Goal: Transaction & Acquisition: Purchase product/service

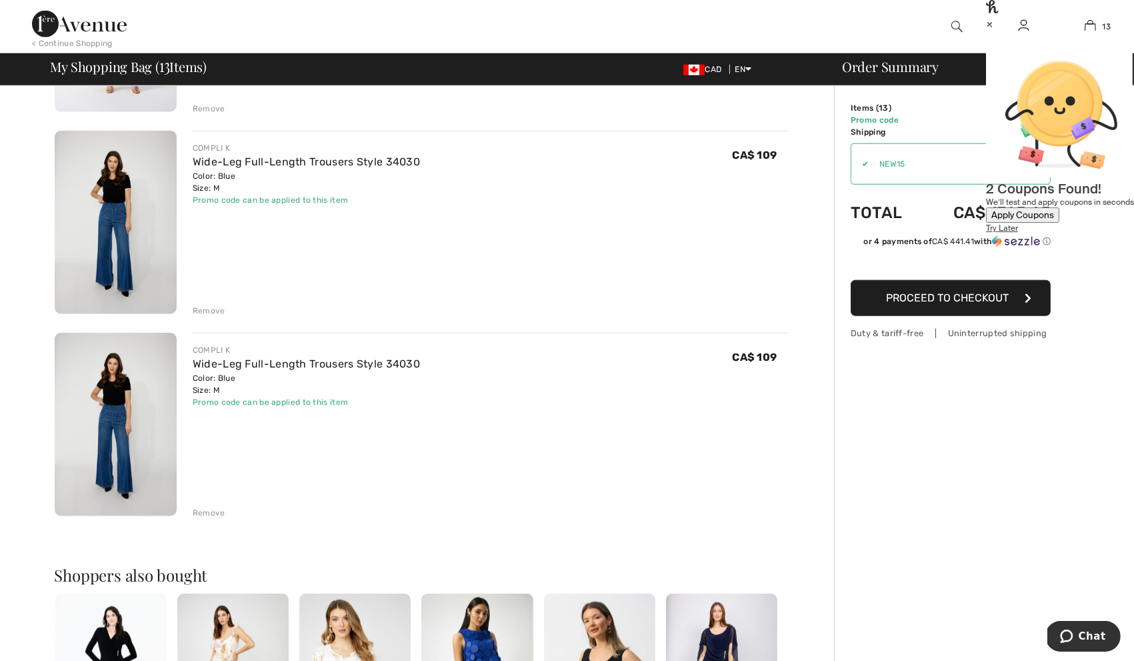
scroll to position [2276, 0]
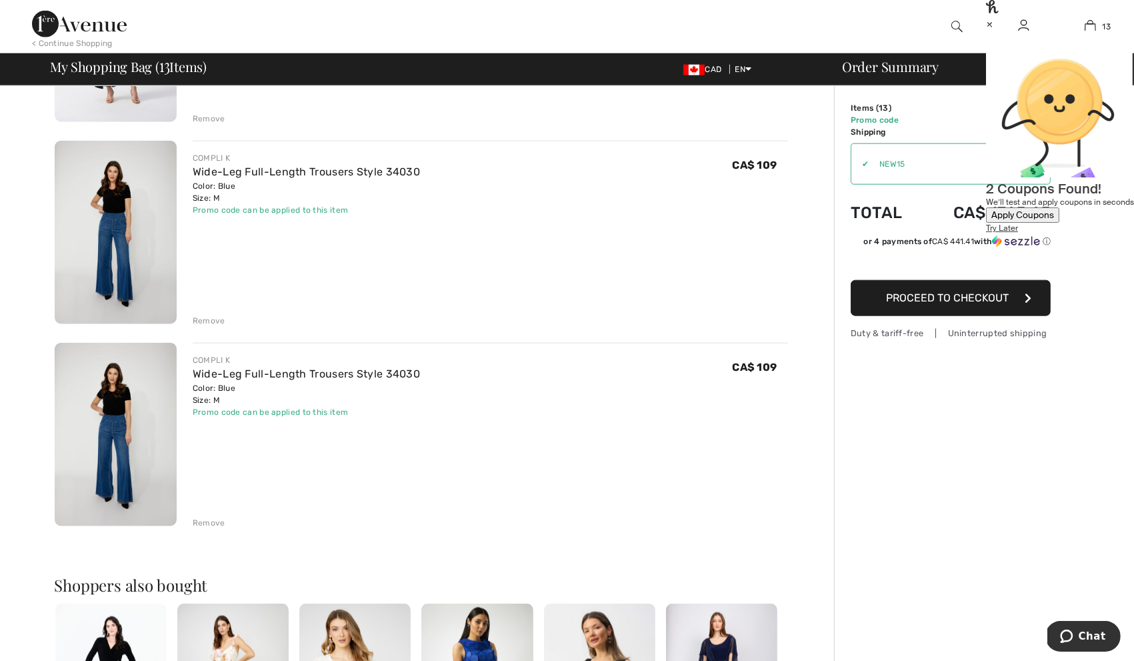
click at [215, 524] on div "Remove" at bounding box center [209, 523] width 33 height 12
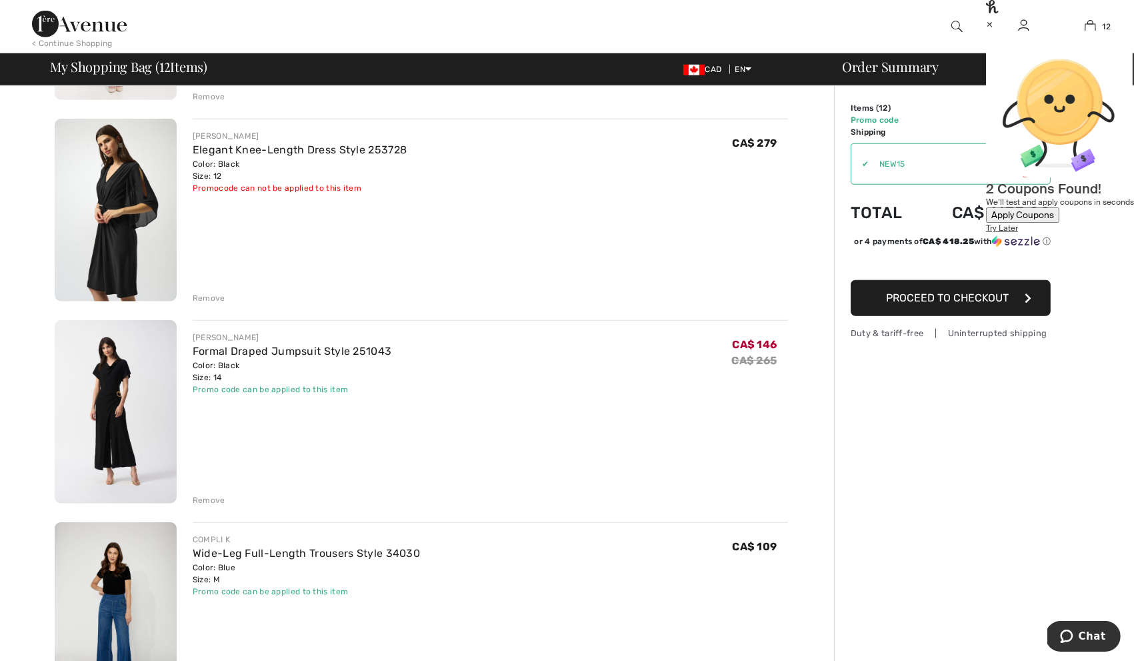
scroll to position [1831, 0]
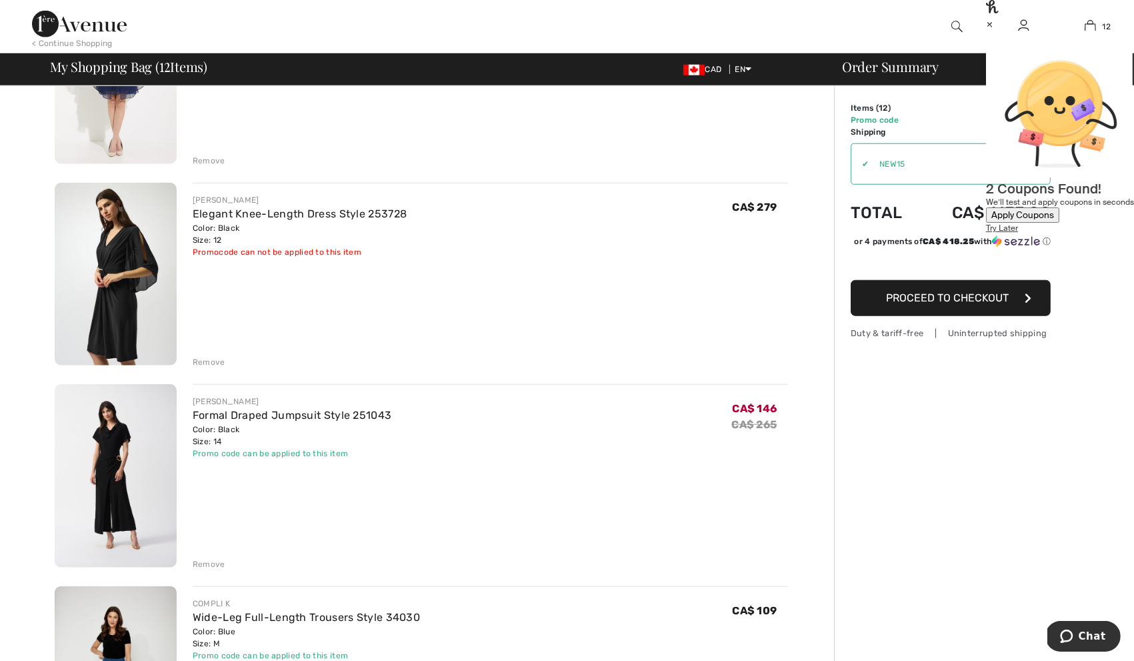
click at [211, 566] on div "Remove" at bounding box center [209, 564] width 33 height 12
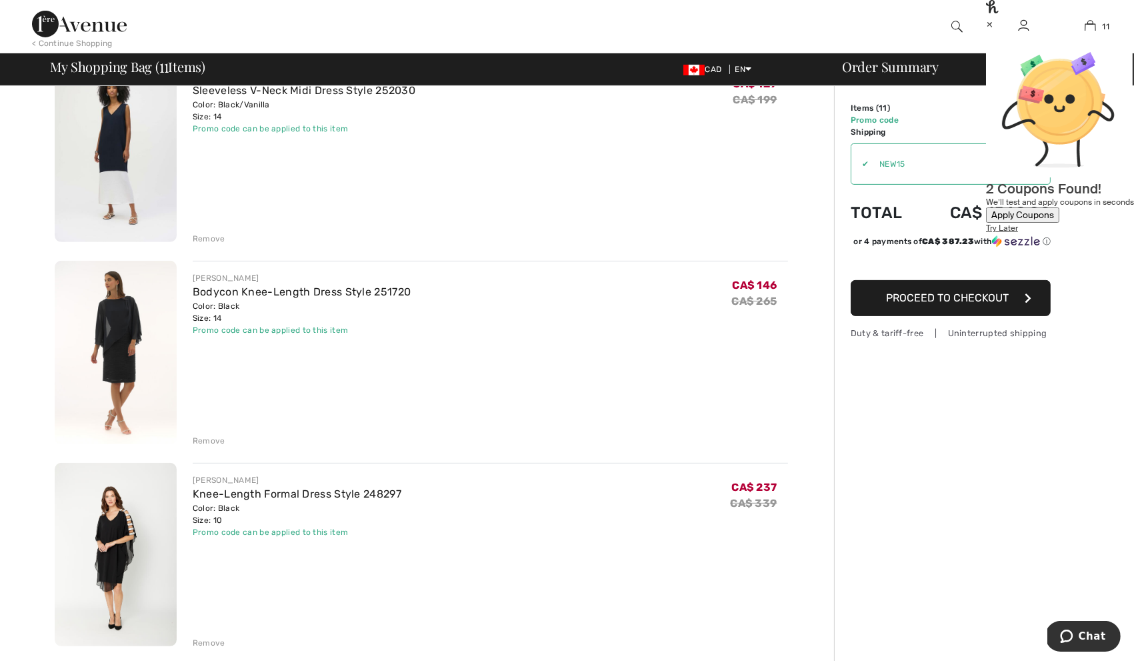
scroll to position [743, 0]
click at [125, 554] on img at bounding box center [116, 553] width 122 height 183
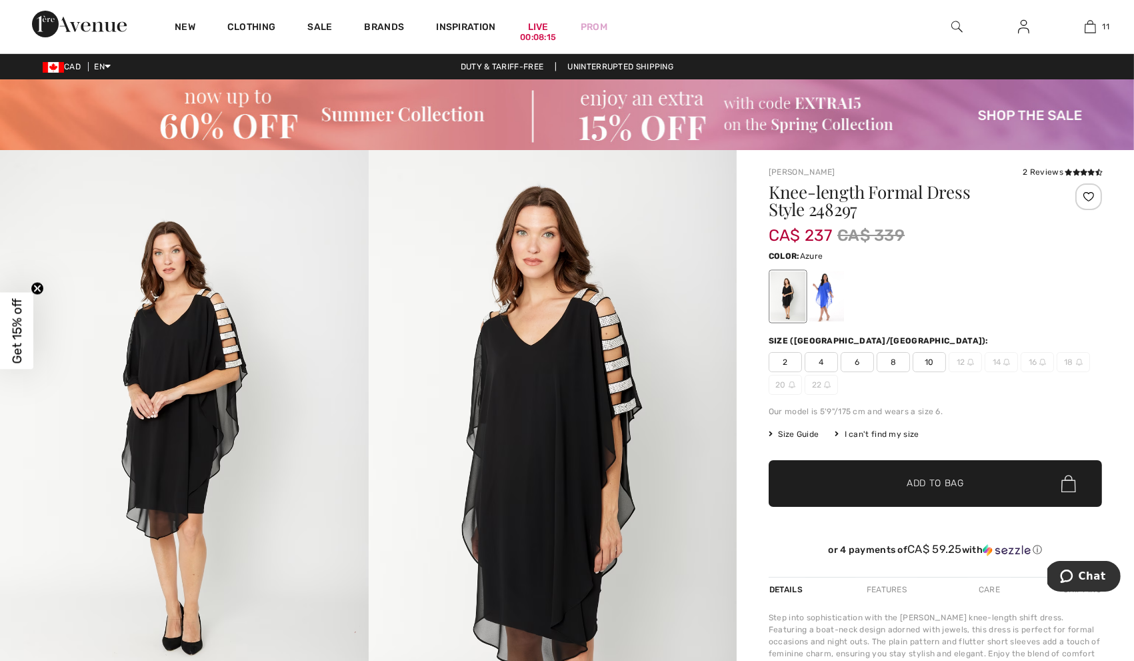
click at [824, 305] on div at bounding box center [827, 296] width 35 height 50
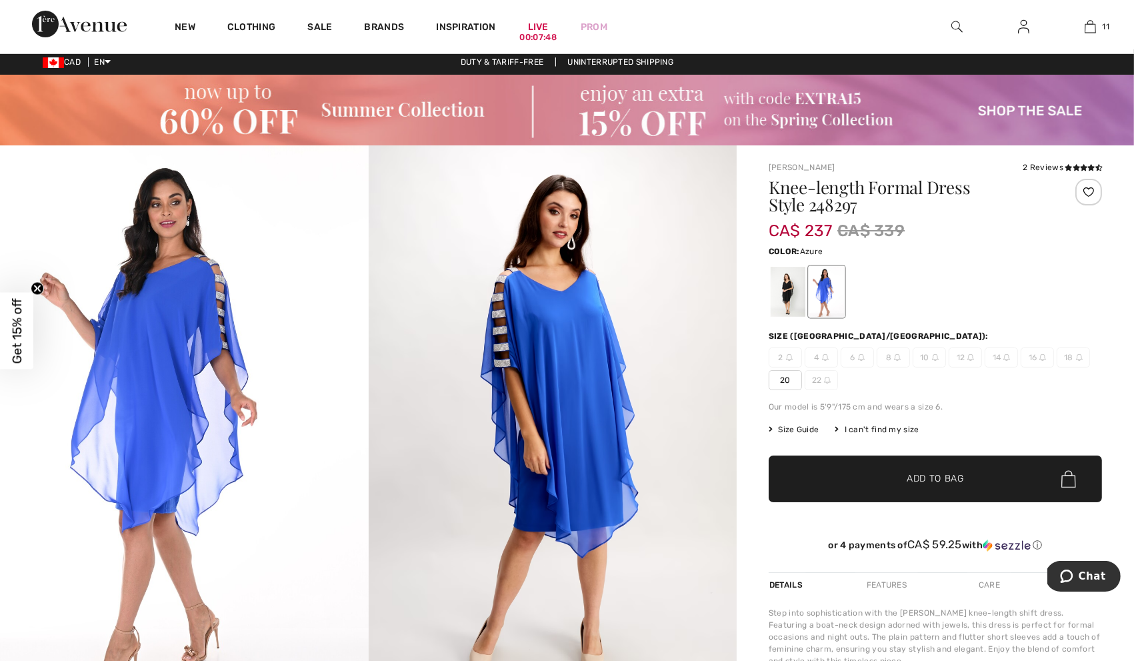
scroll to position [5, 0]
click at [789, 304] on div at bounding box center [788, 291] width 35 height 50
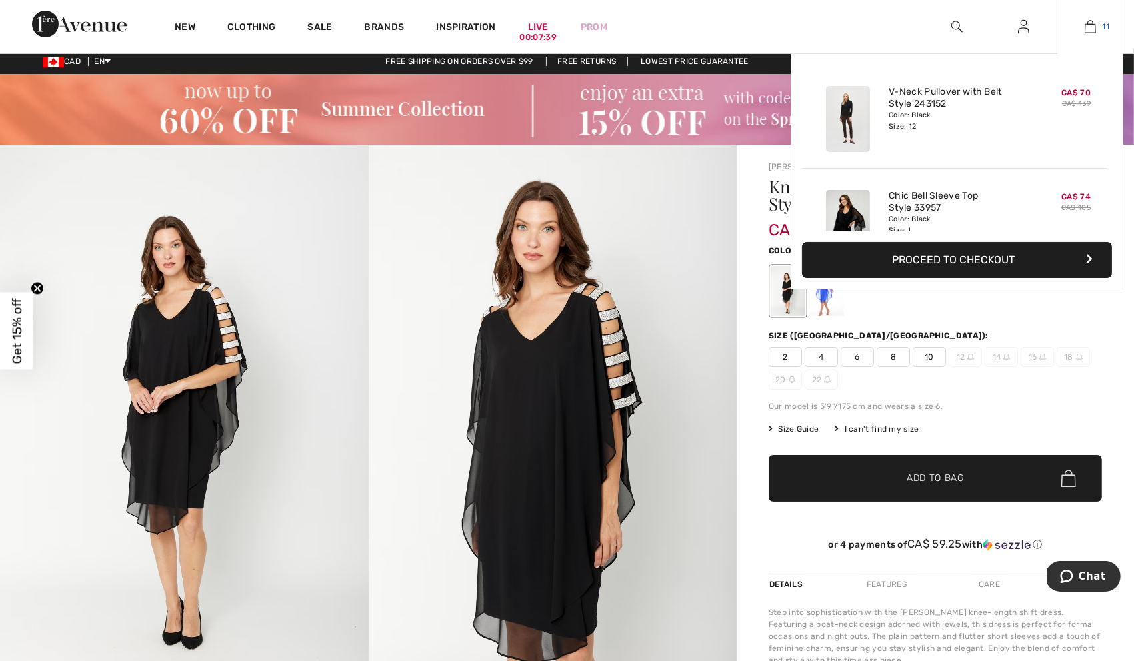
click at [1077, 29] on link "11" at bounding box center [1090, 27] width 65 height 16
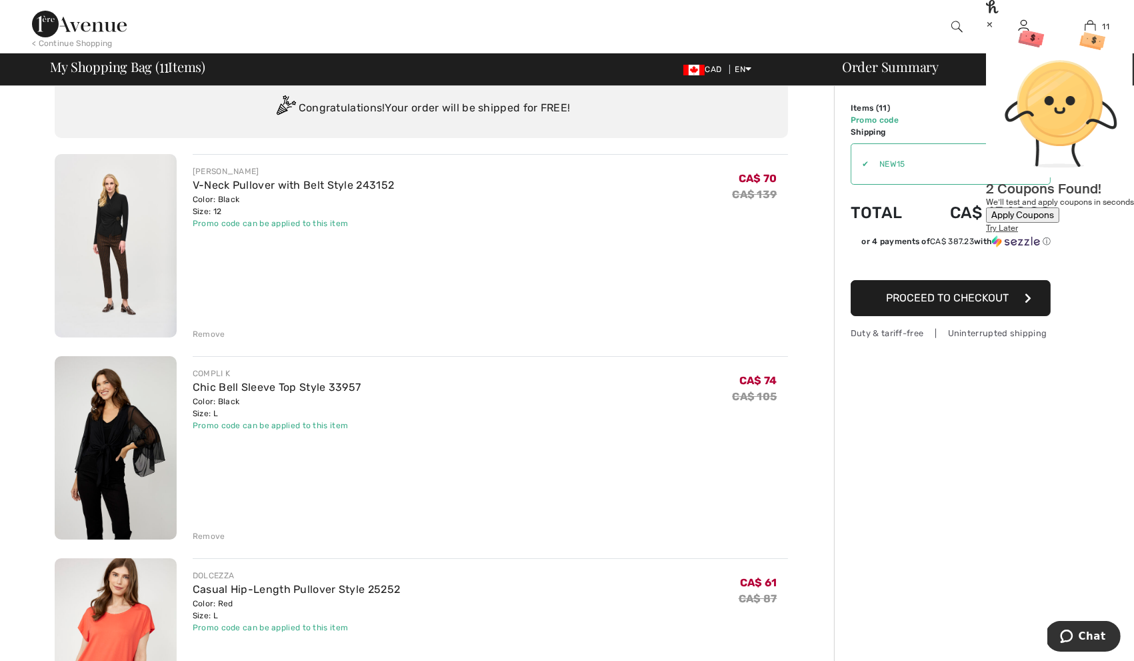
click at [131, 439] on img at bounding box center [116, 447] width 122 height 183
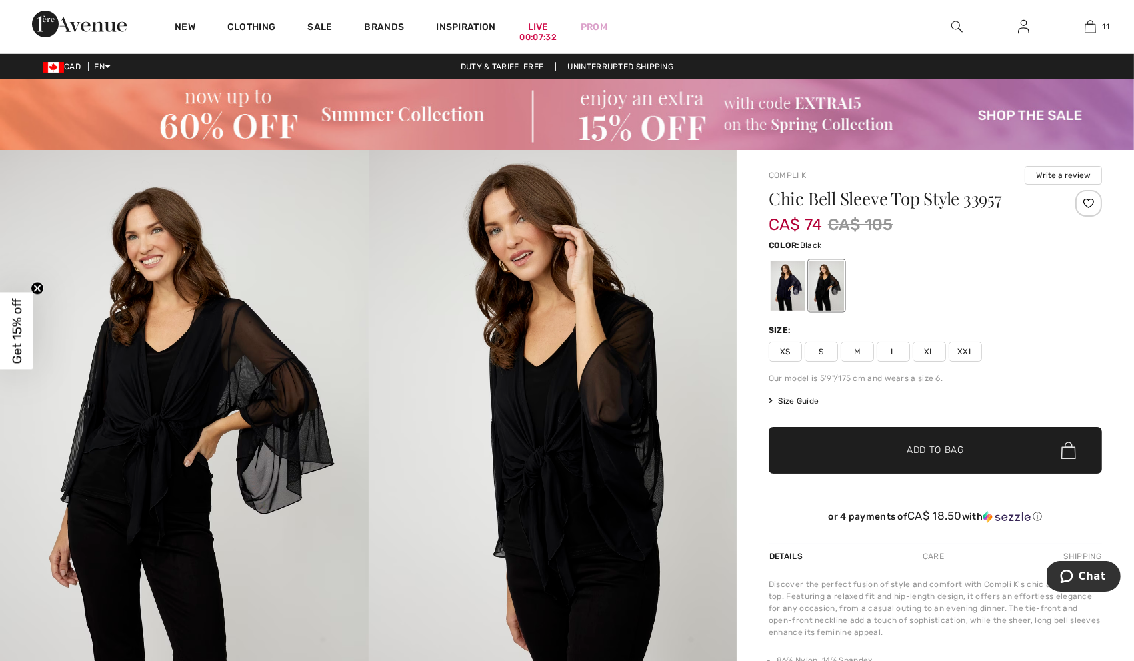
click at [826, 275] on div at bounding box center [827, 286] width 35 height 50
click at [789, 283] on div at bounding box center [788, 286] width 35 height 50
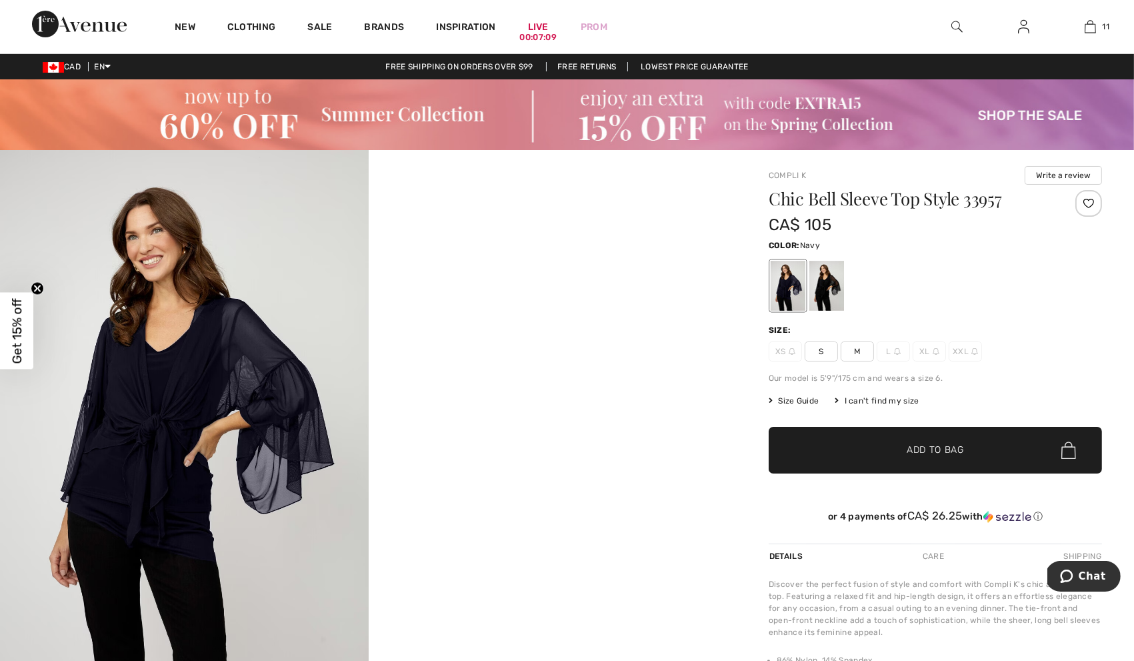
click at [851, 290] on div at bounding box center [935, 285] width 333 height 55
click at [830, 290] on div at bounding box center [827, 286] width 35 height 50
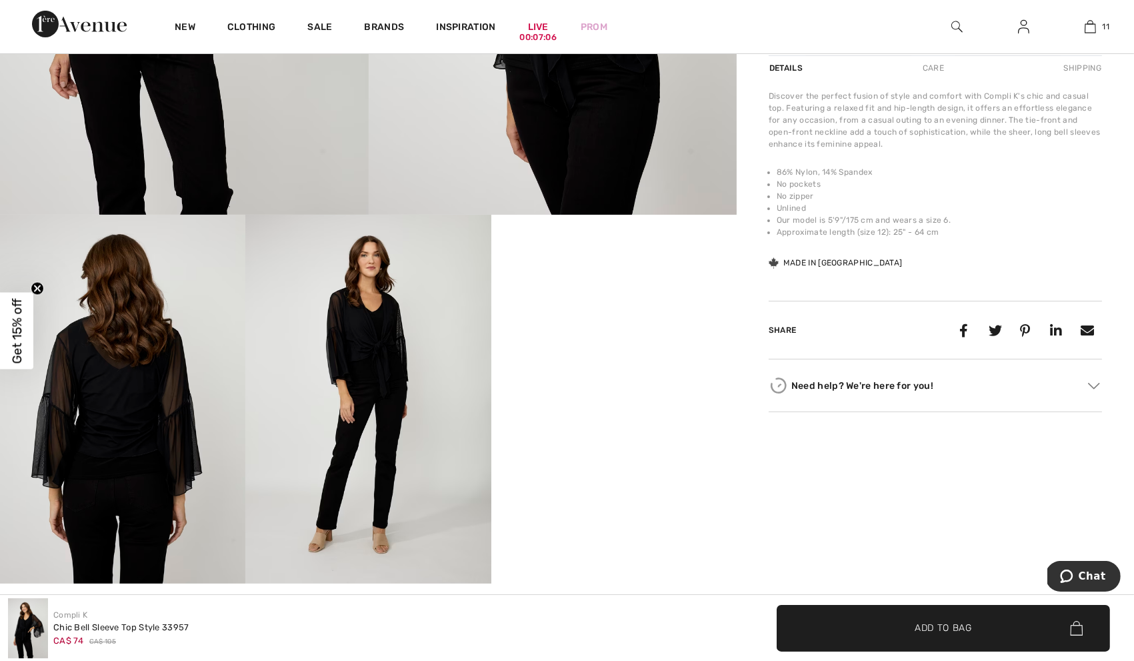
scroll to position [492, 0]
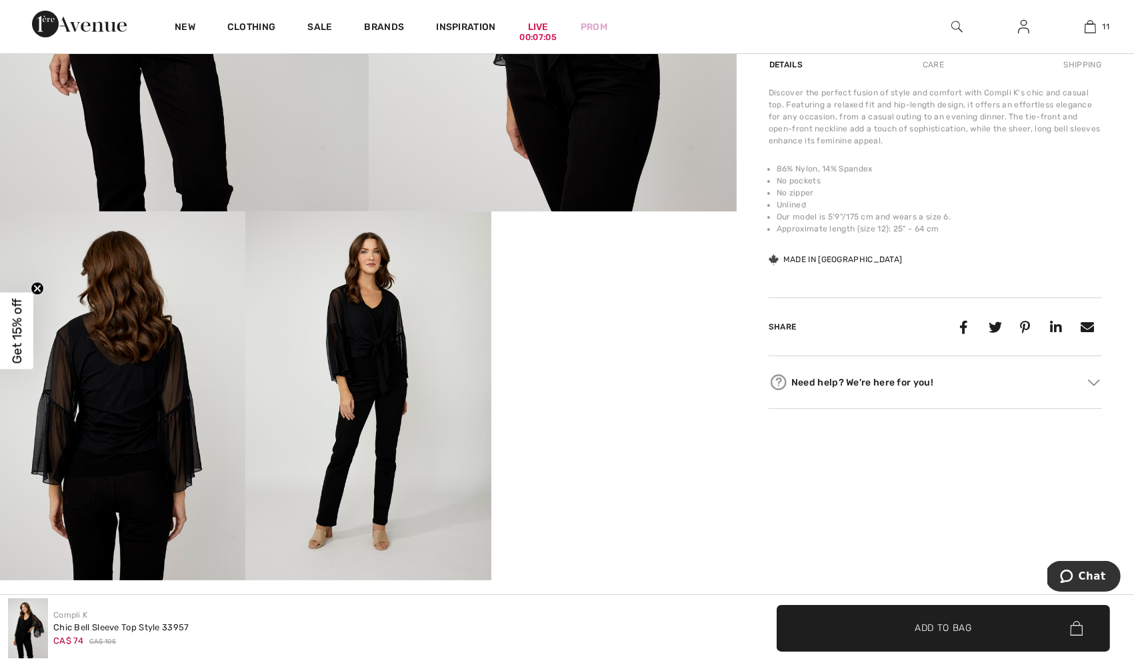
click at [352, 425] on img at bounding box center [367, 395] width 245 height 368
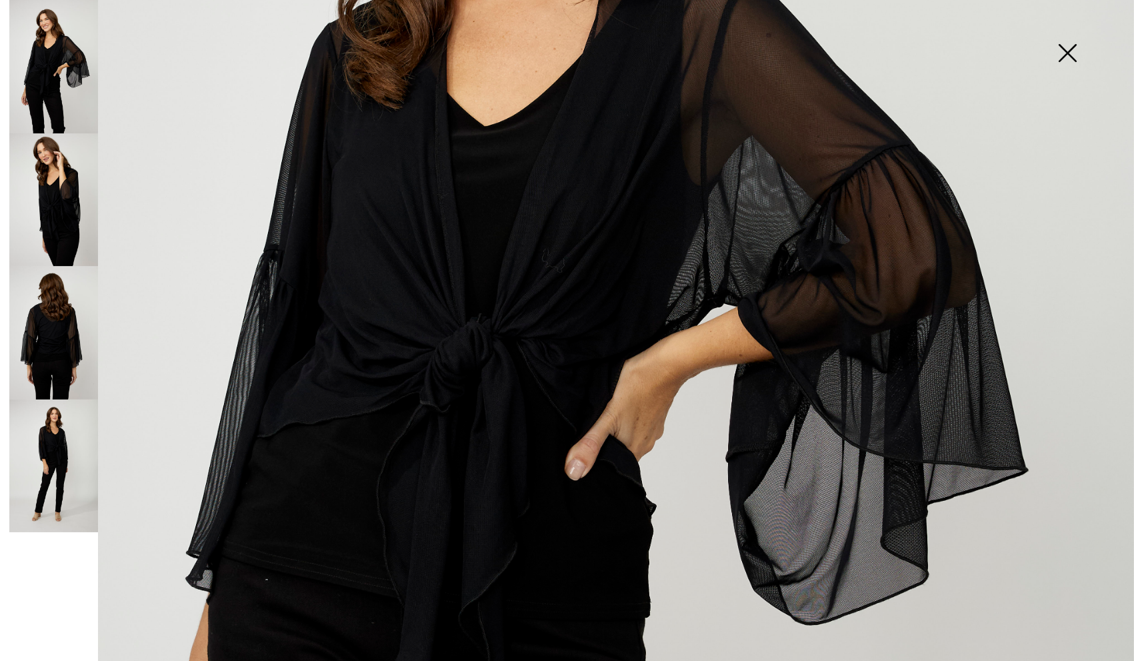
scroll to position [496, 0]
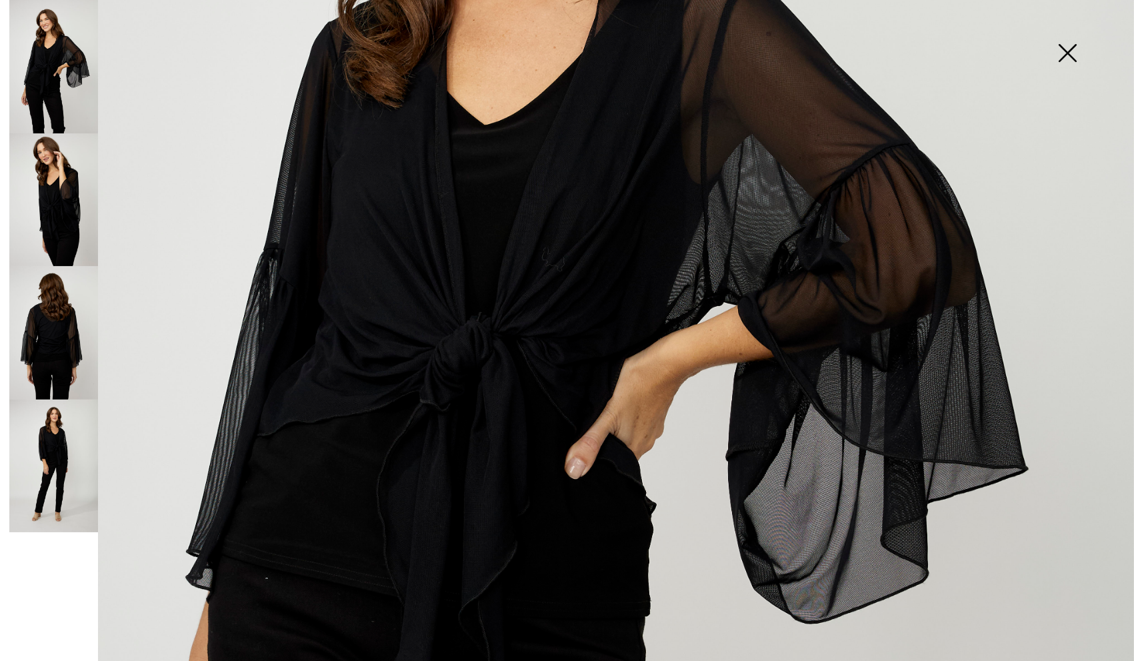
click at [66, 349] on img at bounding box center [53, 332] width 89 height 133
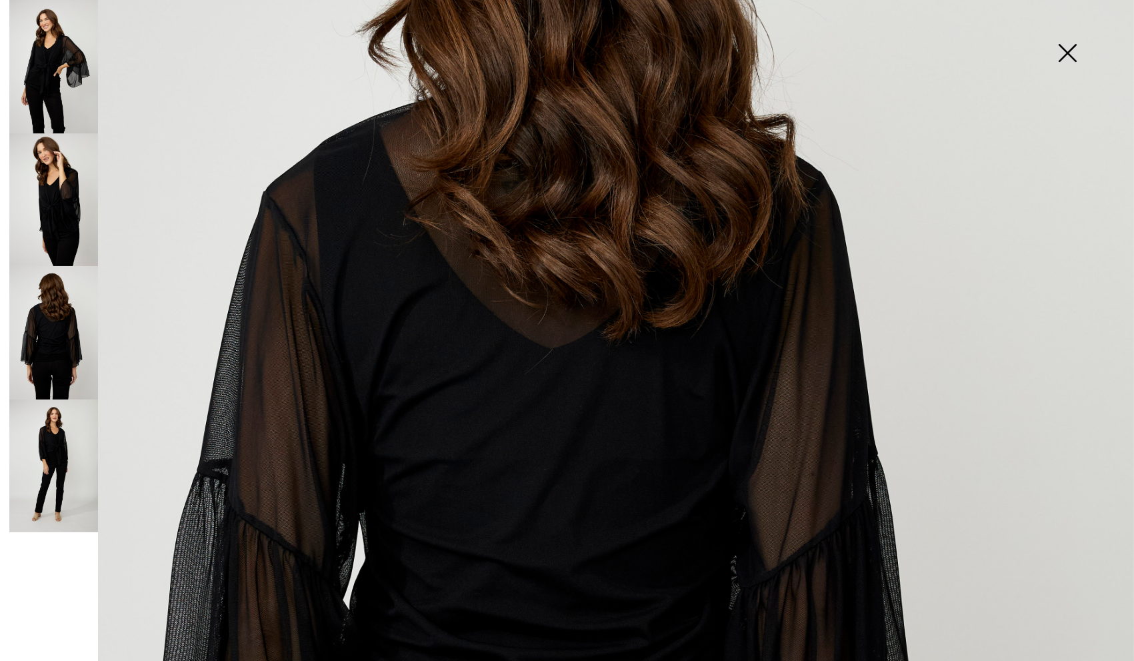
scroll to position [238, 0]
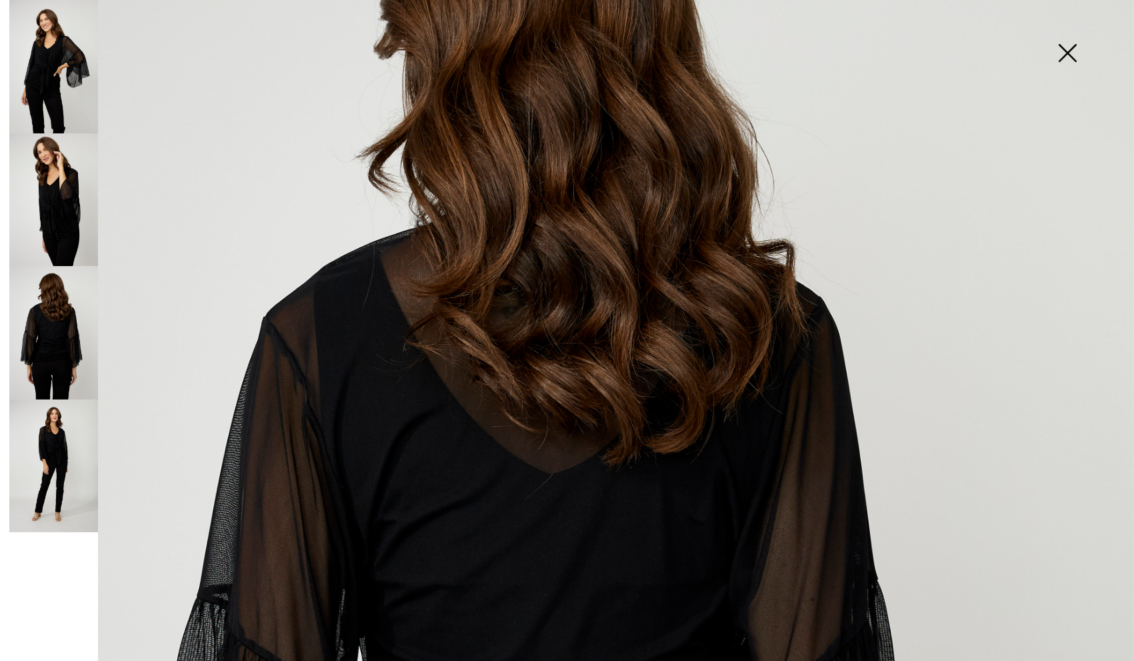
click at [59, 190] on img at bounding box center [53, 199] width 89 height 133
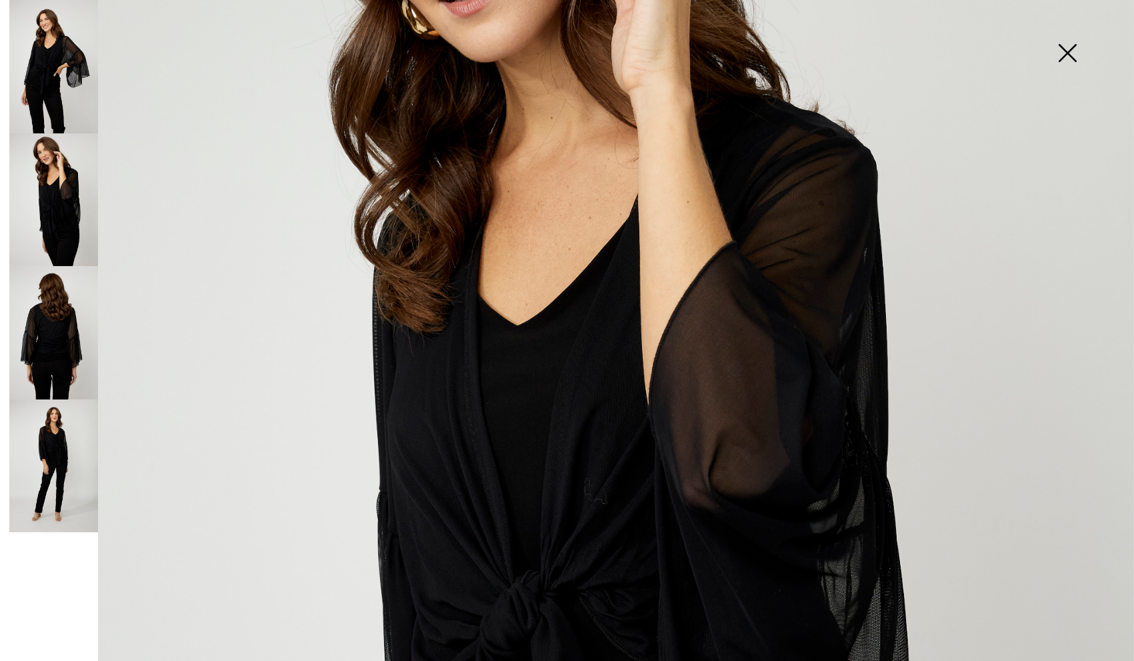
scroll to position [257, 0]
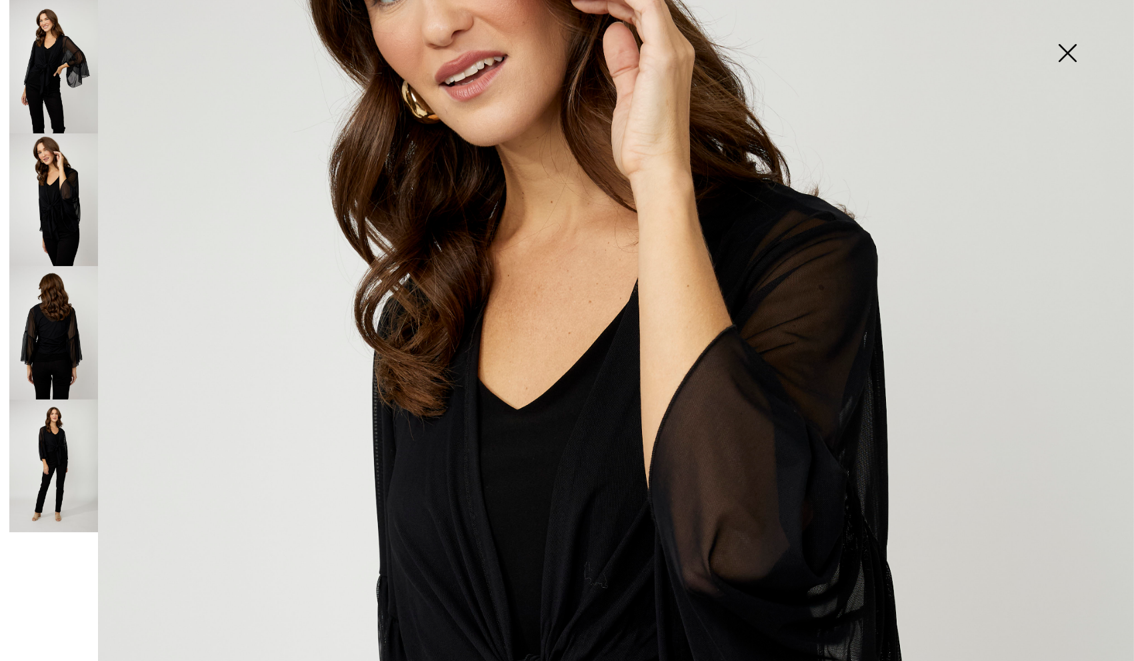
click at [79, 126] on img at bounding box center [53, 66] width 89 height 133
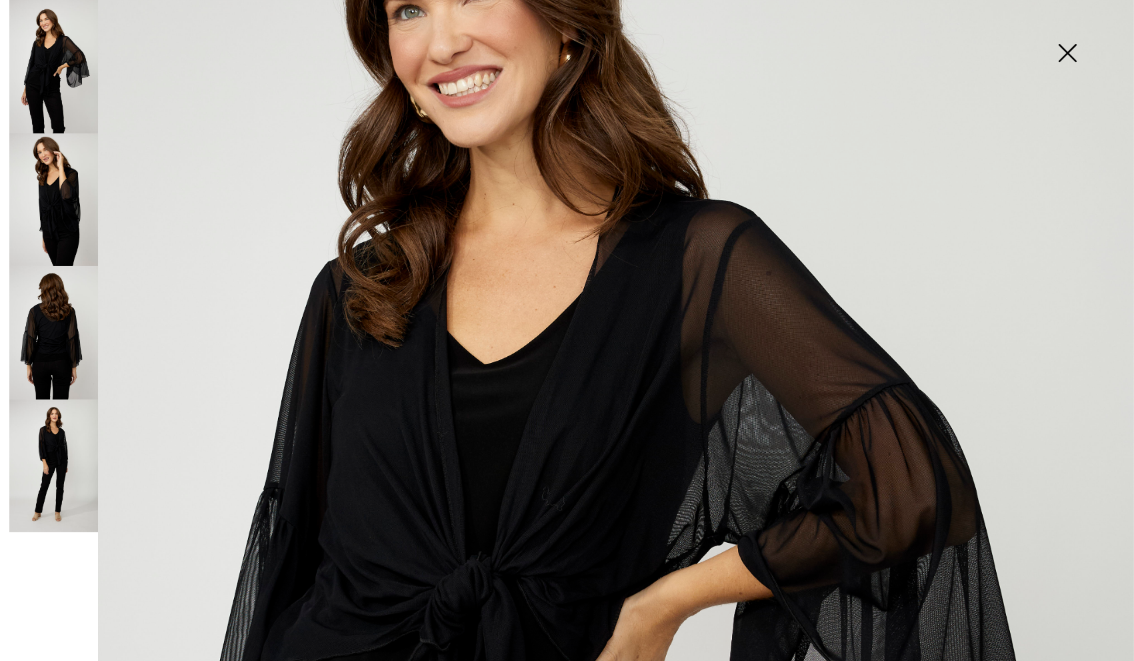
click at [1077, 57] on img at bounding box center [1067, 54] width 67 height 69
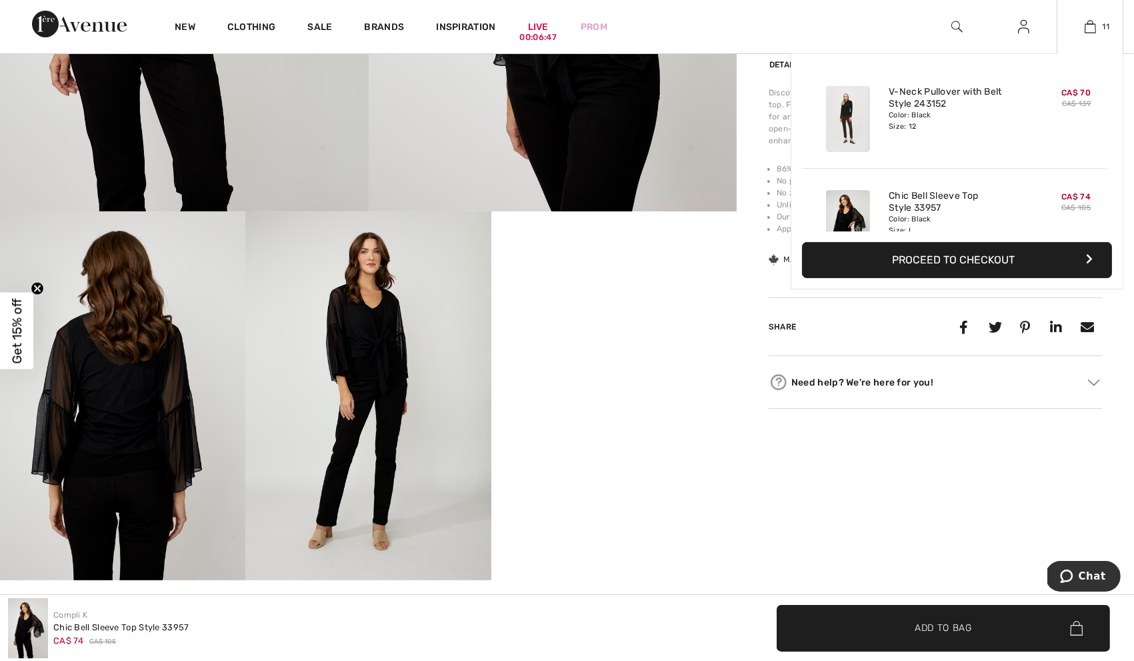
click at [1022, 82] on div "V-Neck Pullover with Belt Style 243152 Color: Black Size: 12" at bounding box center [955, 119] width 142 height 77
click at [1091, 29] on img at bounding box center [1090, 27] width 11 height 16
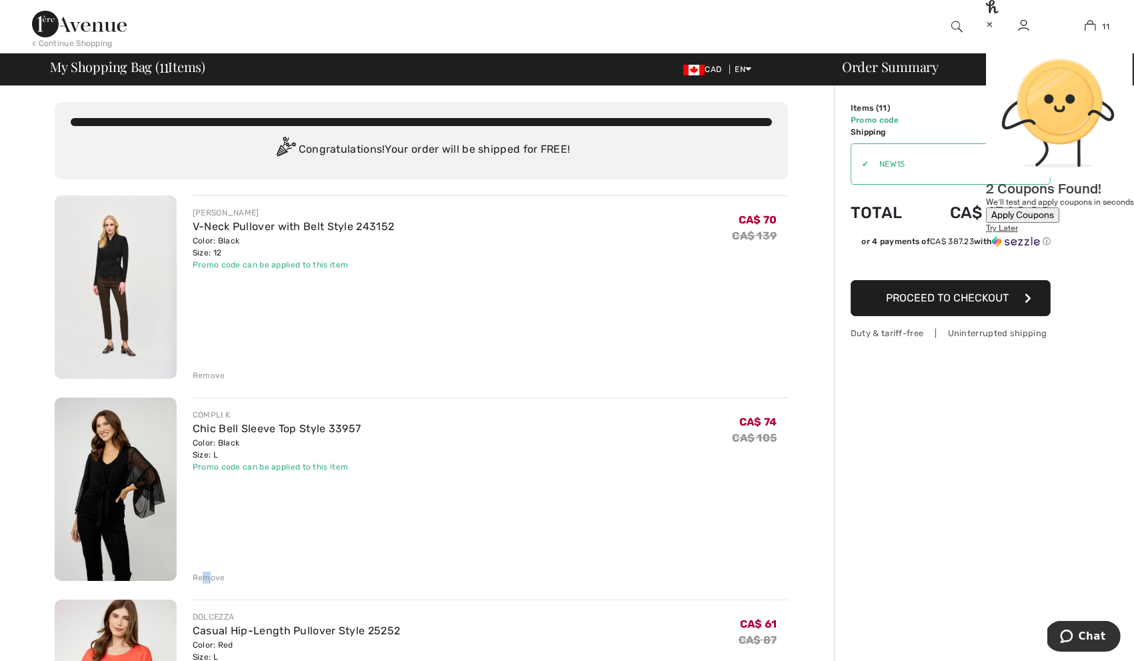
click at [207, 574] on div "Remove" at bounding box center [209, 578] width 33 height 12
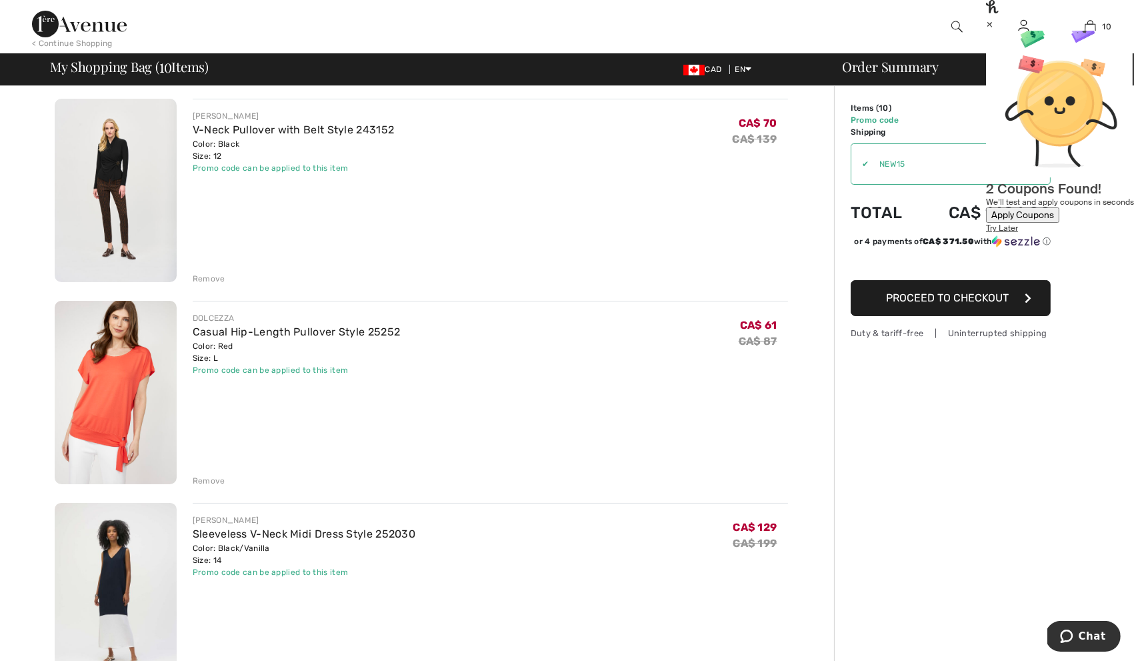
scroll to position [99, 0]
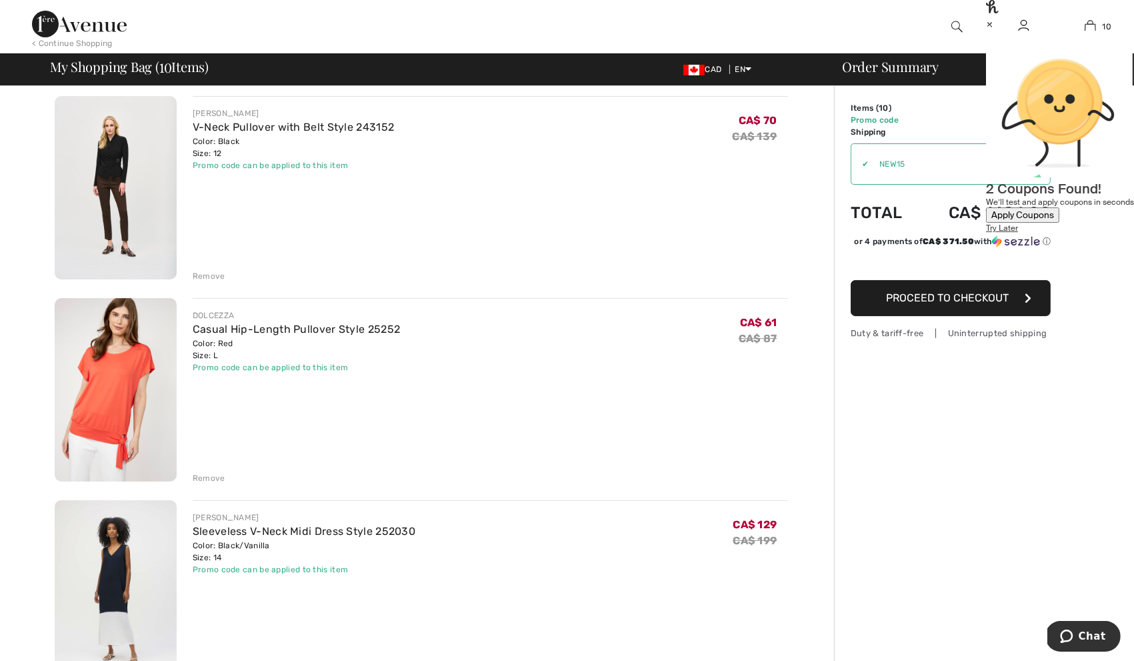
click at [133, 388] on img at bounding box center [116, 389] width 122 height 183
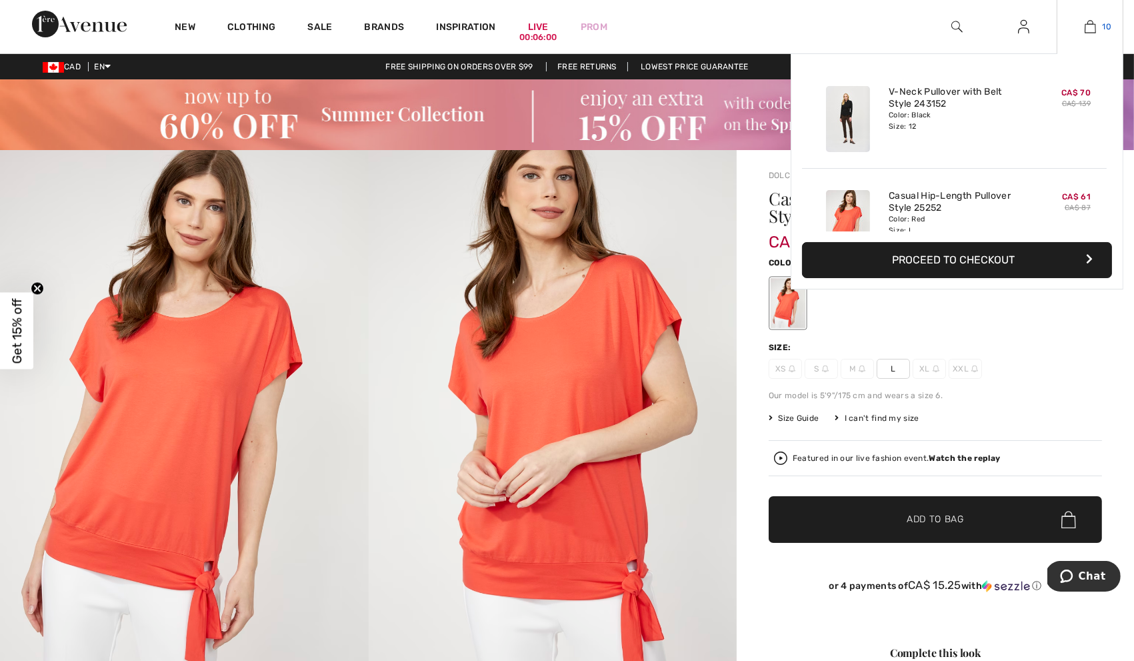
click at [1086, 26] on img at bounding box center [1090, 27] width 11 height 16
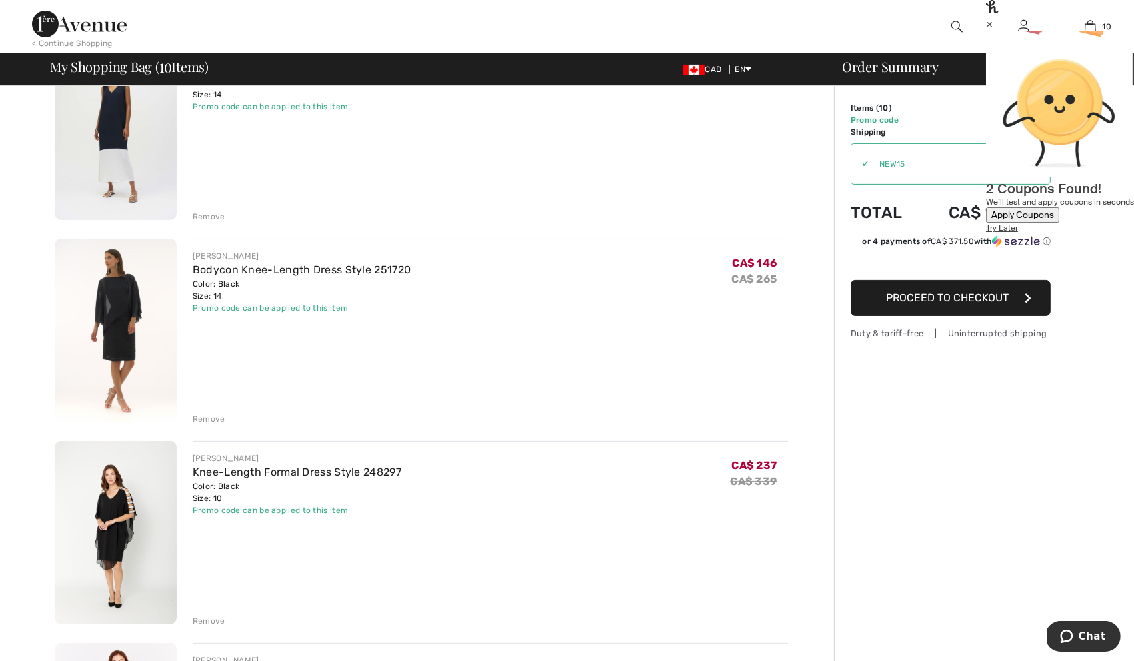
scroll to position [588, 0]
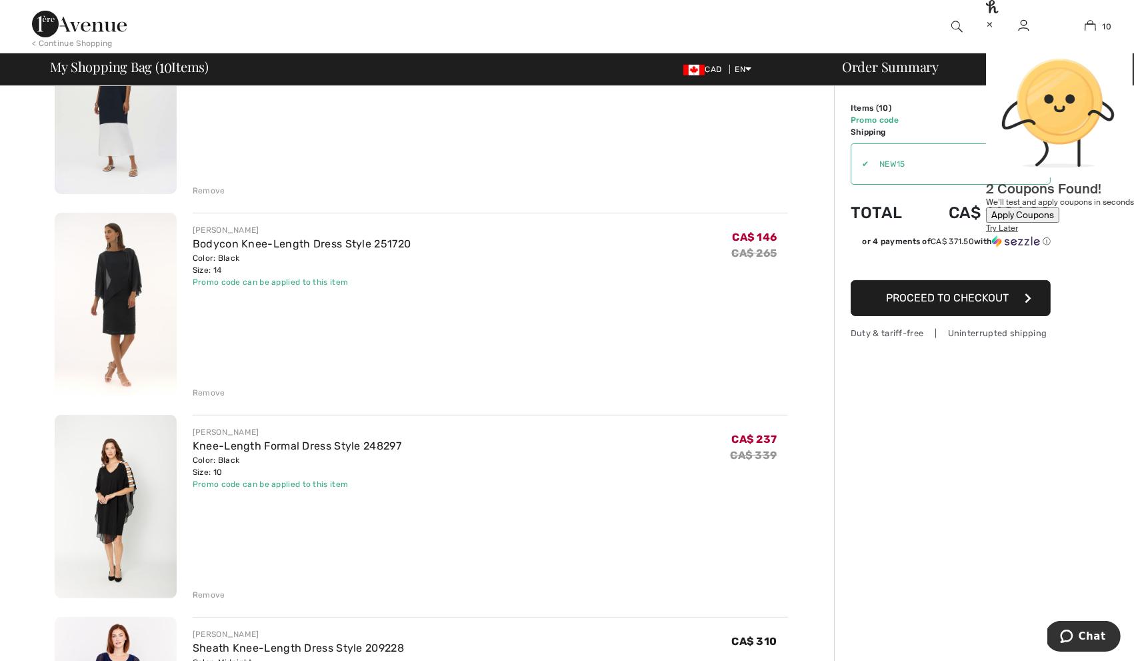
click at [111, 318] on img at bounding box center [116, 304] width 122 height 183
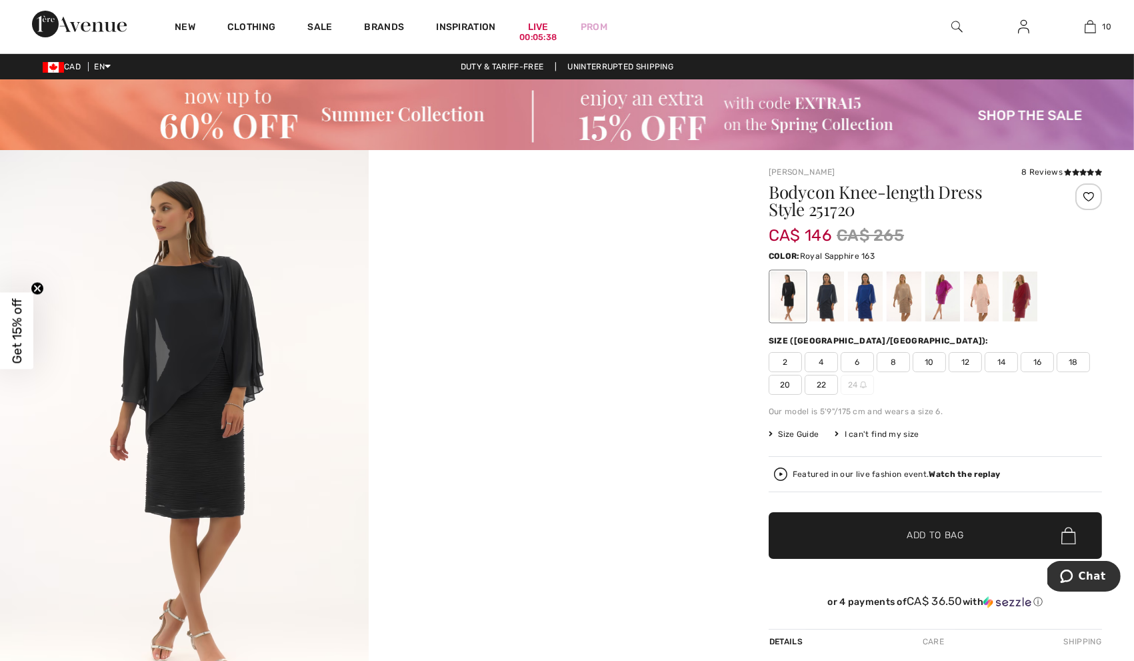
click at [860, 303] on div at bounding box center [865, 296] width 35 height 50
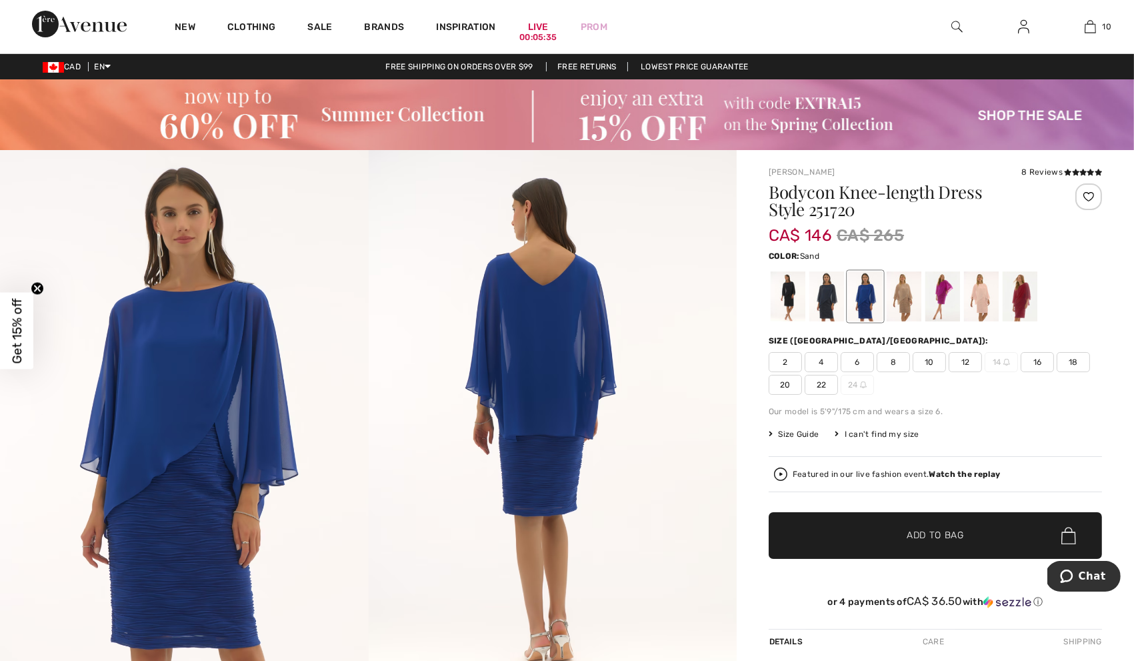
click at [917, 294] on div at bounding box center [904, 296] width 35 height 50
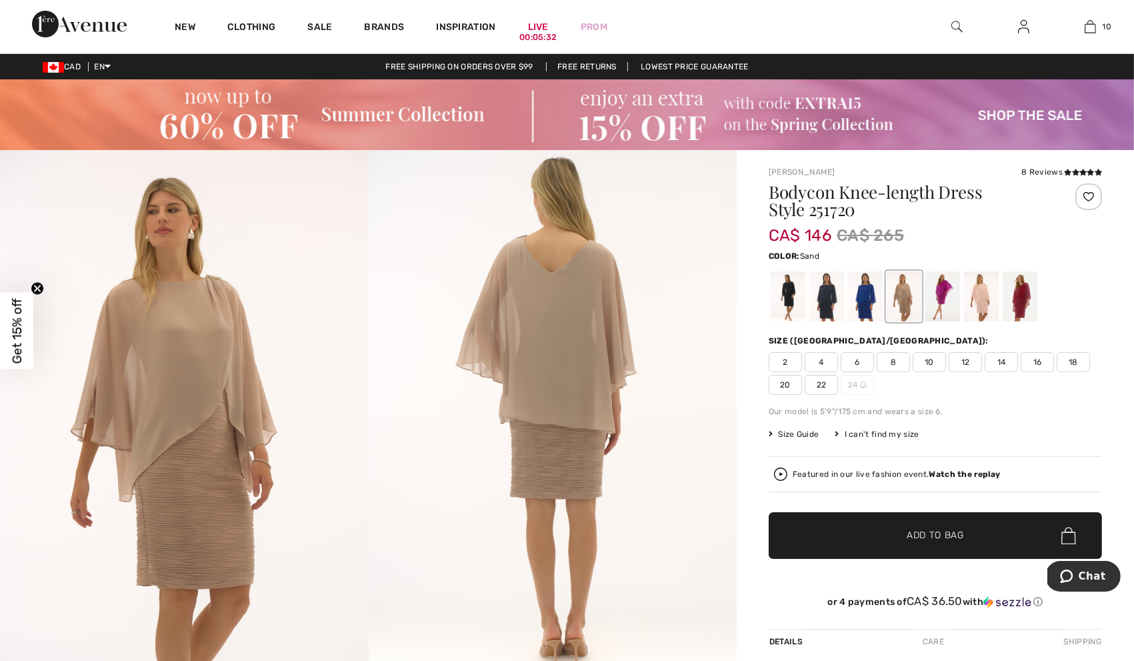
click at [210, 544] on img at bounding box center [184, 426] width 369 height 552
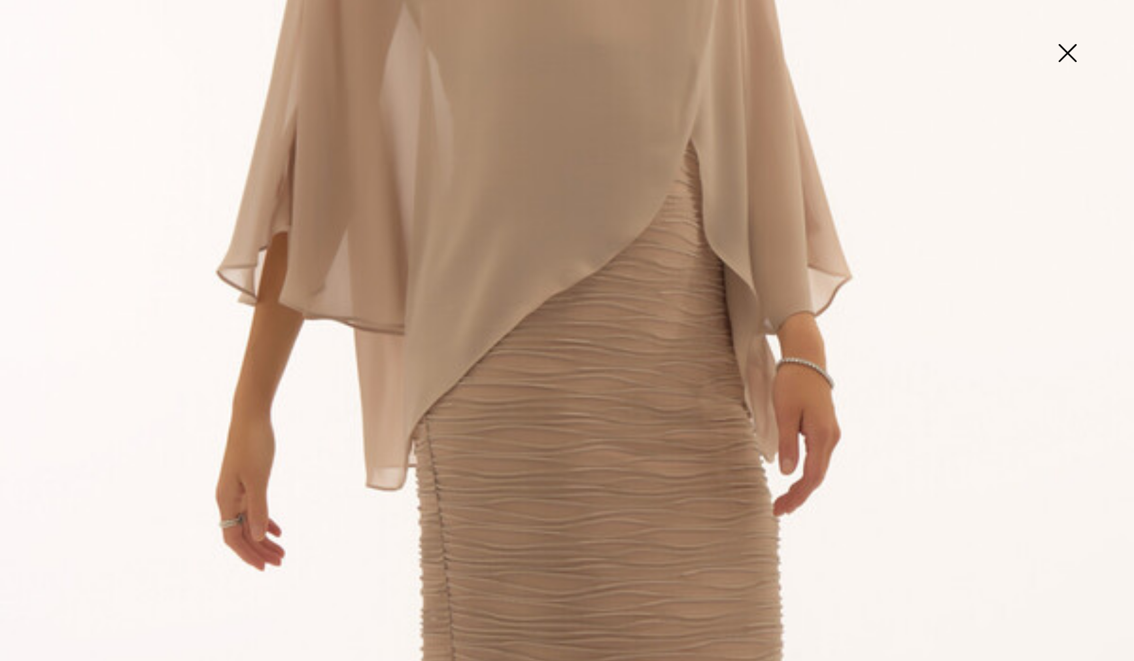
scroll to position [588, 0]
click at [1073, 61] on img at bounding box center [1067, 54] width 67 height 69
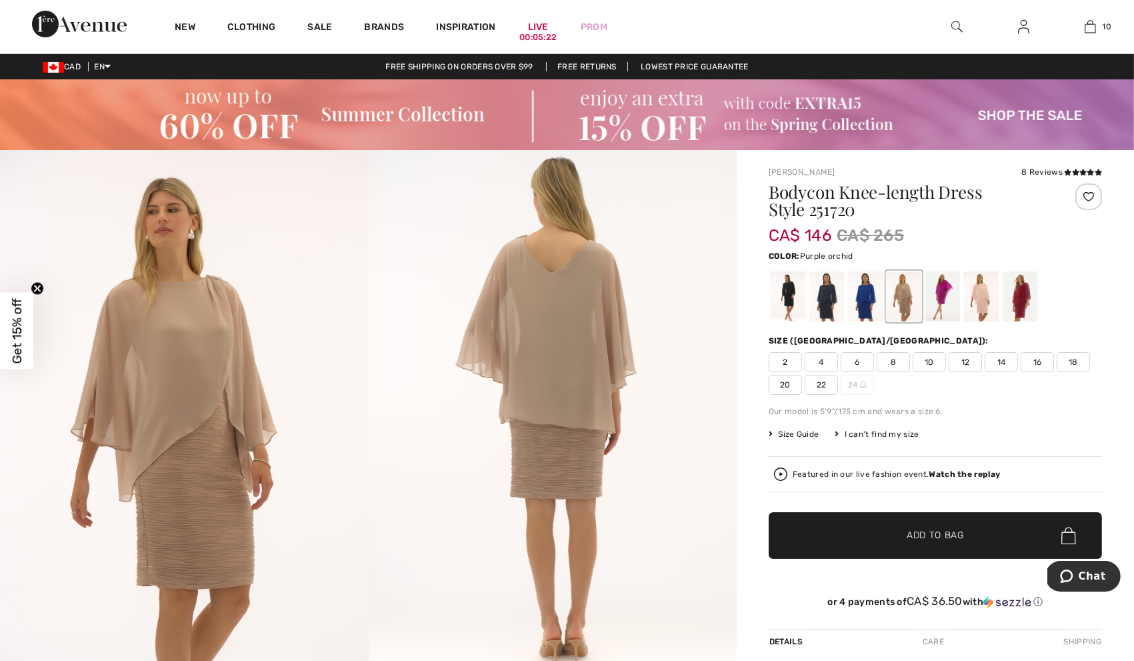
click at [938, 297] on div at bounding box center [943, 296] width 35 height 50
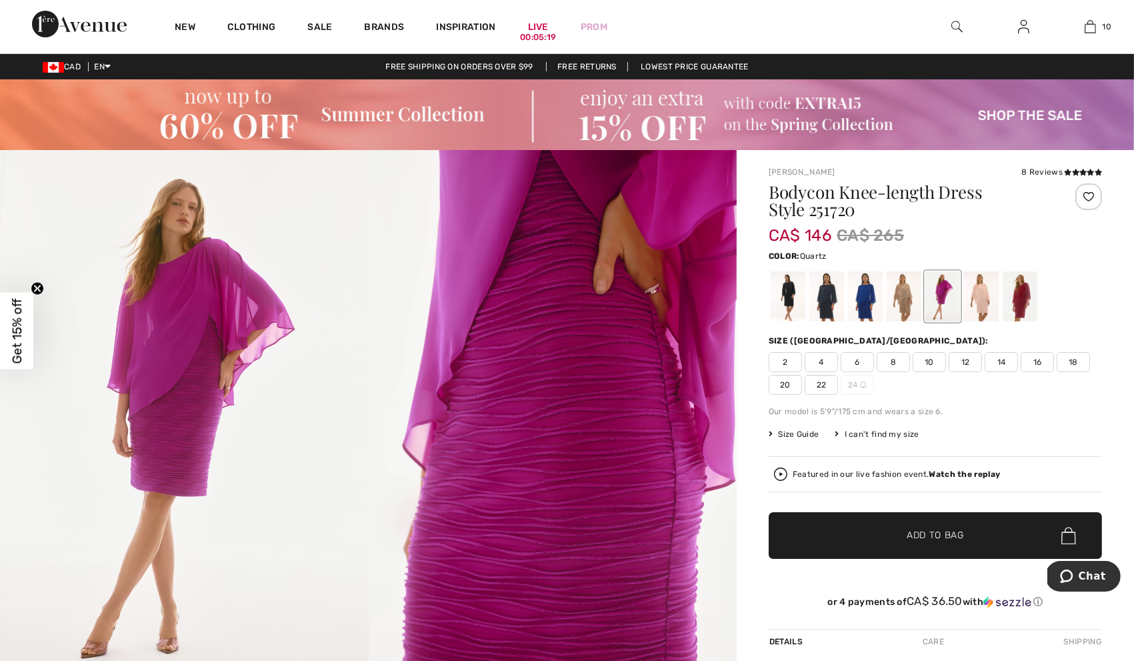
click at [984, 302] on div at bounding box center [981, 296] width 35 height 50
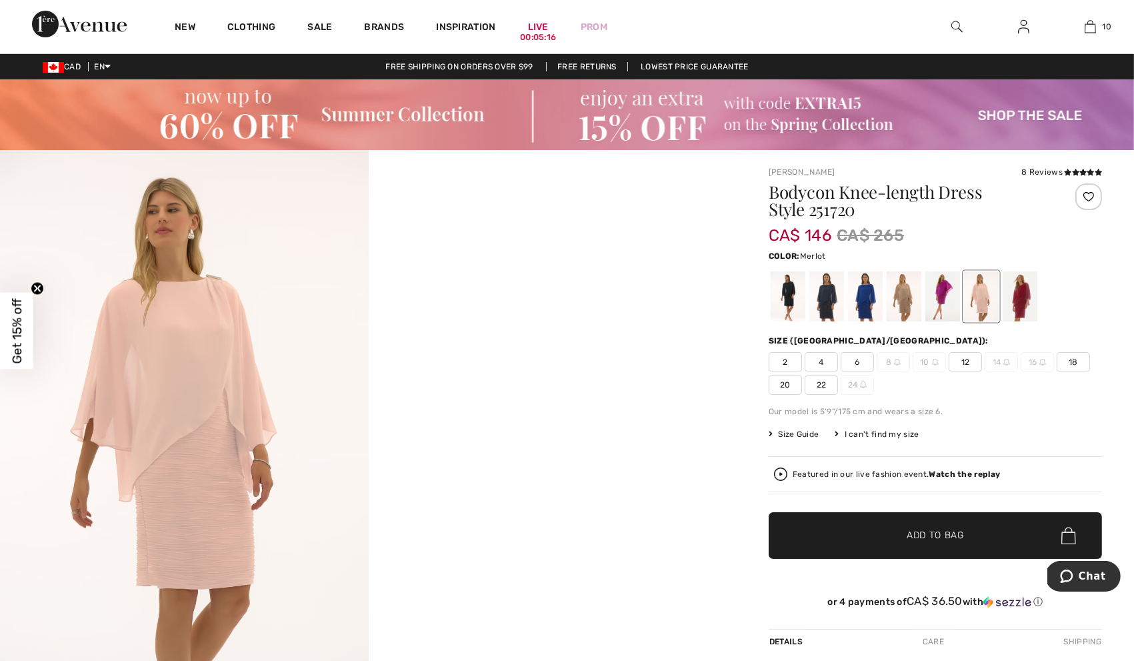
click at [1020, 303] on div at bounding box center [1020, 296] width 35 height 50
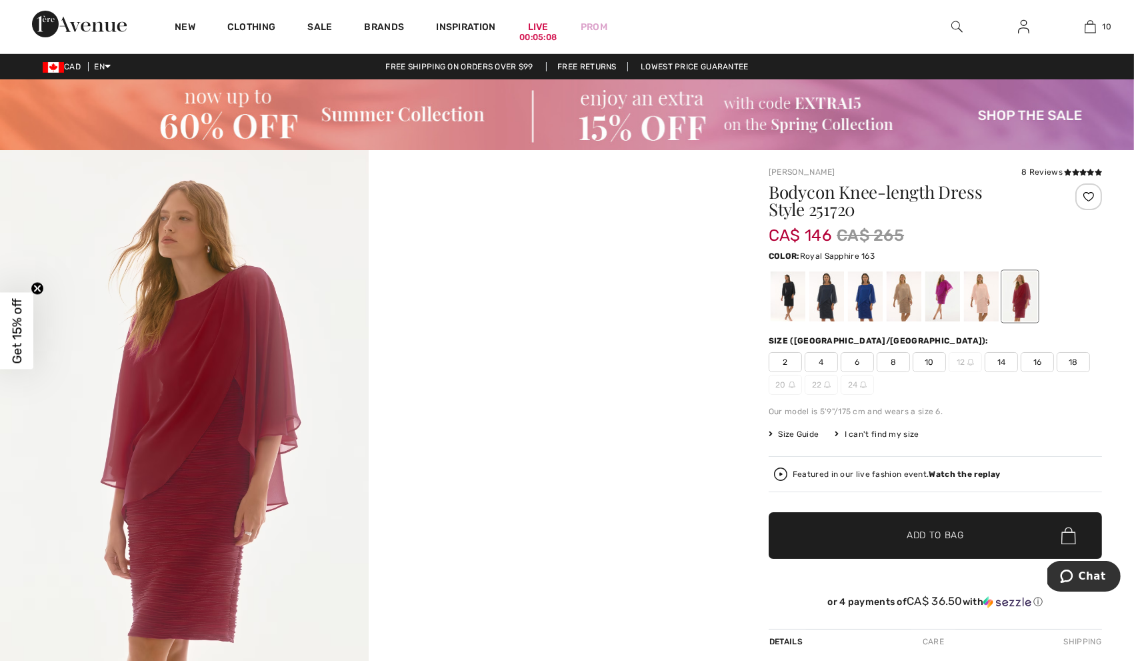
click at [861, 303] on div at bounding box center [865, 296] width 35 height 50
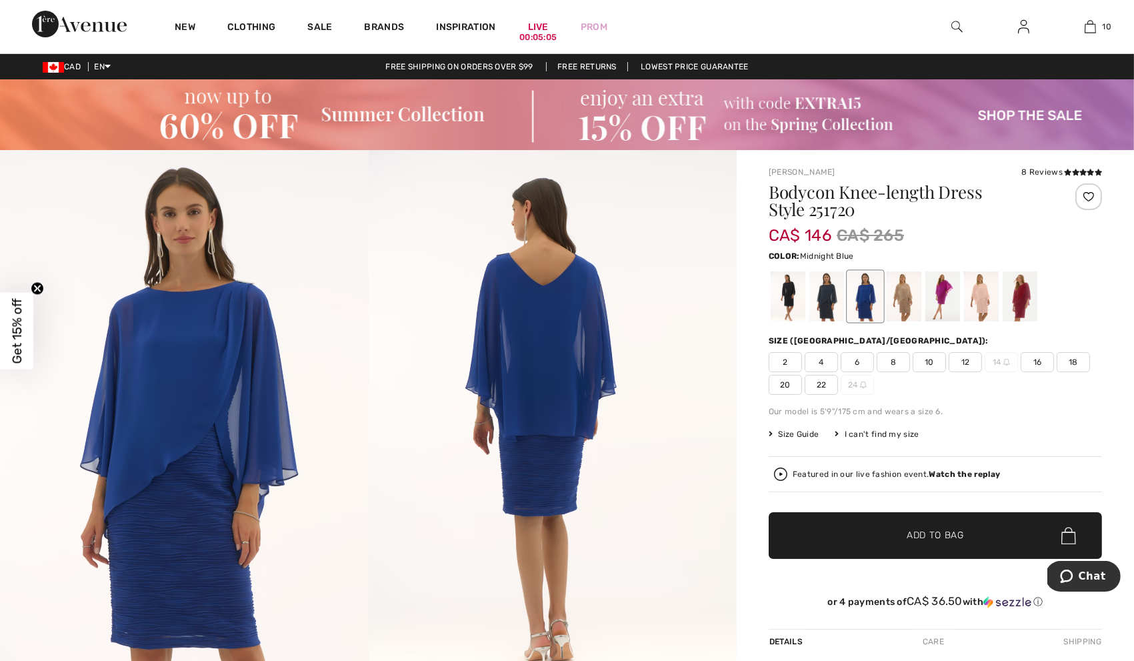
click at [820, 303] on div at bounding box center [827, 296] width 35 height 50
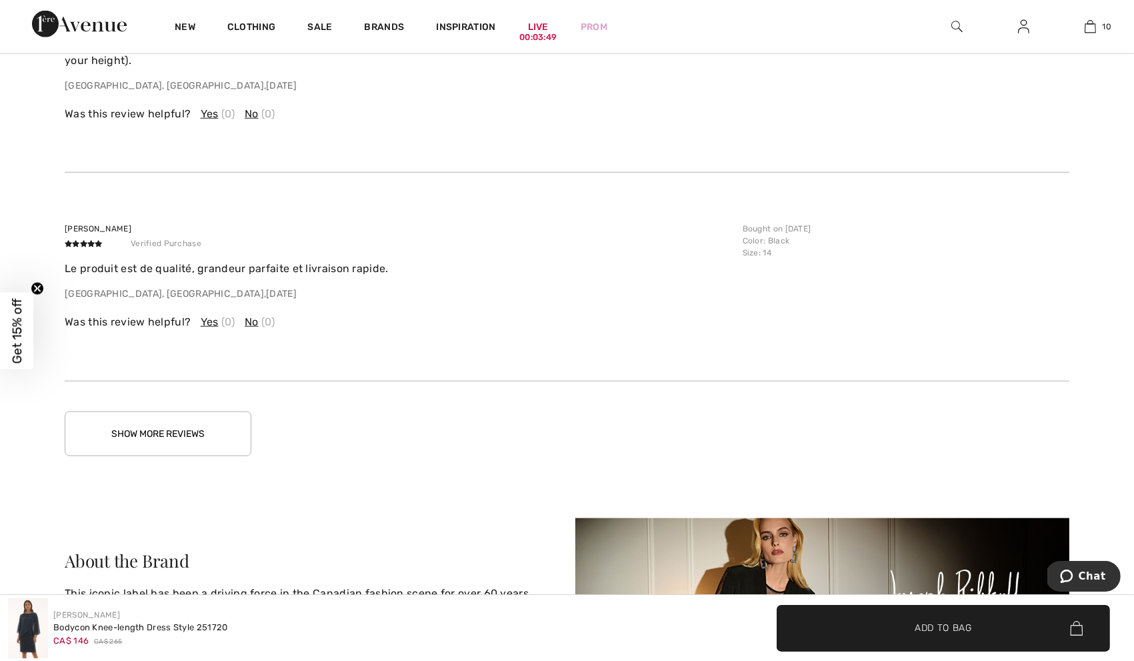
scroll to position [2130, 0]
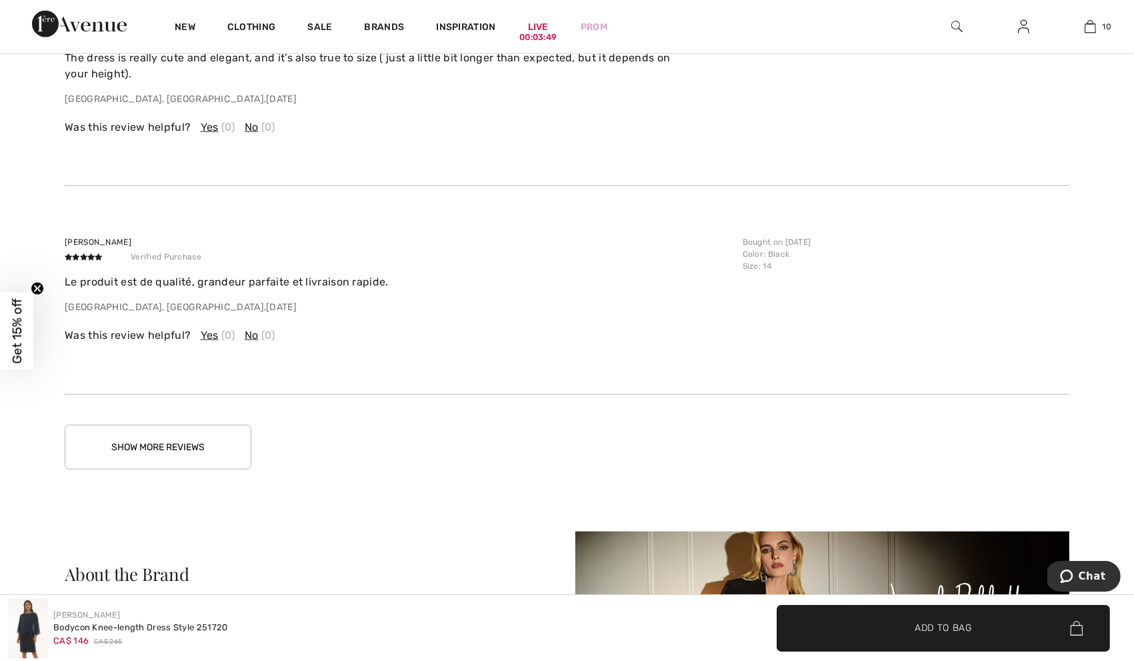
click at [197, 430] on button "Show More Reviews" at bounding box center [158, 447] width 187 height 45
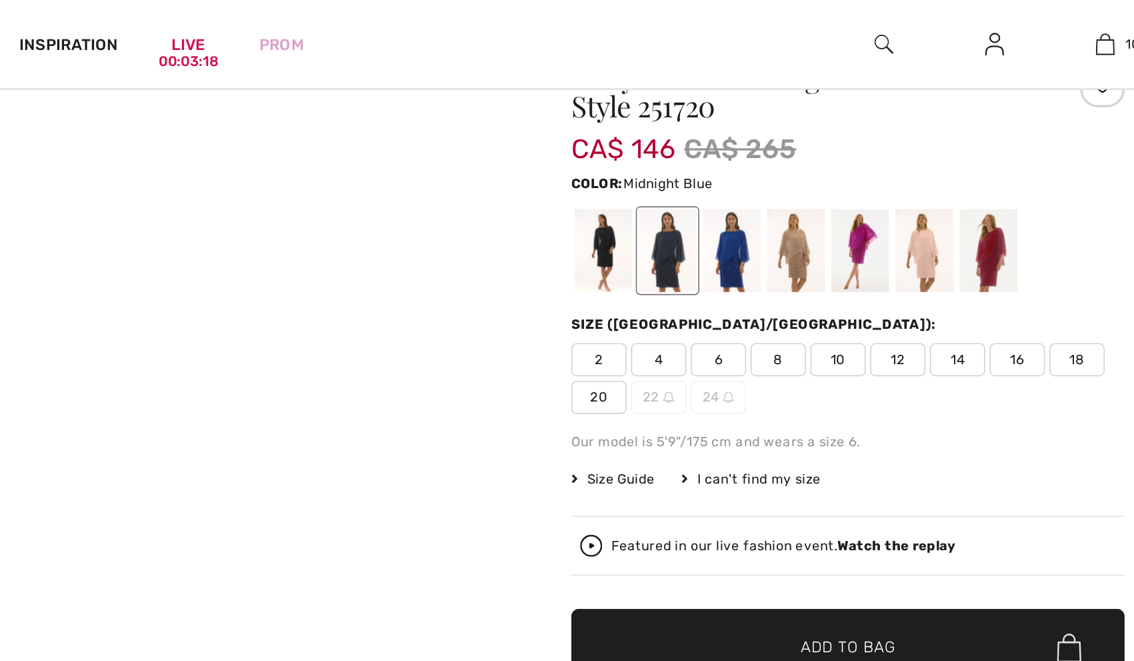
scroll to position [143, 0]
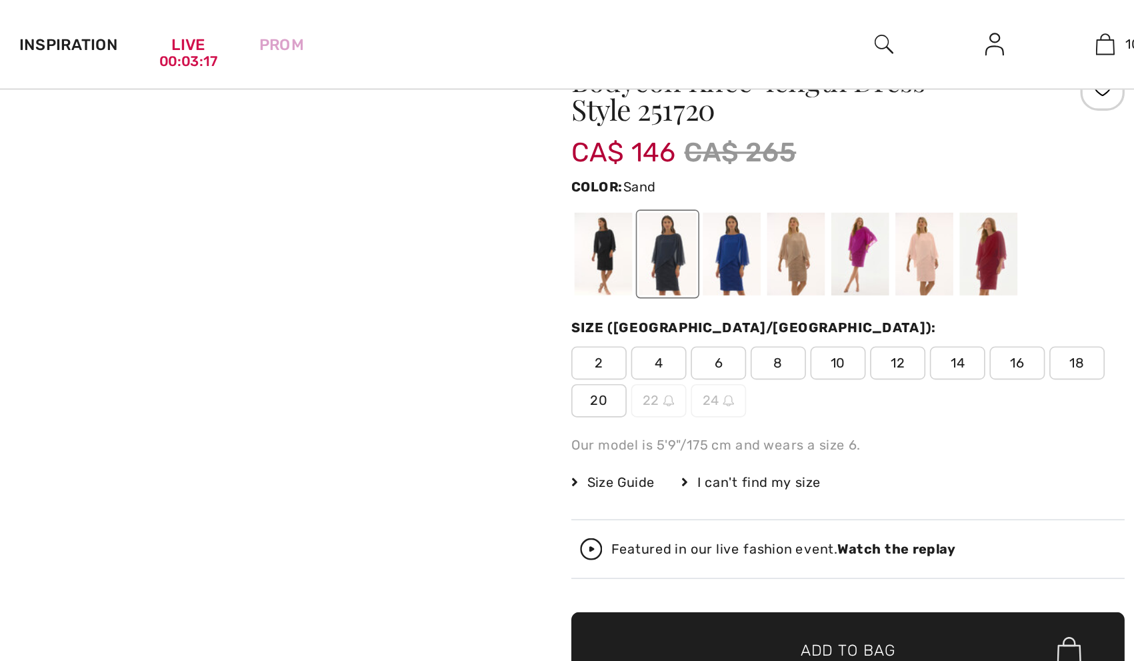
click at [912, 164] on div at bounding box center [904, 153] width 35 height 50
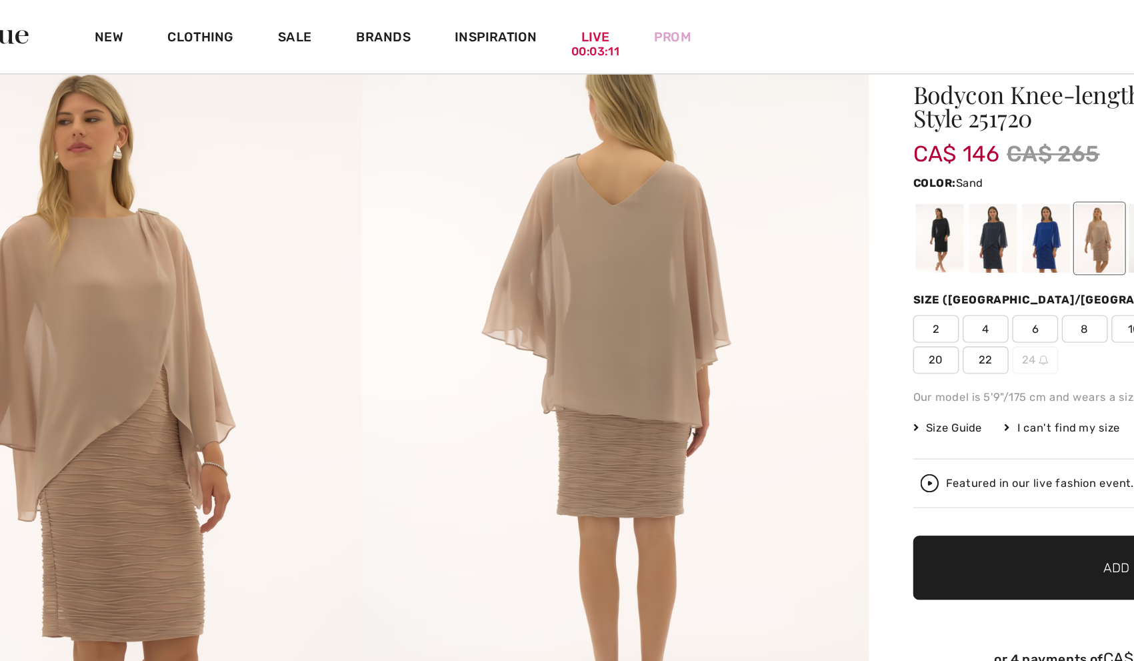
scroll to position [122, 0]
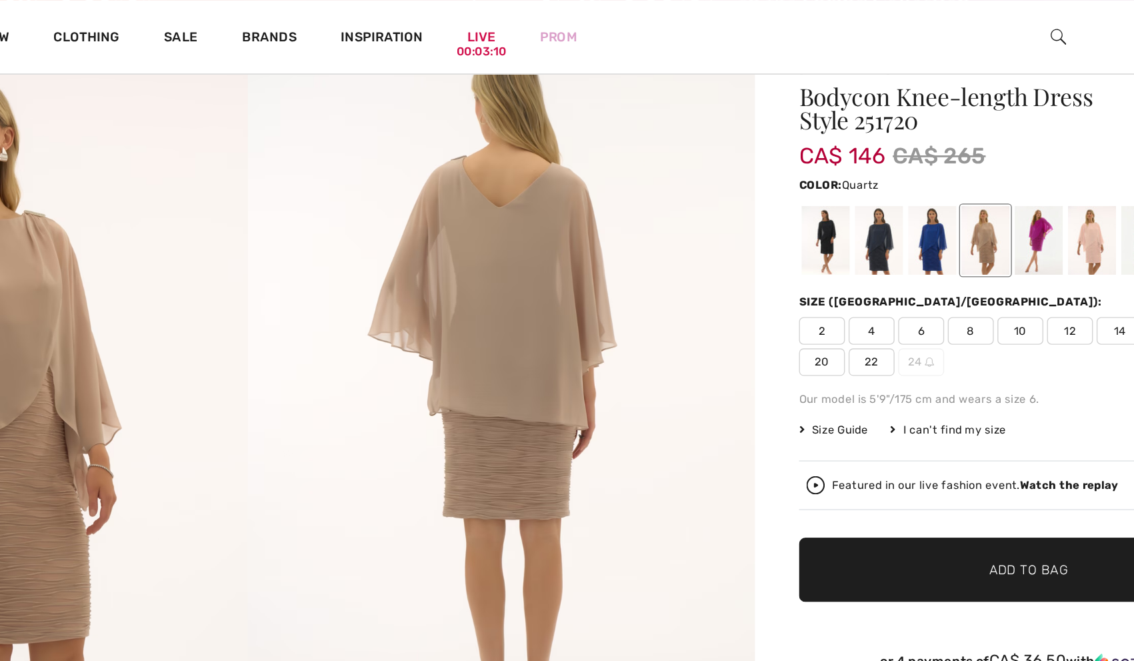
click at [984, 175] on div at bounding box center [981, 174] width 35 height 50
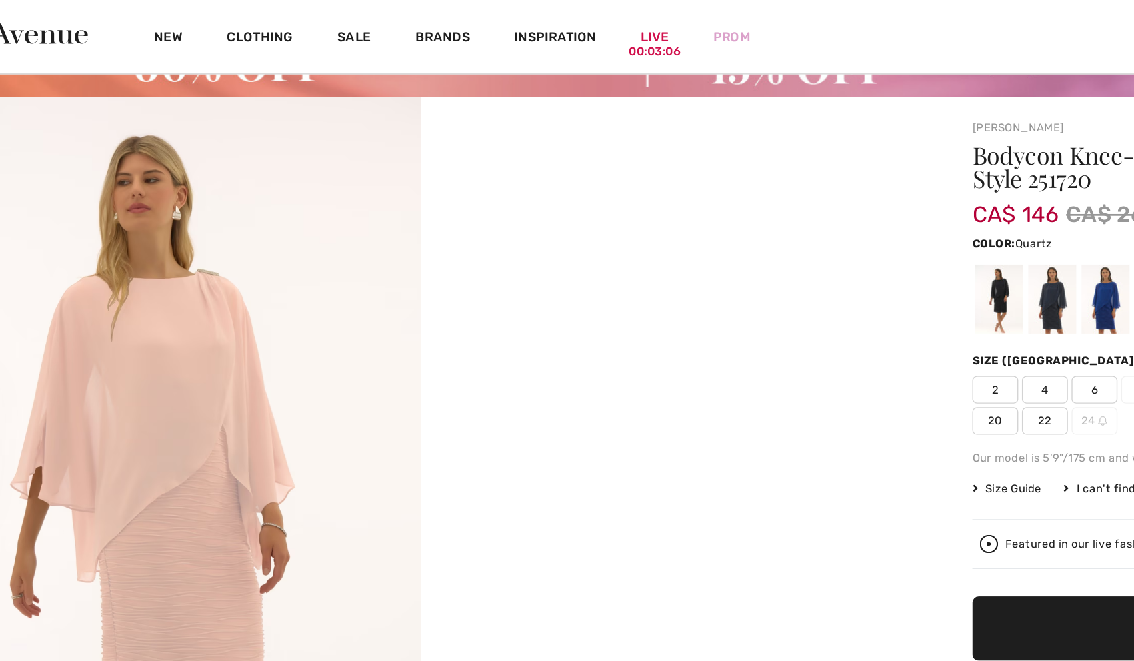
scroll to position [62, 0]
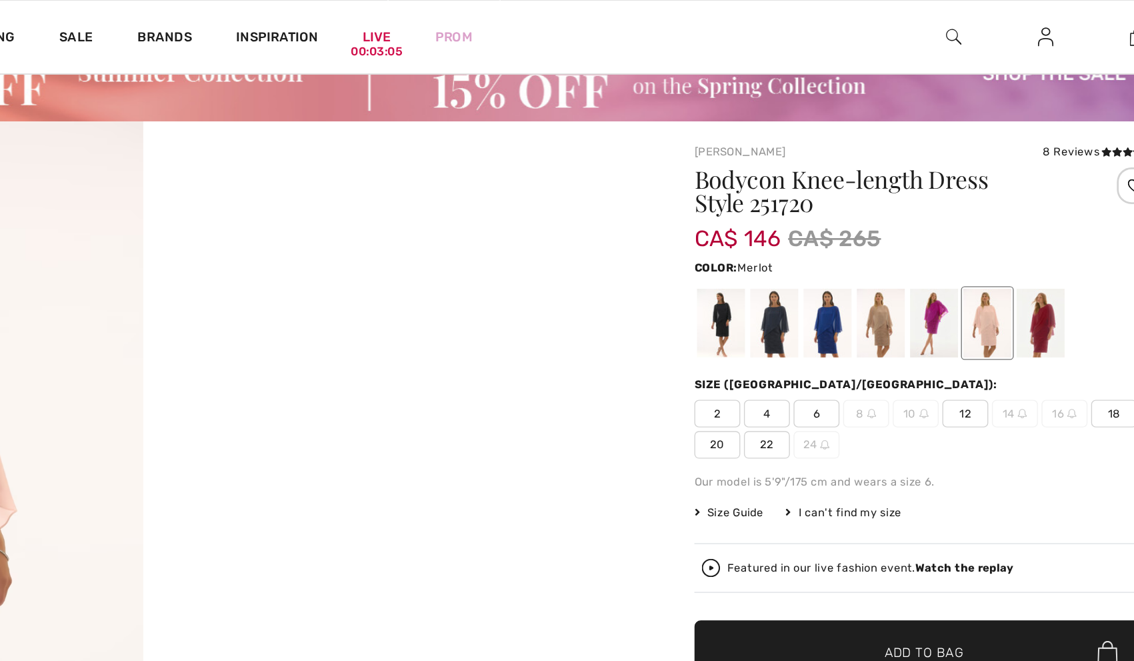
click at [1010, 229] on div at bounding box center [1020, 234] width 35 height 50
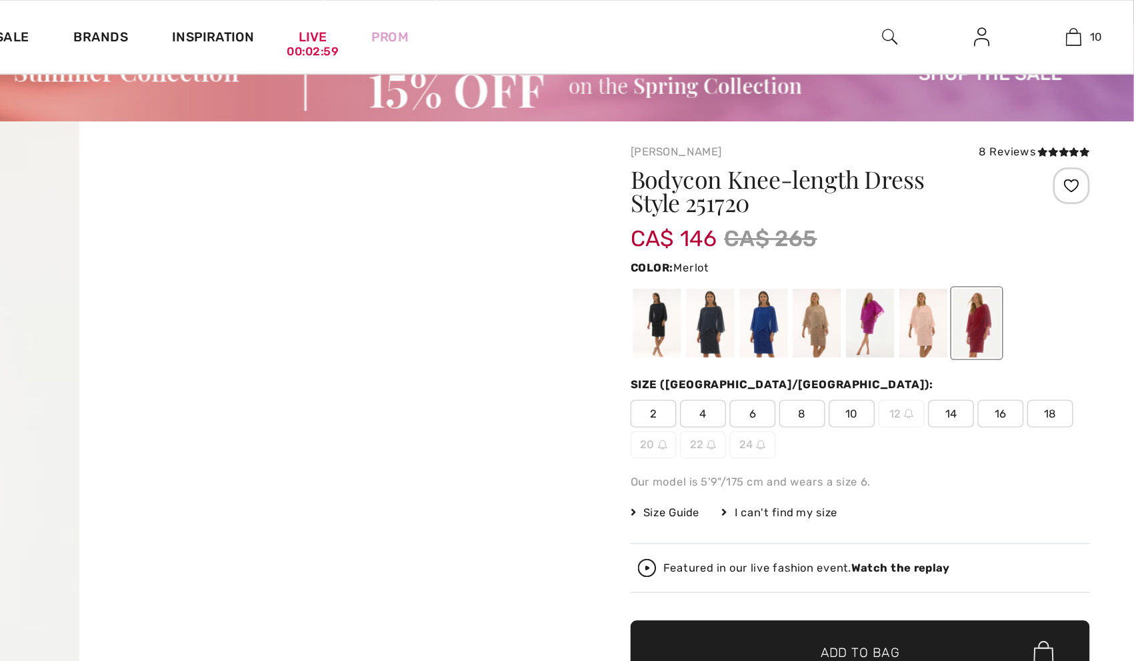
scroll to position [30, 0]
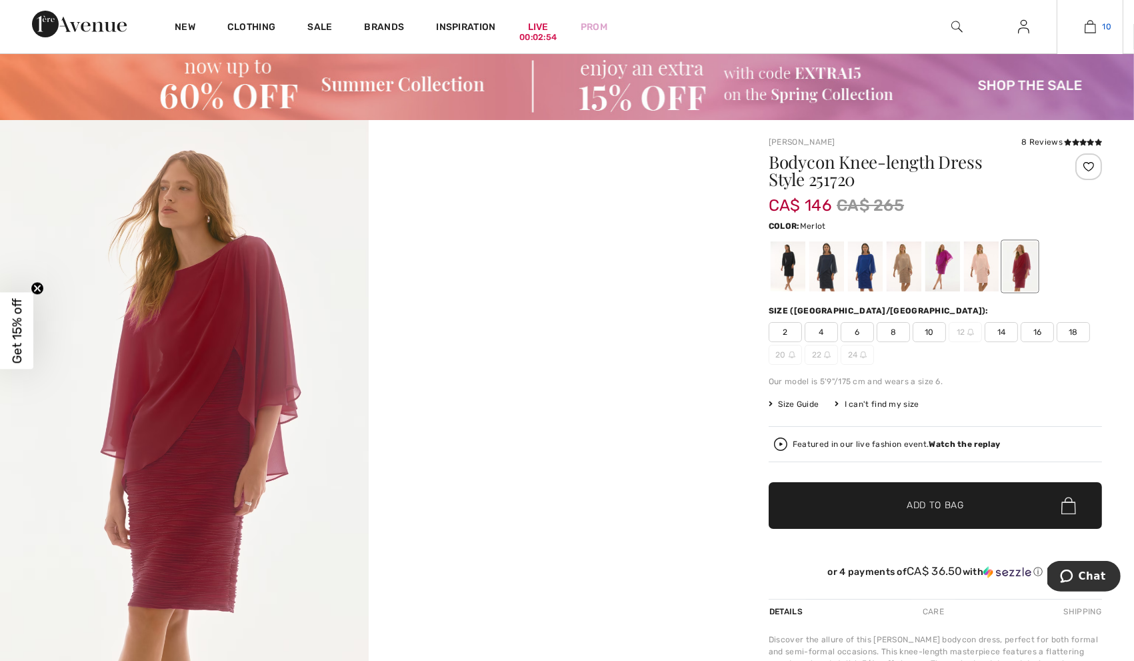
click at [1088, 23] on img at bounding box center [1090, 27] width 11 height 16
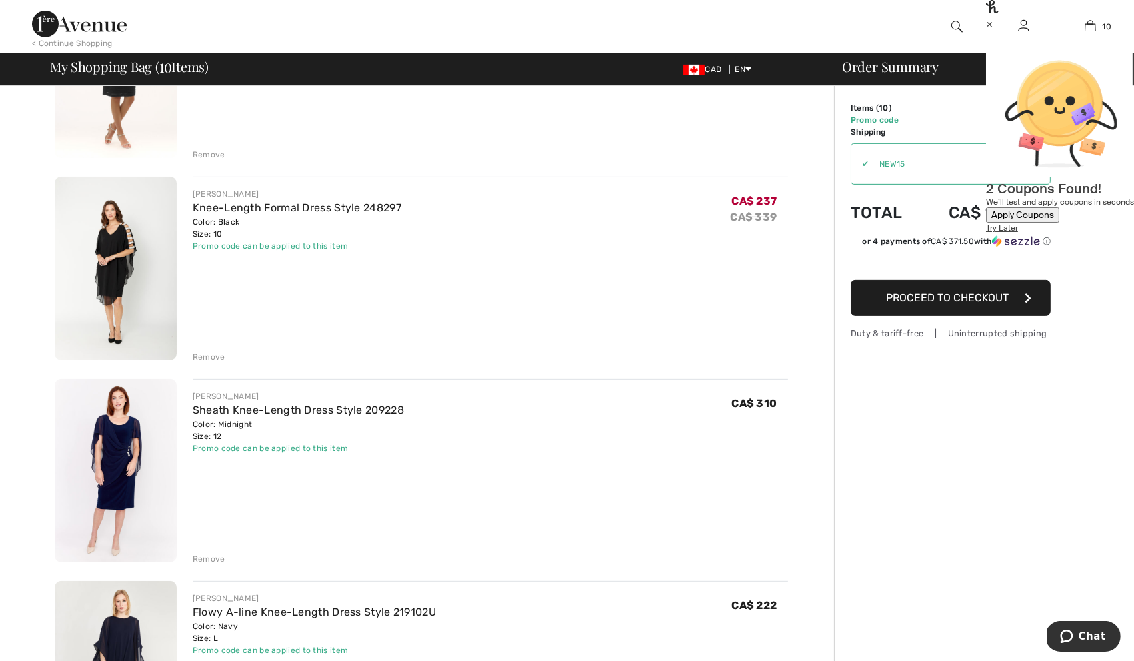
scroll to position [828, 0]
click at [136, 490] on img at bounding box center [116, 468] width 122 height 183
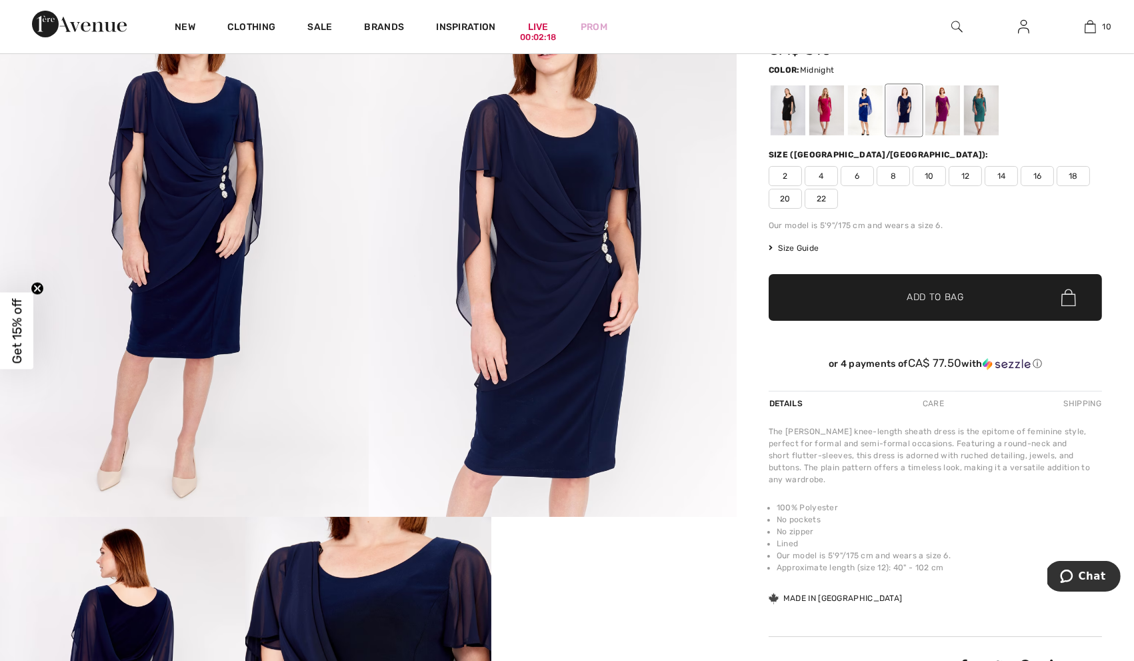
scroll to position [27, 0]
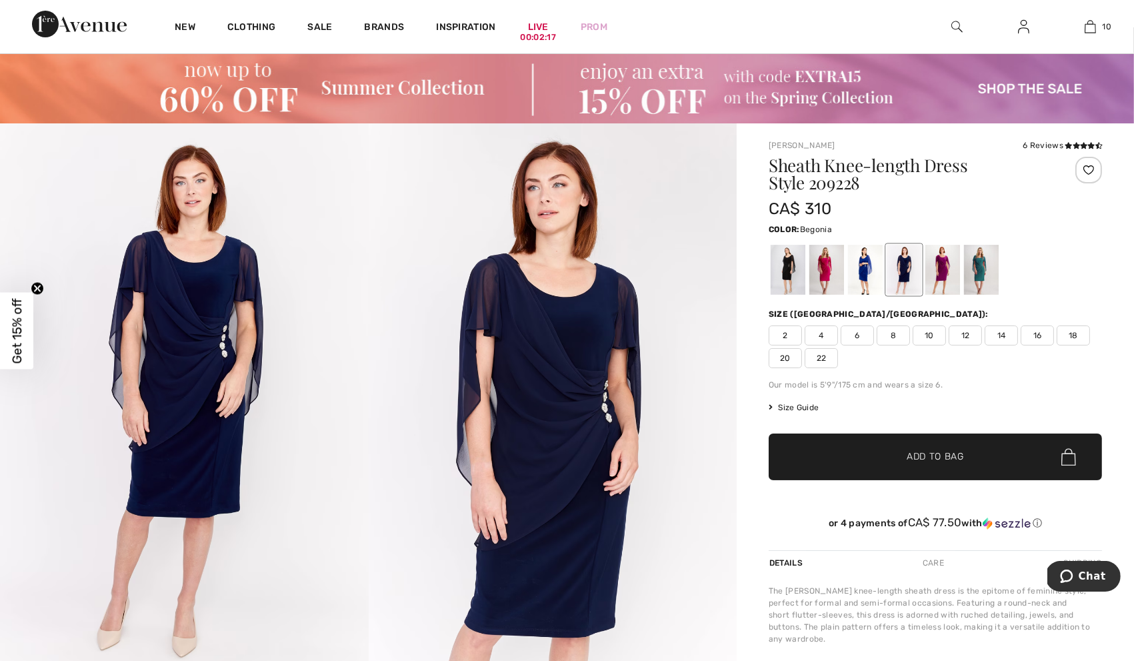
click at [823, 263] on div at bounding box center [827, 270] width 35 height 50
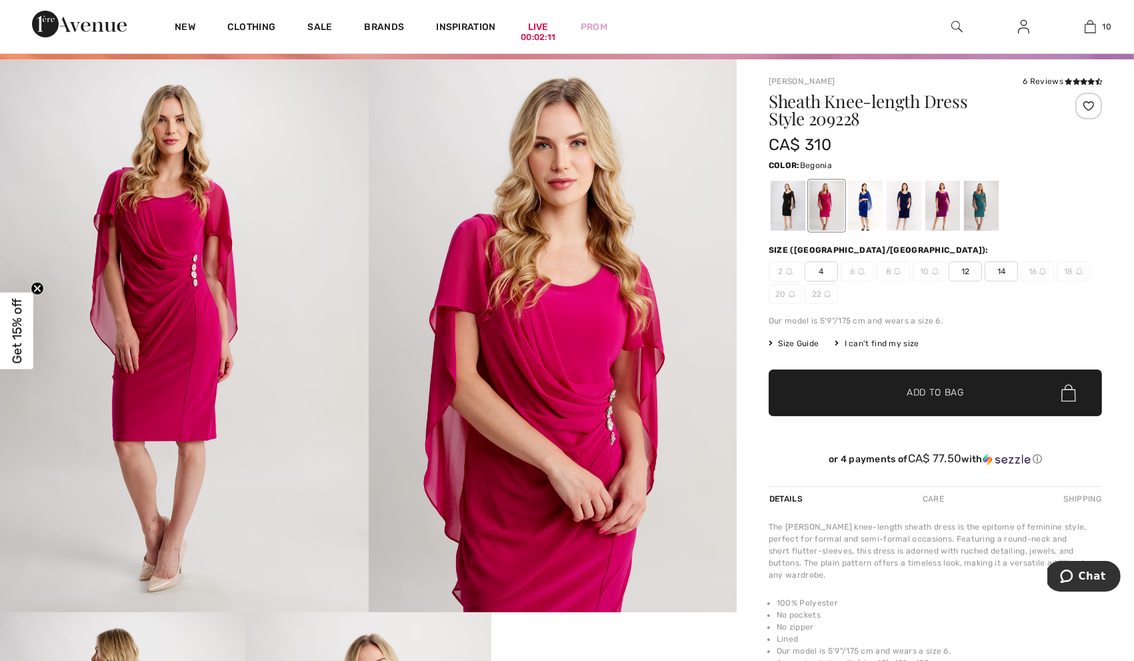
scroll to position [93, 0]
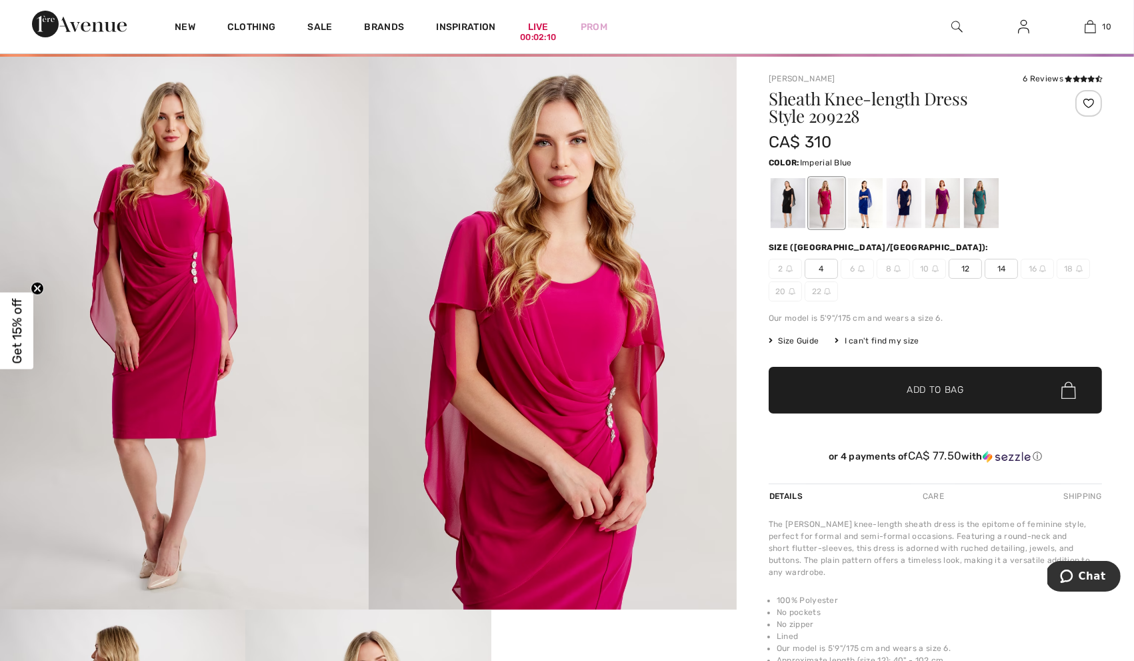
click at [858, 200] on div at bounding box center [865, 203] width 35 height 50
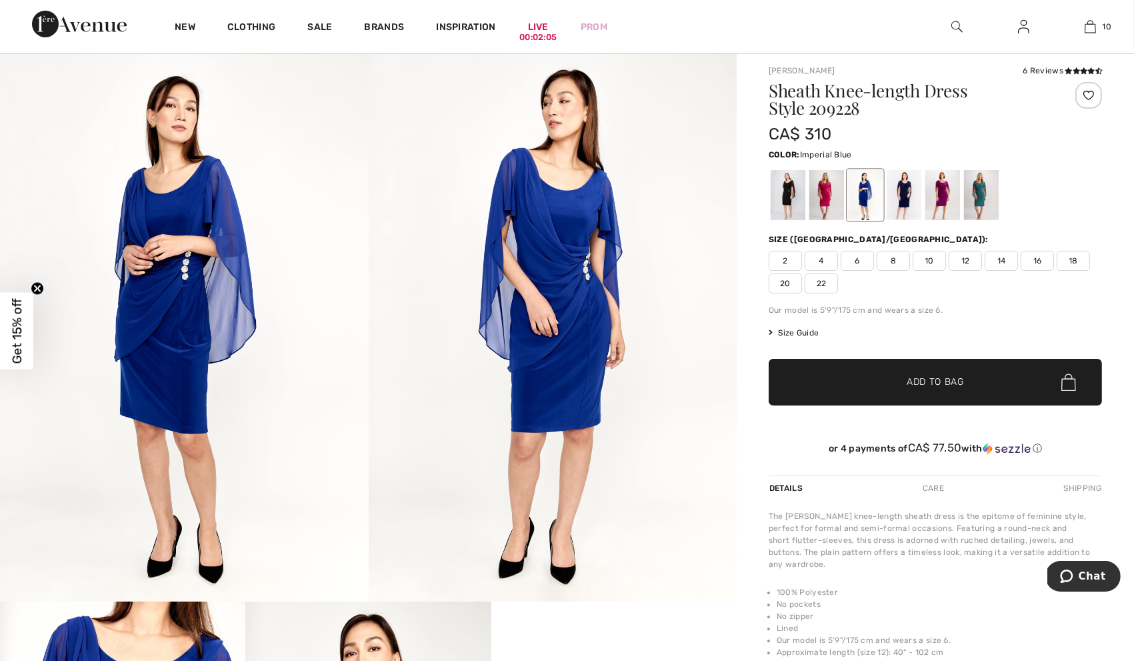
scroll to position [0, 0]
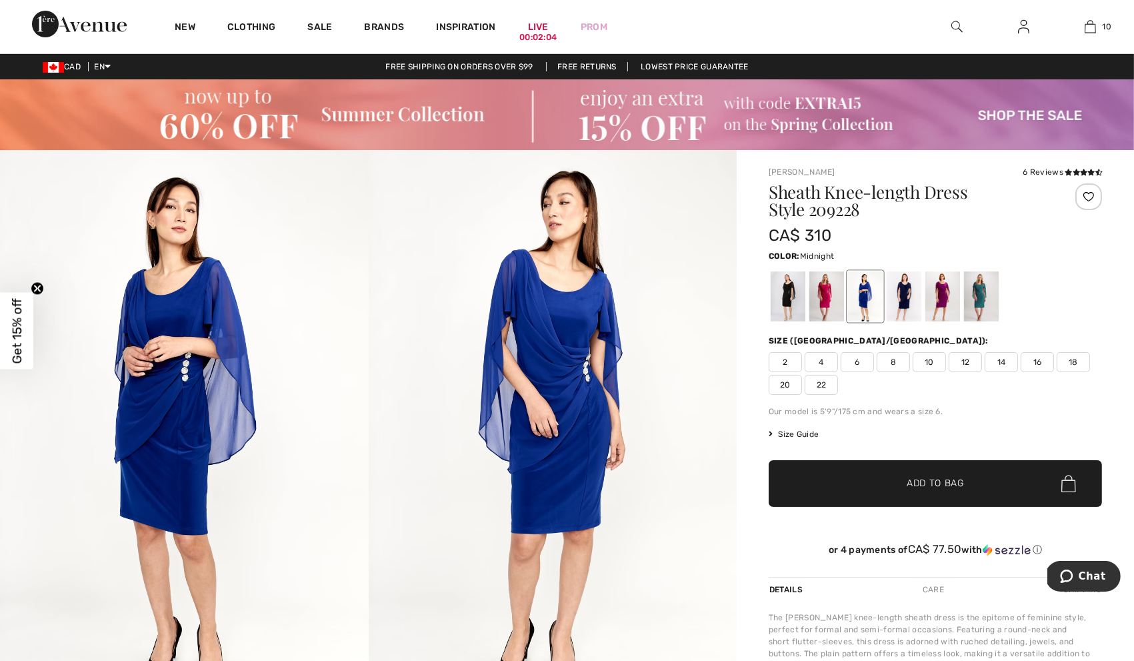
click at [909, 276] on div at bounding box center [904, 296] width 35 height 50
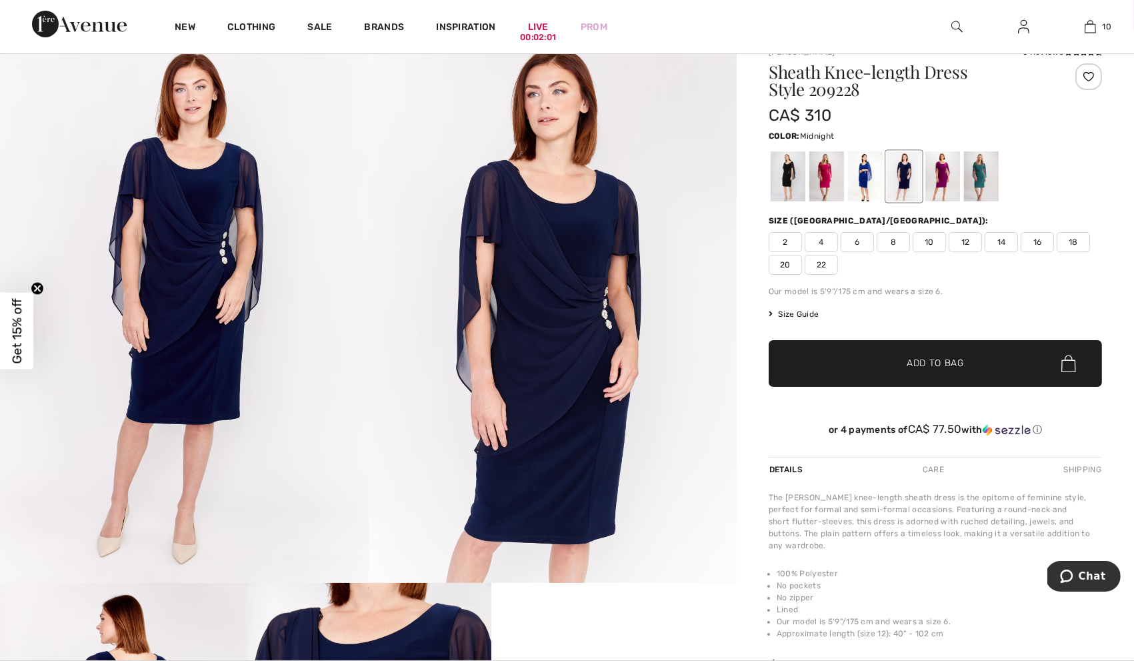
scroll to position [77, 0]
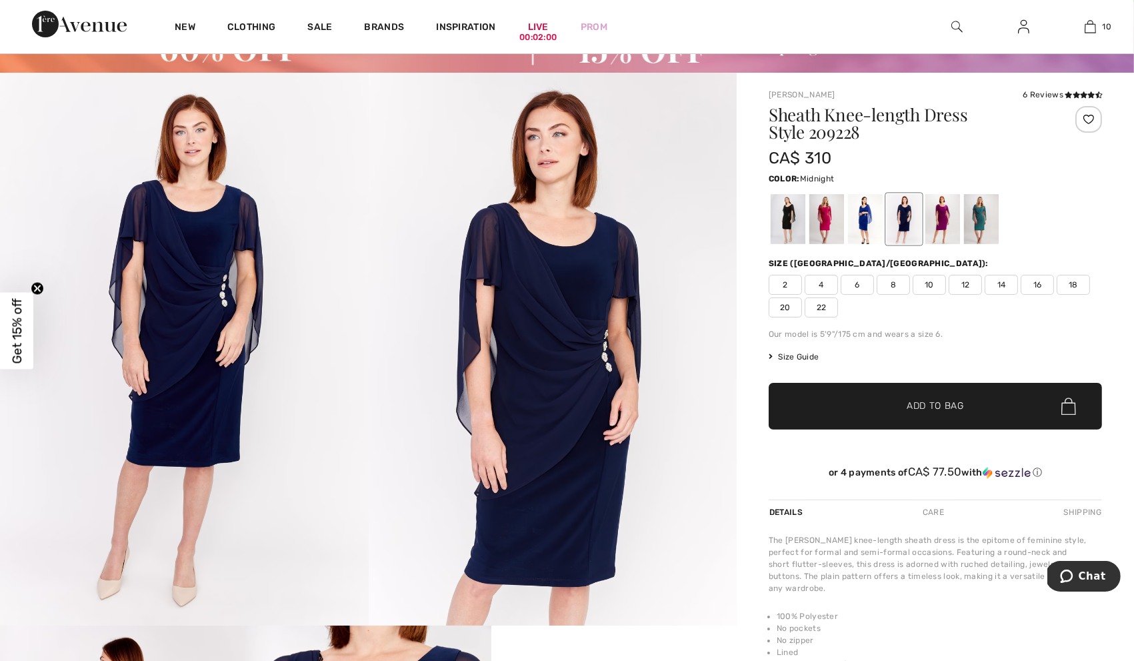
click at [912, 217] on div at bounding box center [904, 219] width 35 height 50
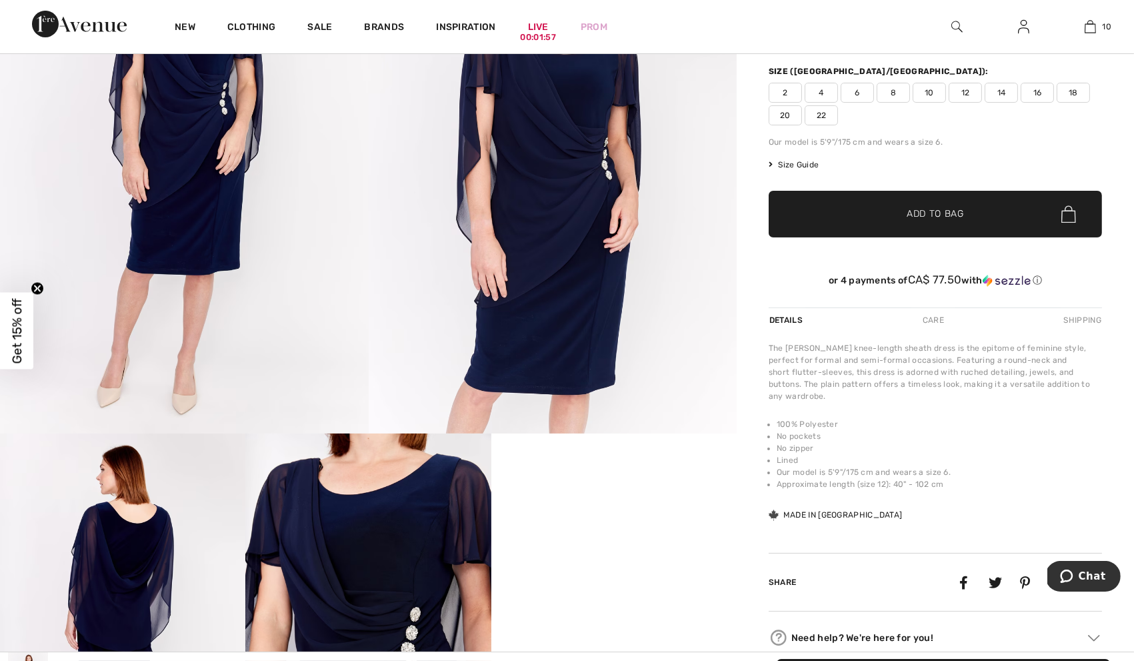
scroll to position [110, 0]
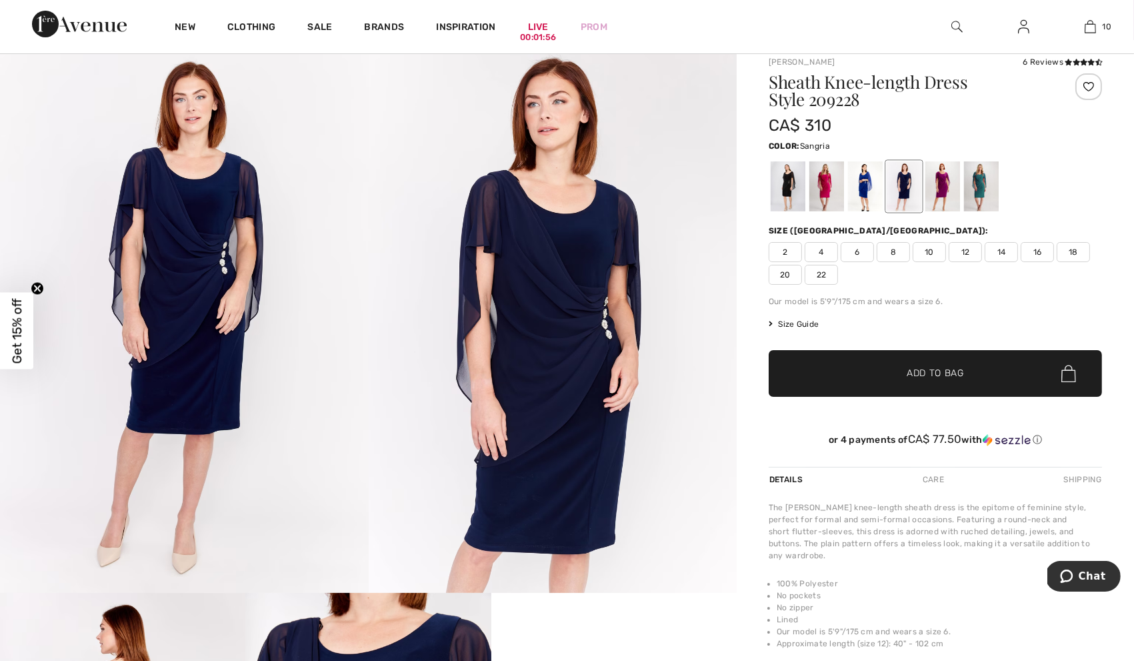
click at [934, 197] on div at bounding box center [943, 186] width 35 height 50
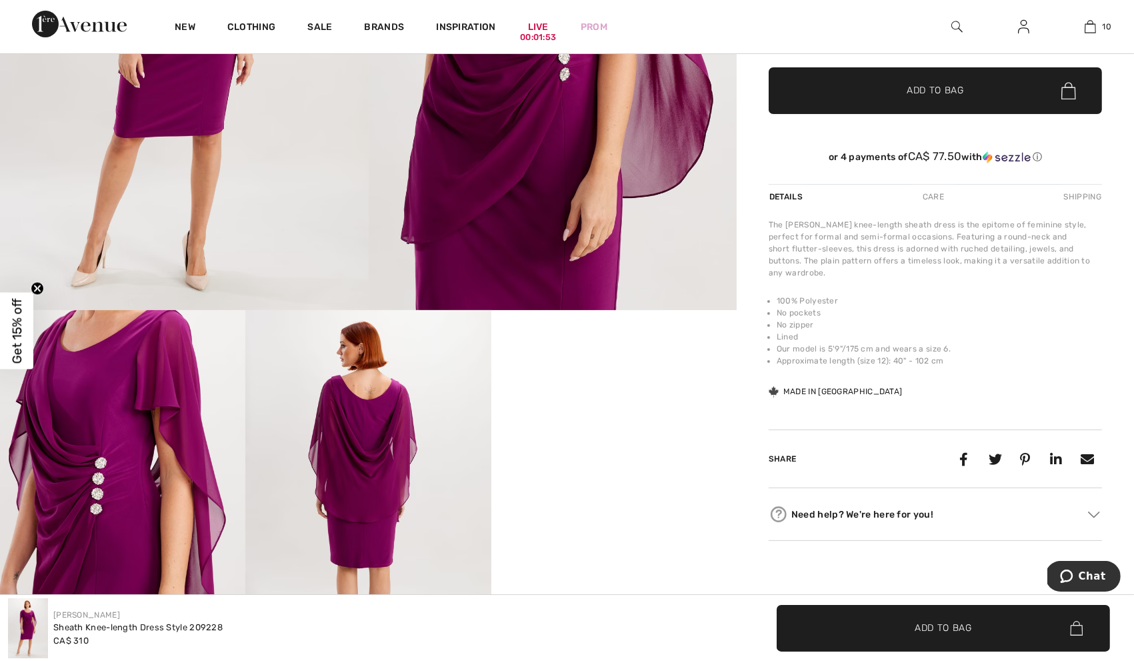
scroll to position [139, 0]
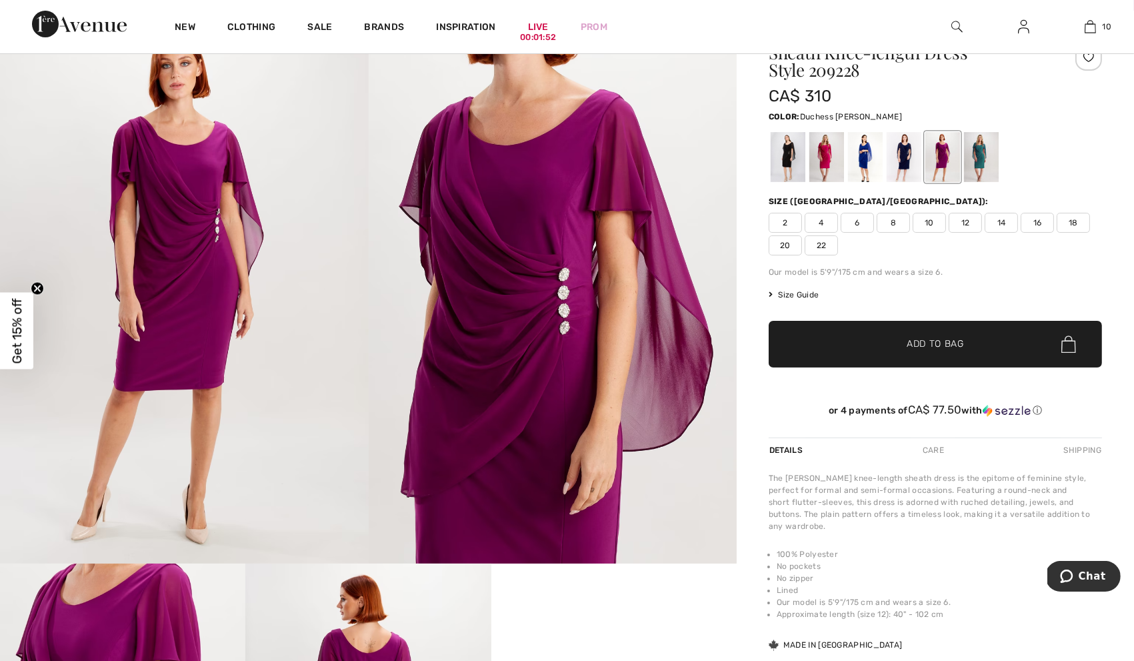
click at [988, 153] on div at bounding box center [981, 157] width 35 height 50
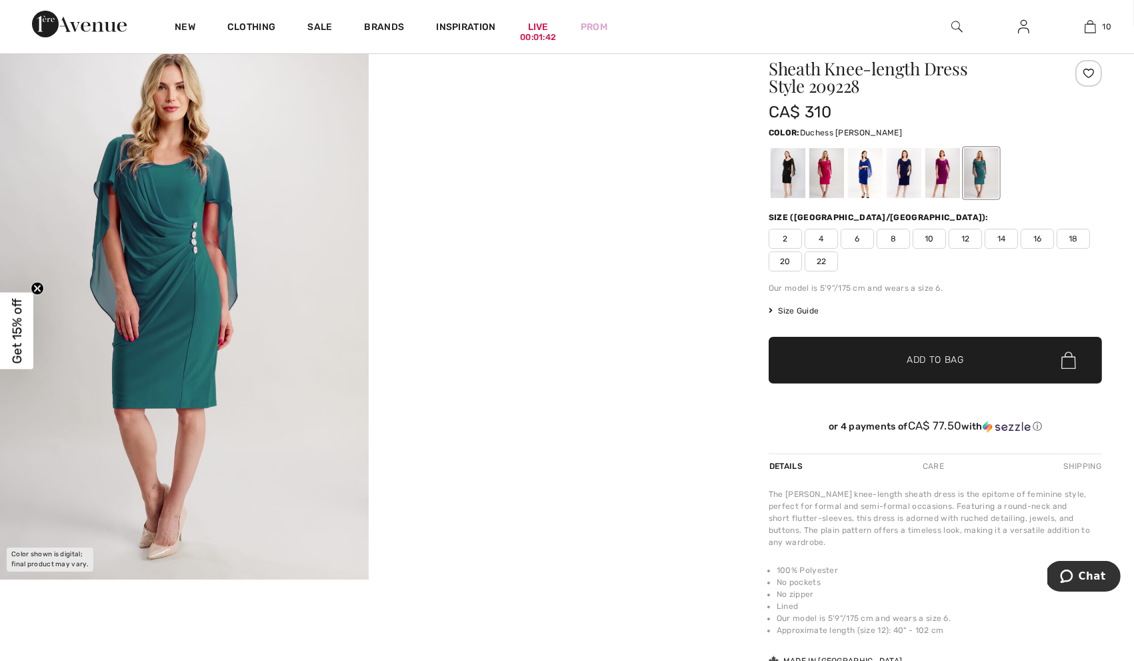
scroll to position [125, 0]
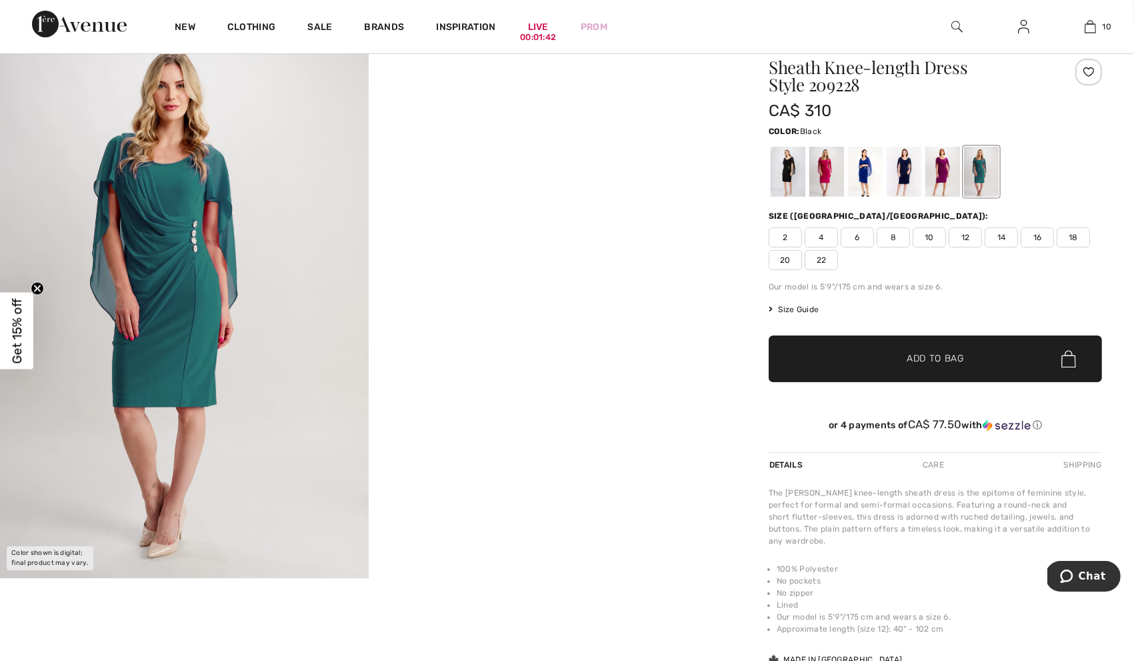
click at [771, 173] on div at bounding box center [788, 172] width 35 height 50
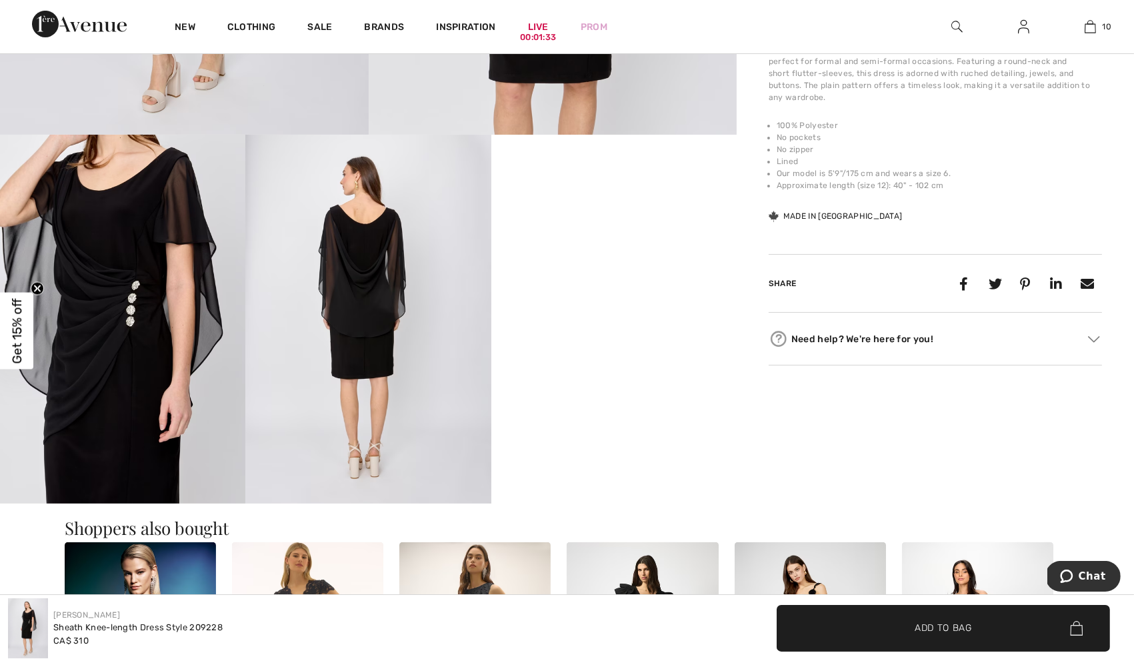
scroll to position [569, 0]
click at [628, 257] on video "Your browser does not support the video tag." at bounding box center [614, 195] width 245 height 123
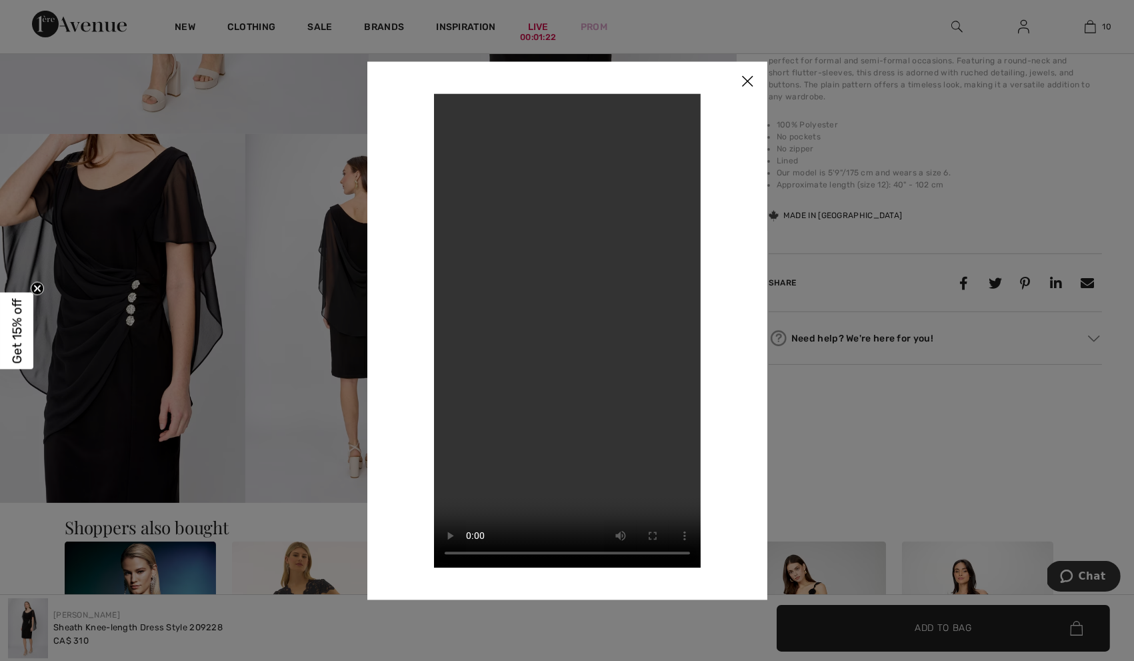
click at [747, 79] on img at bounding box center [748, 81] width 40 height 41
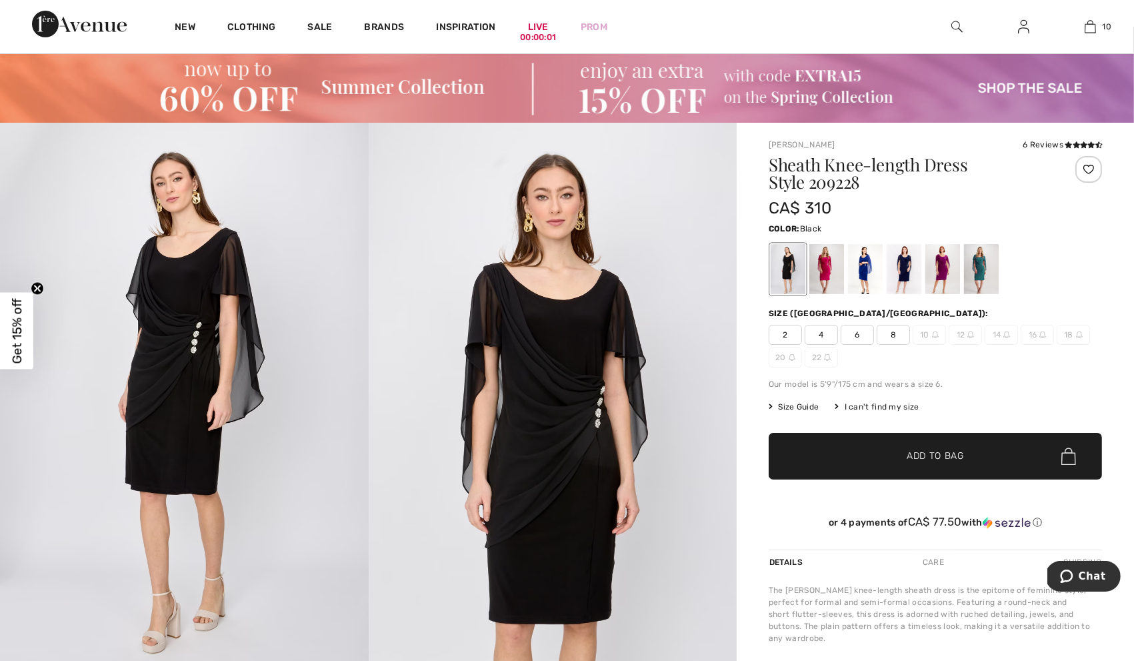
scroll to position [0, 0]
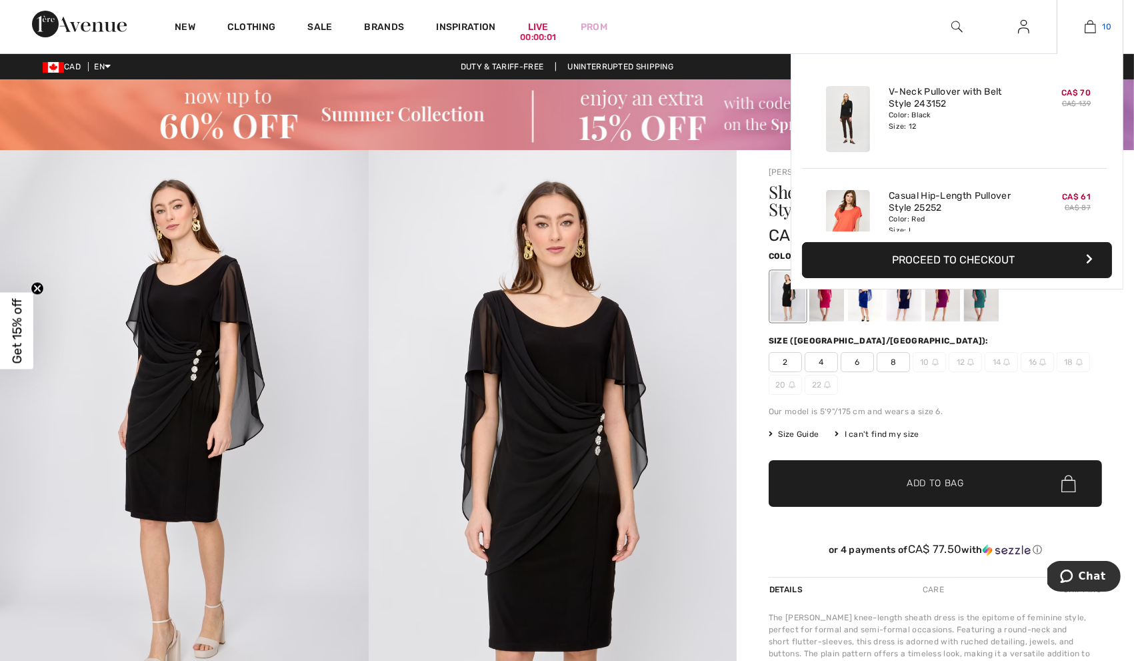
click at [1090, 35] on img at bounding box center [1090, 27] width 11 height 16
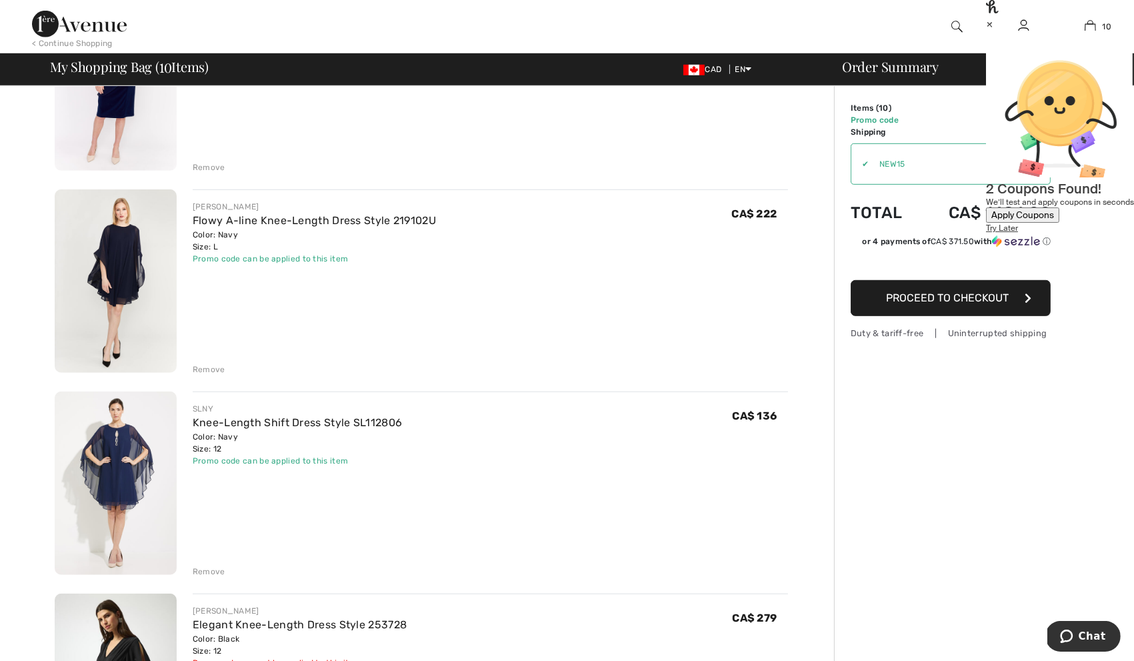
scroll to position [1197, 0]
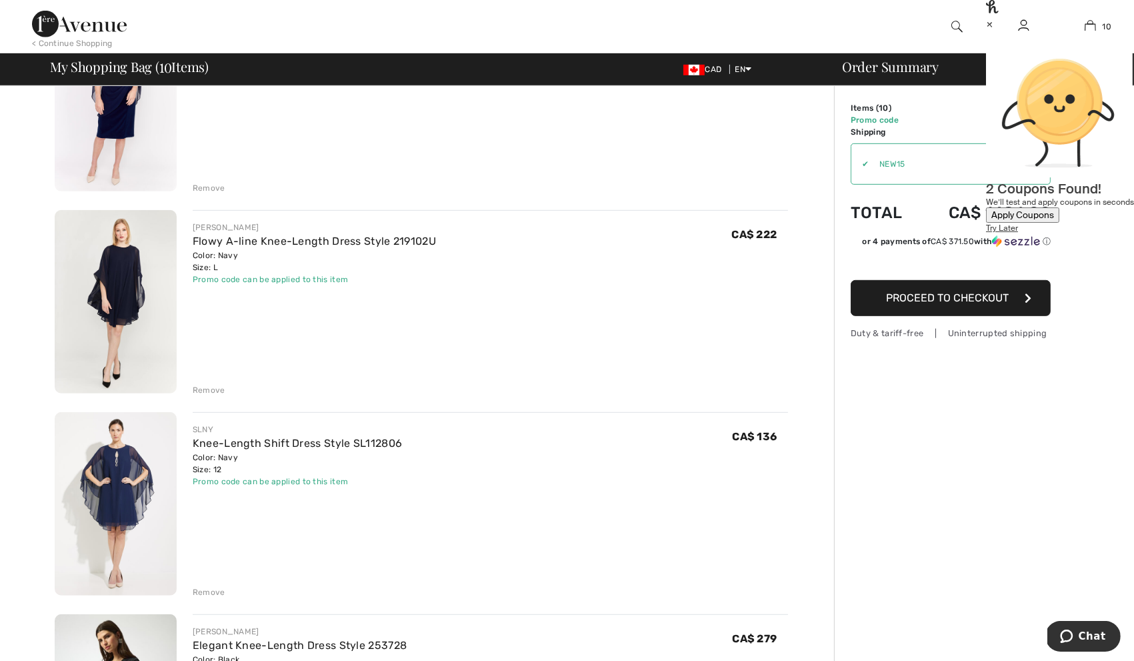
click at [133, 301] on img at bounding box center [116, 301] width 122 height 183
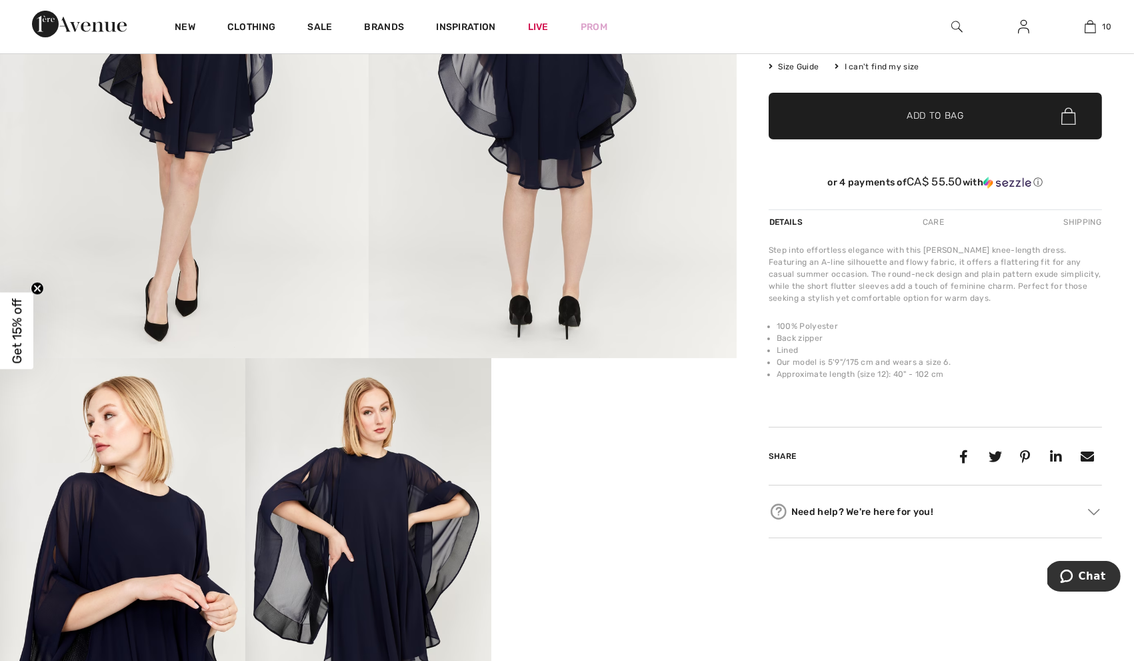
scroll to position [372, 0]
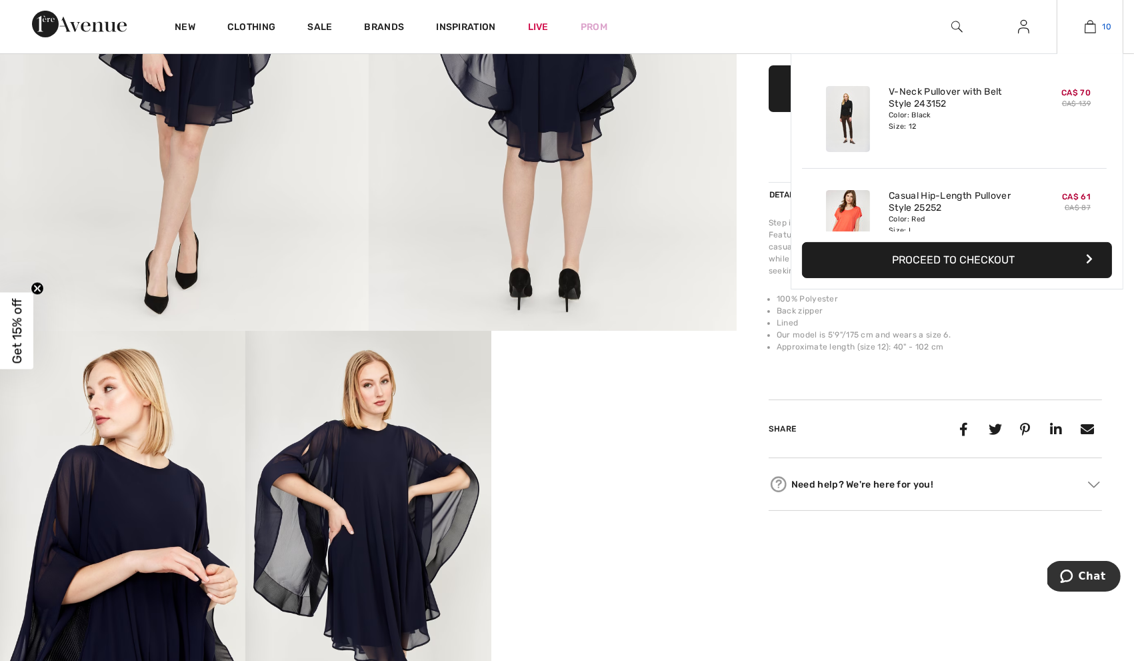
click at [1106, 23] on span "10" at bounding box center [1107, 27] width 9 height 12
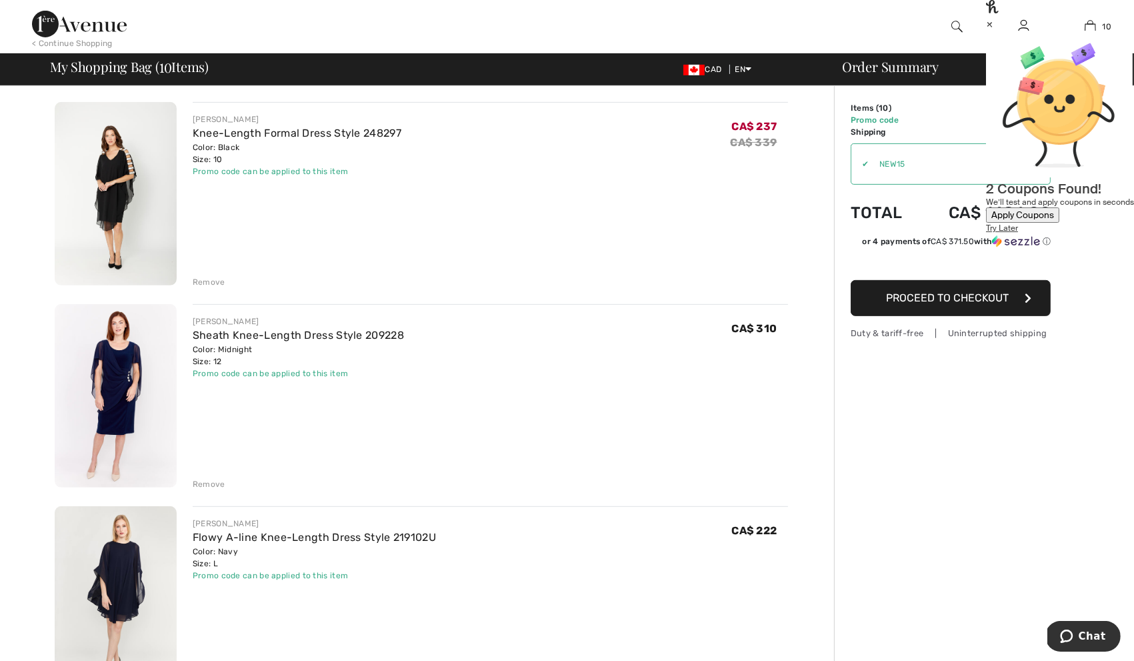
scroll to position [1075, 0]
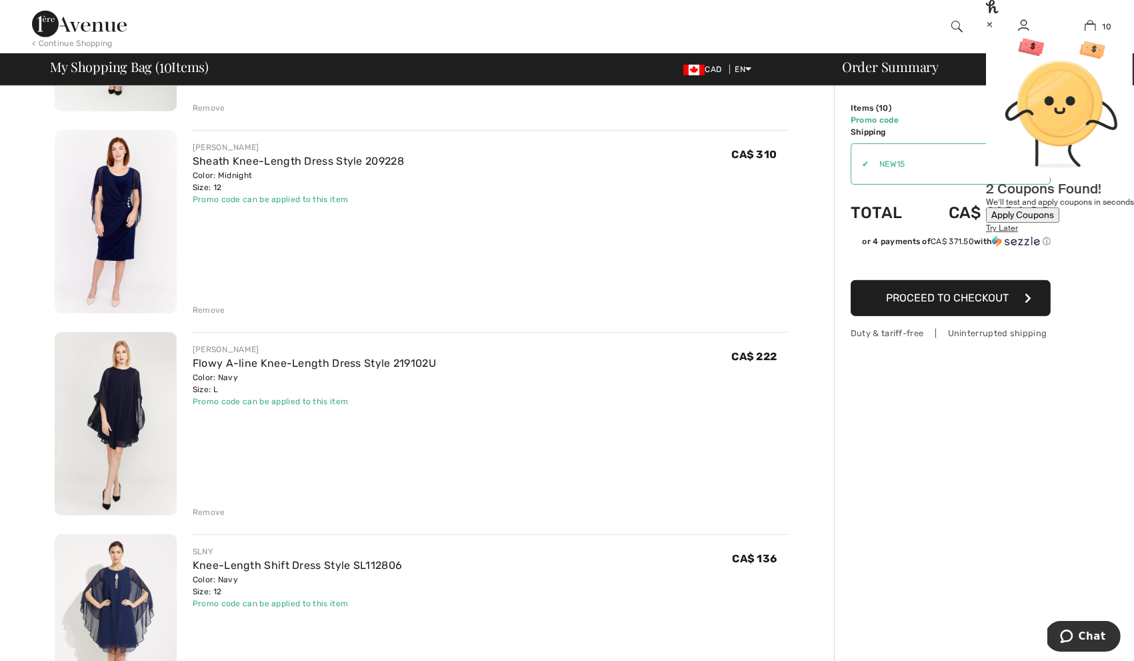
click at [209, 509] on div "Remove" at bounding box center [209, 512] width 33 height 12
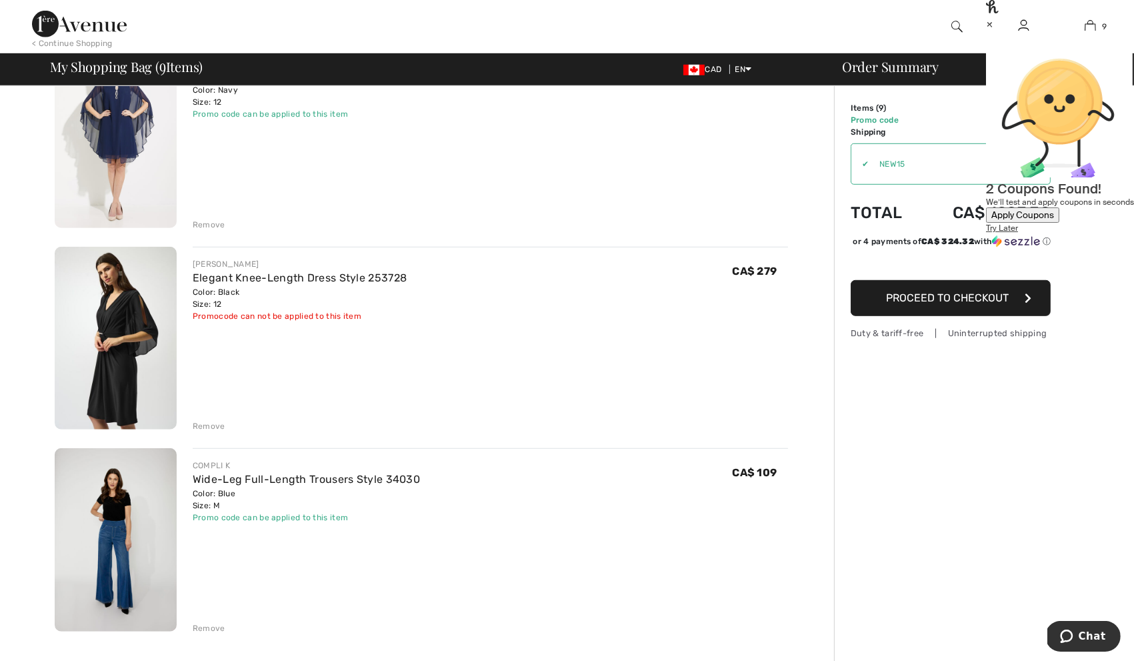
scroll to position [1363, 0]
click at [141, 359] on img at bounding box center [116, 337] width 122 height 183
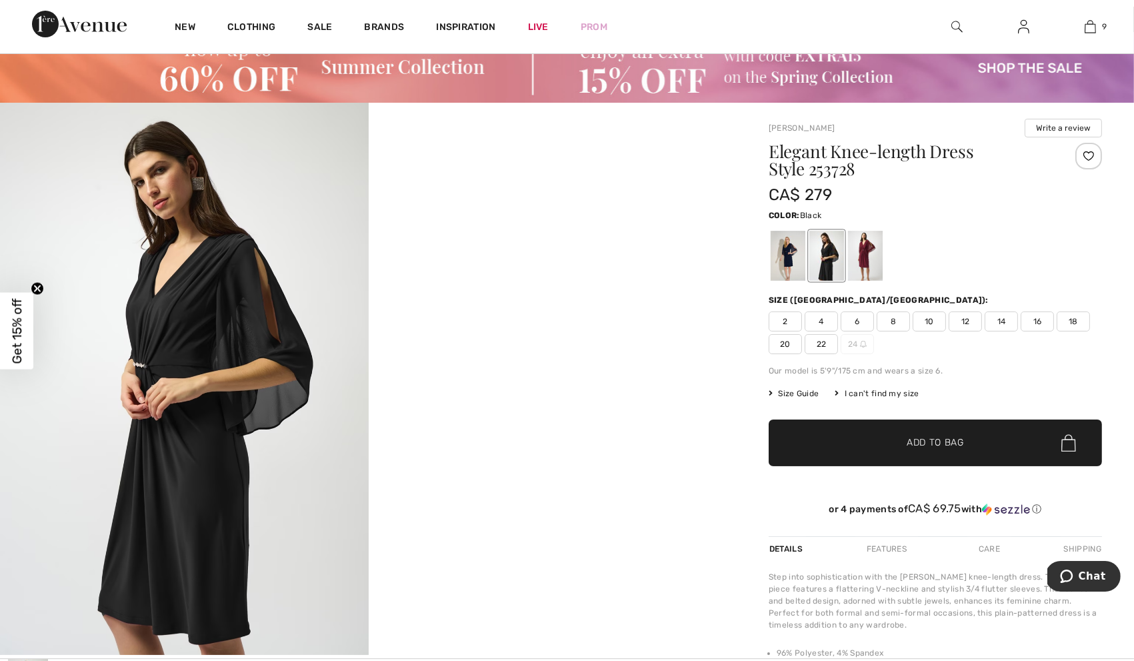
scroll to position [9, 0]
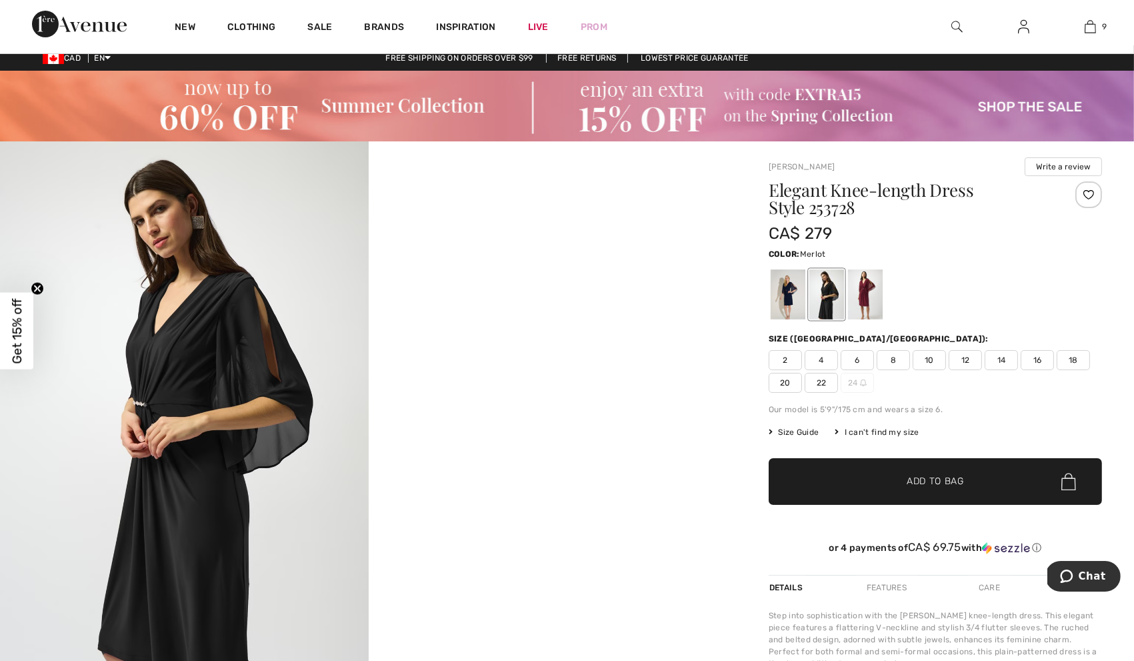
click at [872, 285] on div at bounding box center [865, 294] width 35 height 50
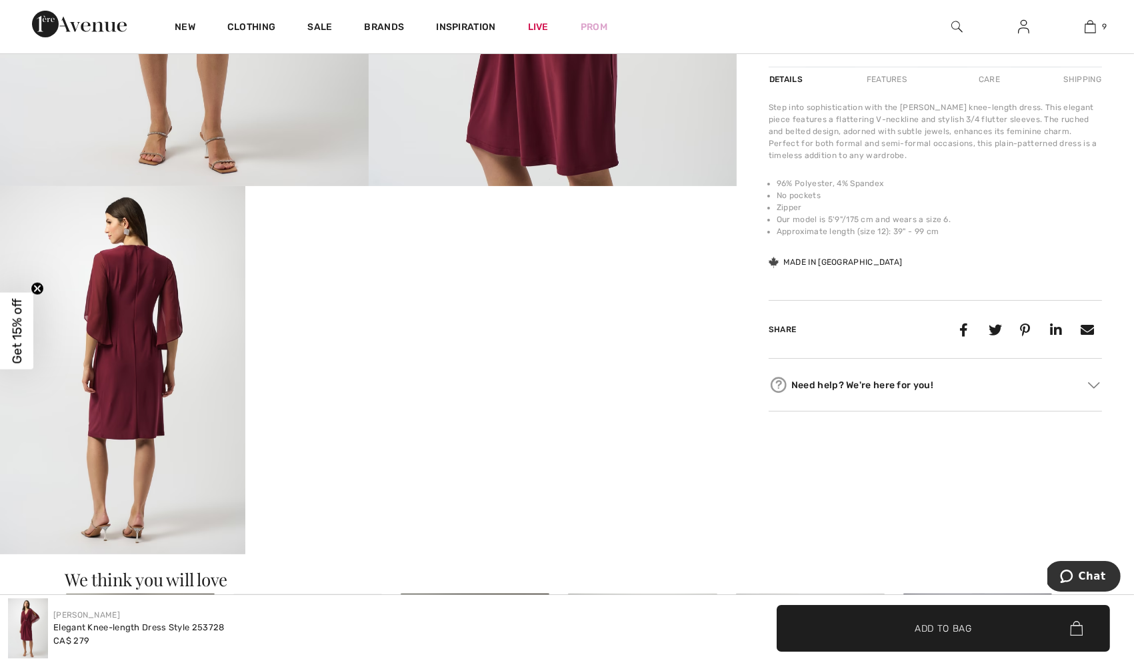
scroll to position [505, 0]
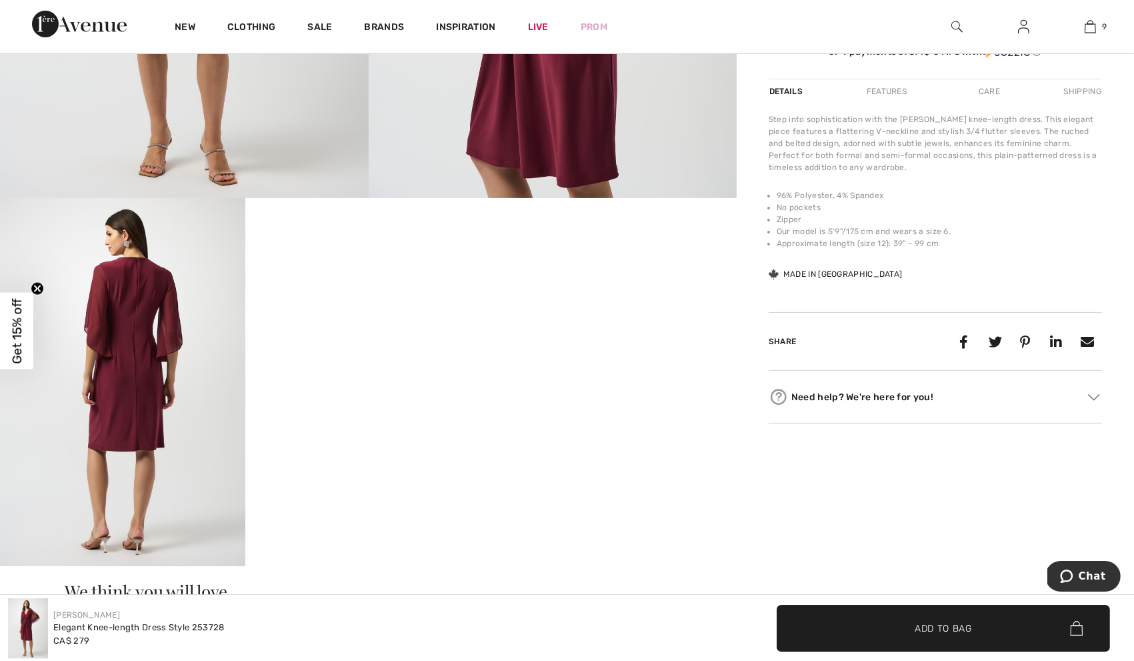
click at [144, 381] on img at bounding box center [122, 382] width 245 height 368
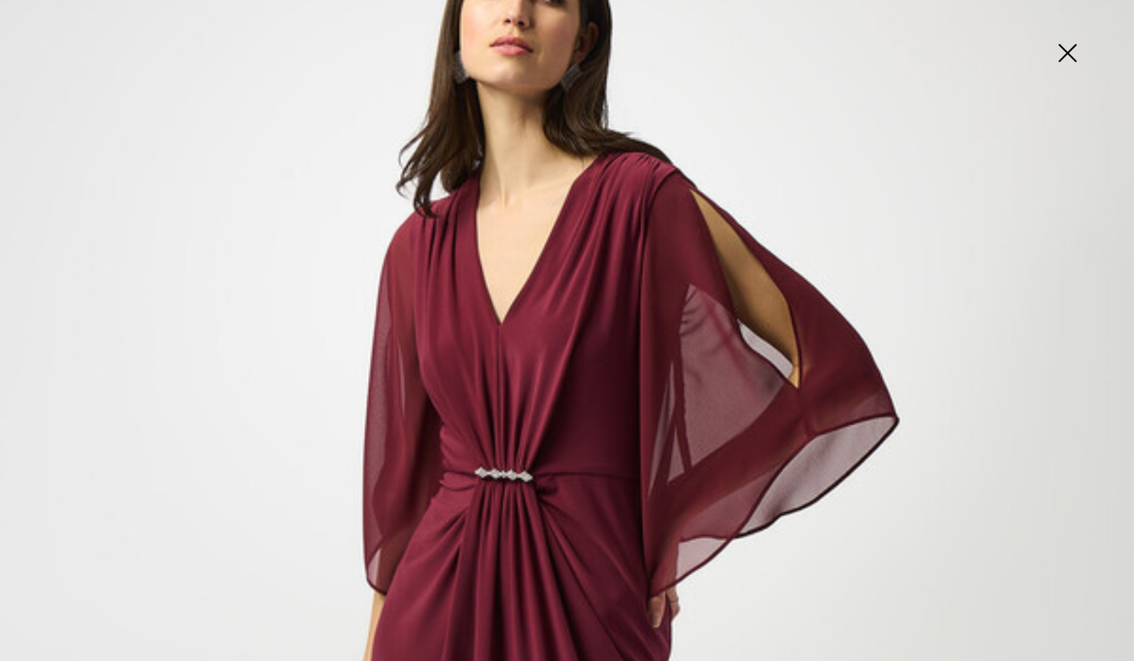
scroll to position [0, 0]
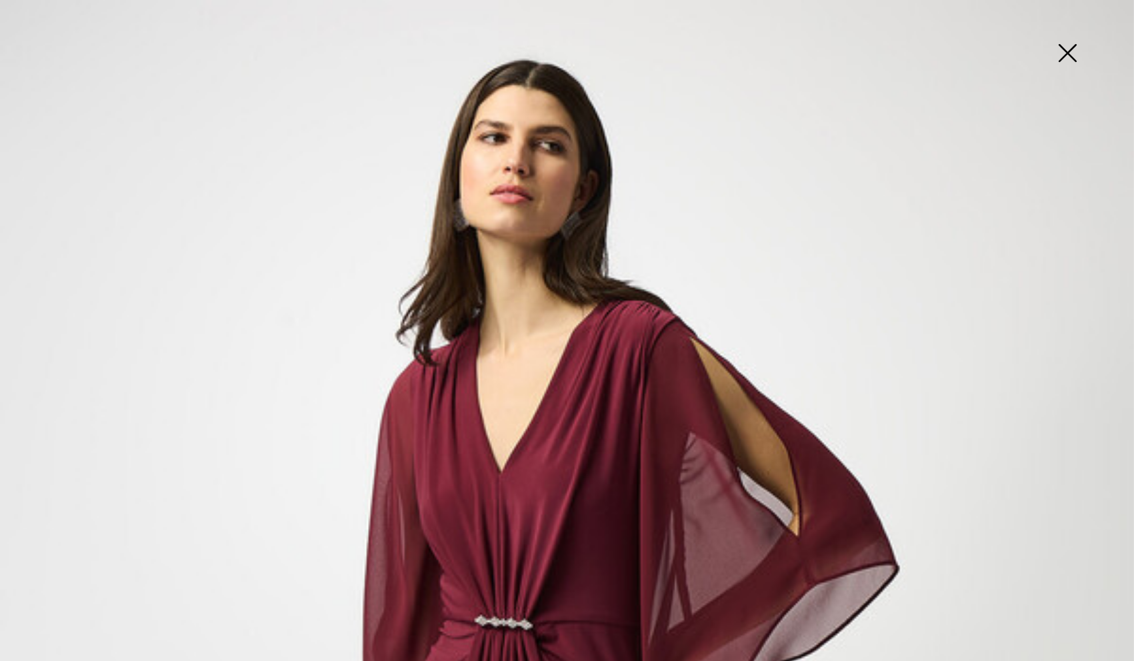
click at [1065, 45] on img at bounding box center [1067, 54] width 67 height 69
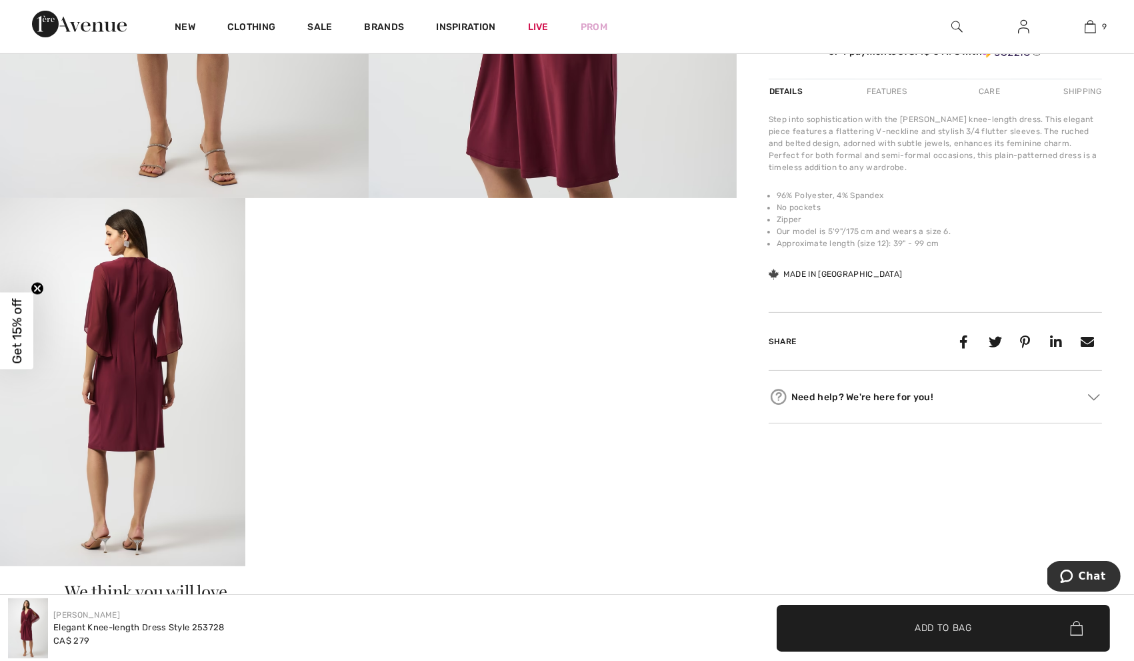
click at [174, 322] on img at bounding box center [122, 382] width 245 height 368
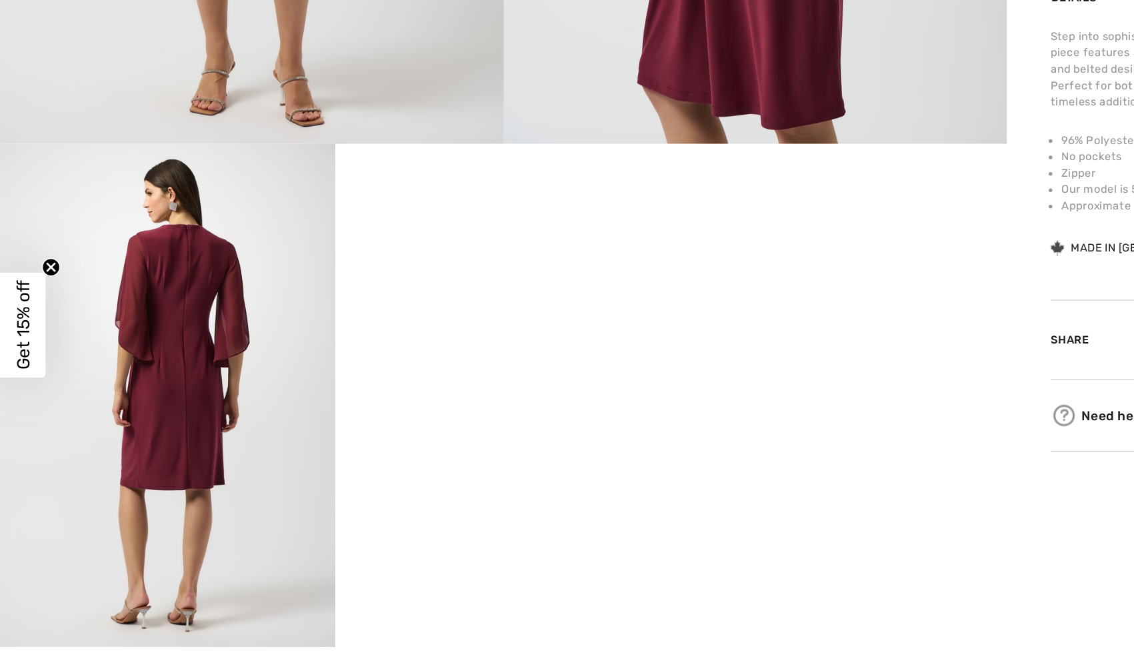
click at [602, 349] on div "Your browser does not support the video tag." at bounding box center [368, 105] width 737 height 921
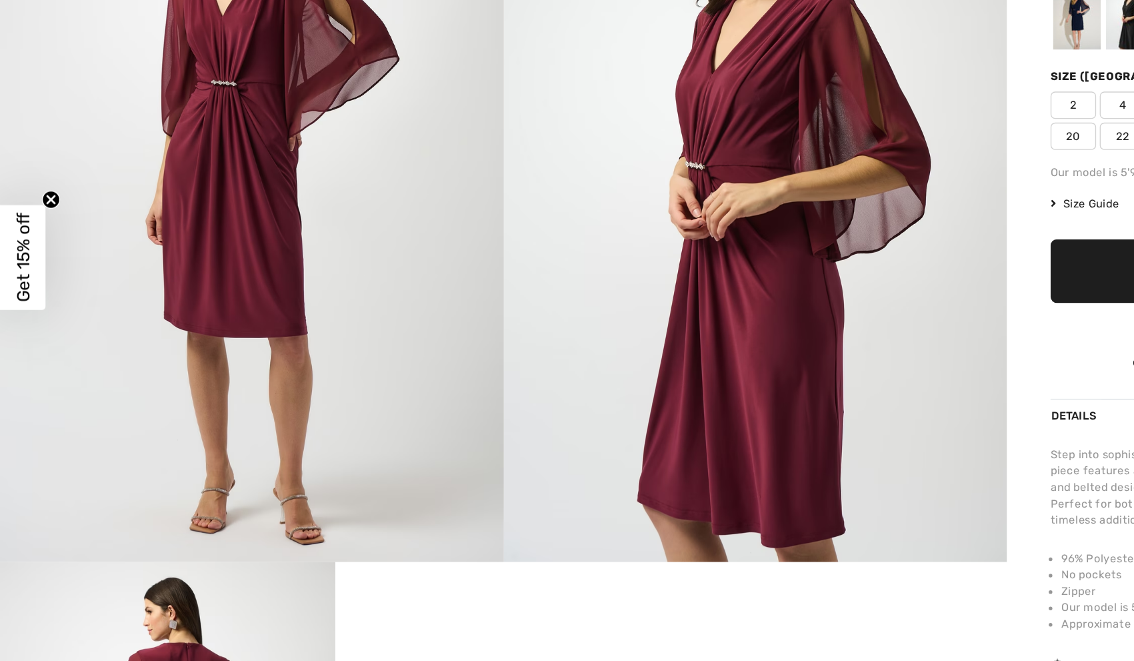
scroll to position [205, 0]
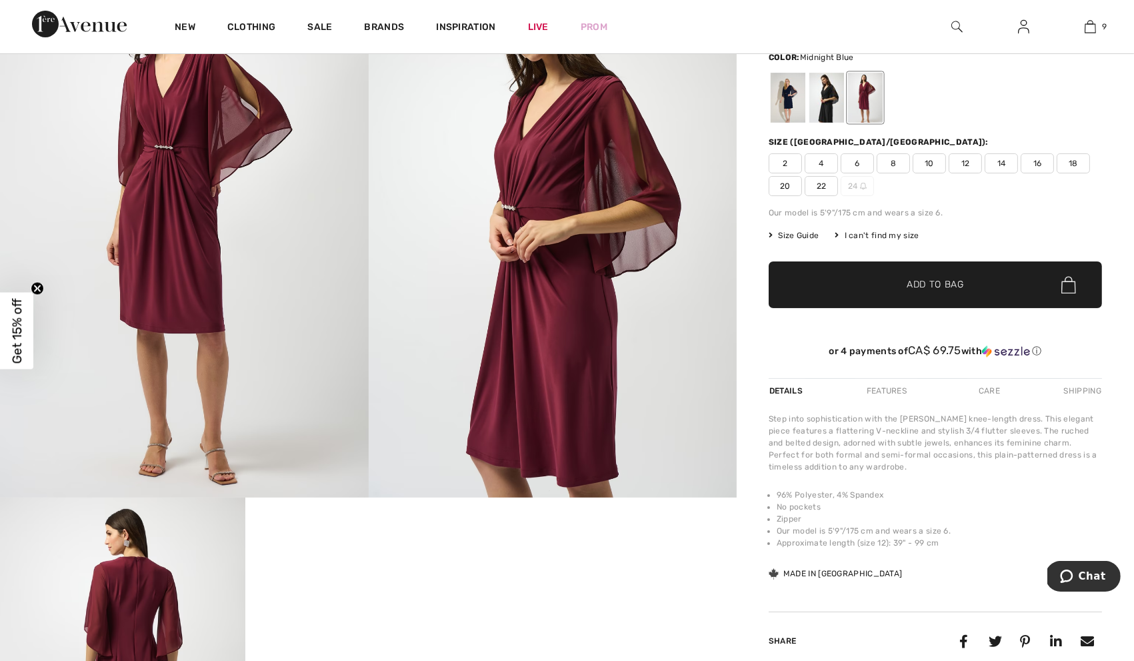
click at [788, 103] on div at bounding box center [788, 98] width 35 height 50
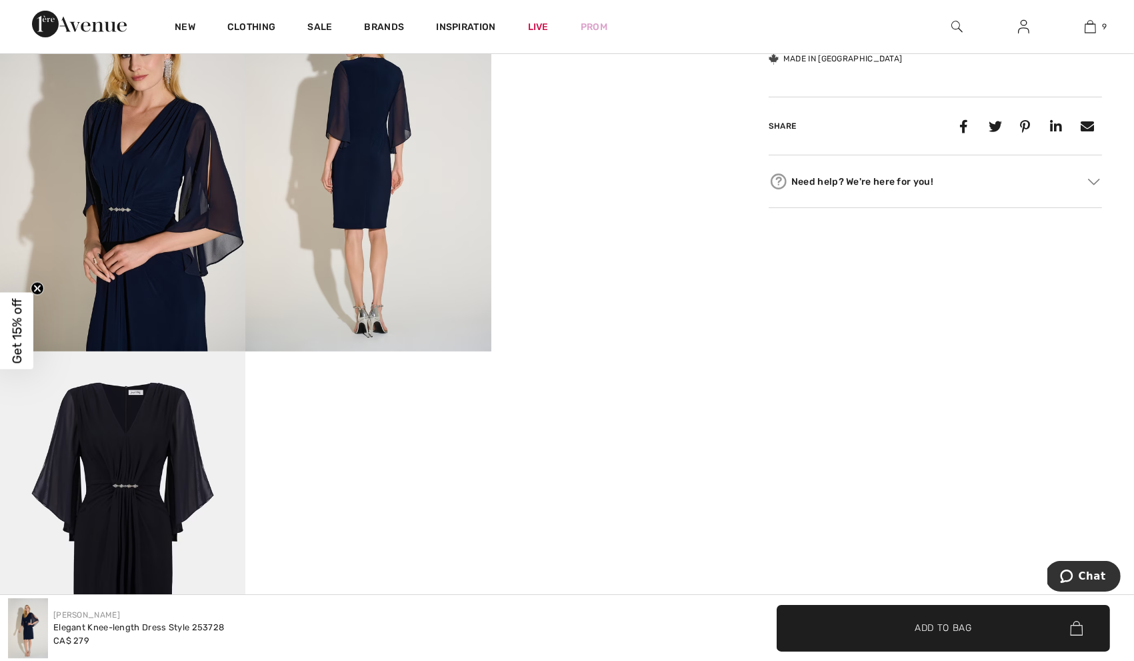
scroll to position [728, 0]
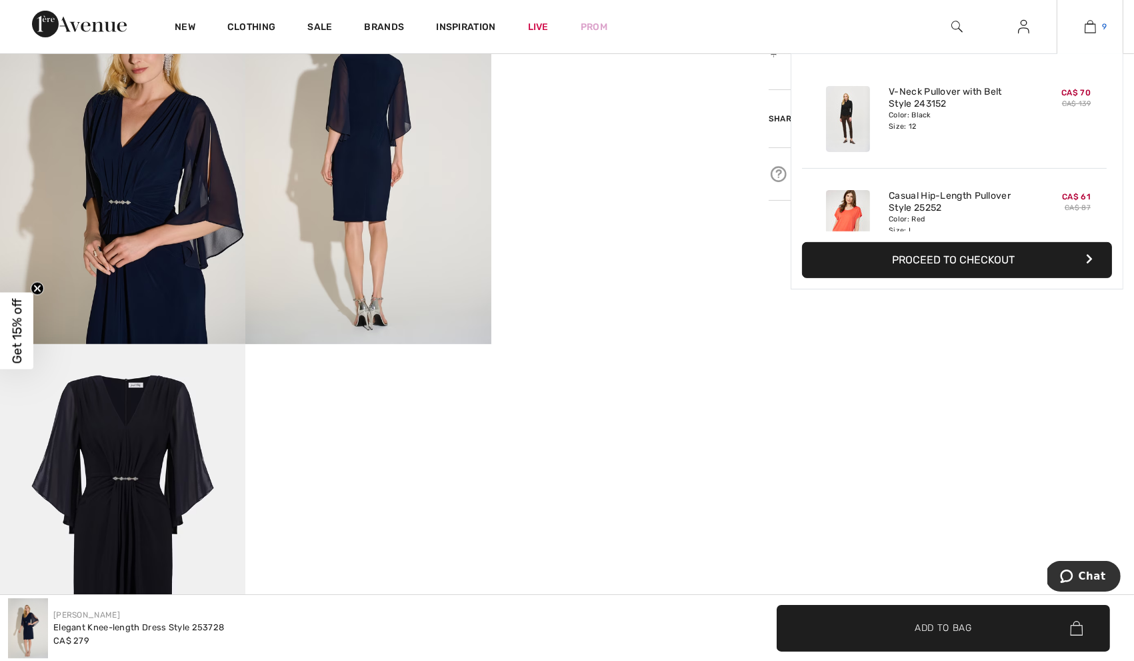
click at [1088, 31] on img at bounding box center [1090, 27] width 11 height 16
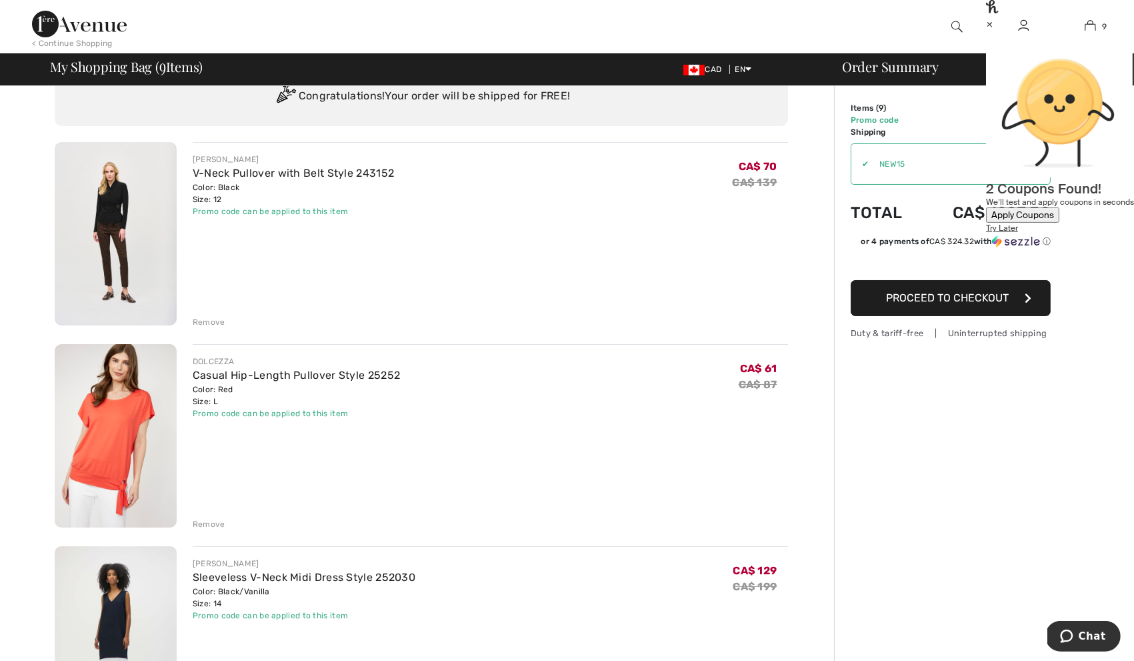
scroll to position [59, 0]
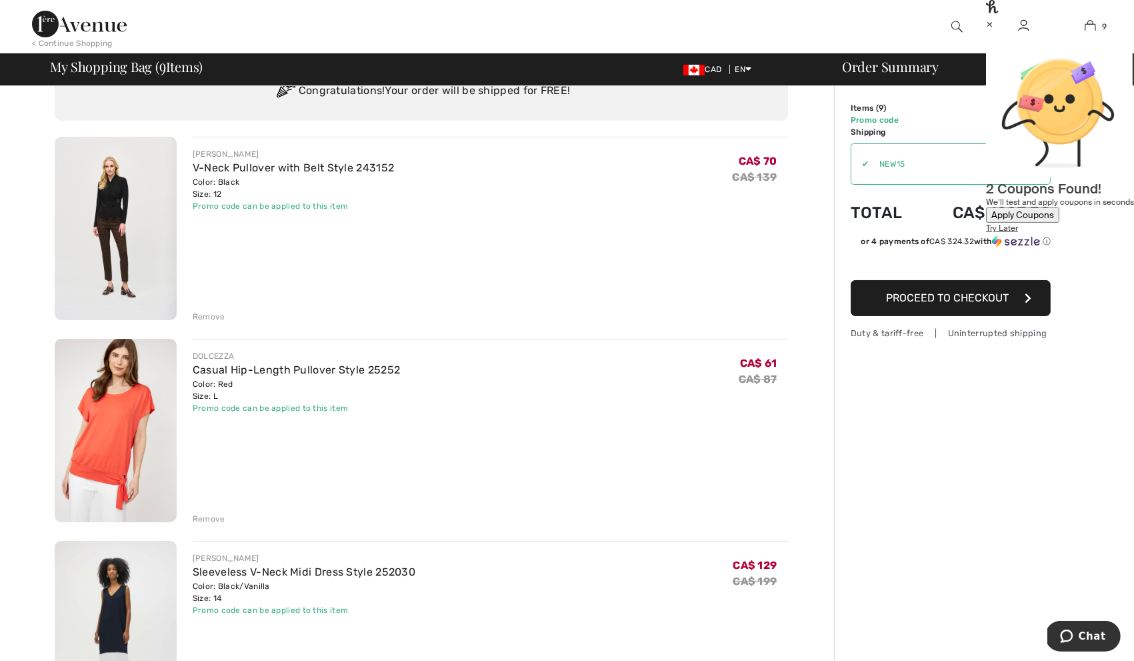
click at [214, 520] on div "Remove" at bounding box center [209, 519] width 33 height 12
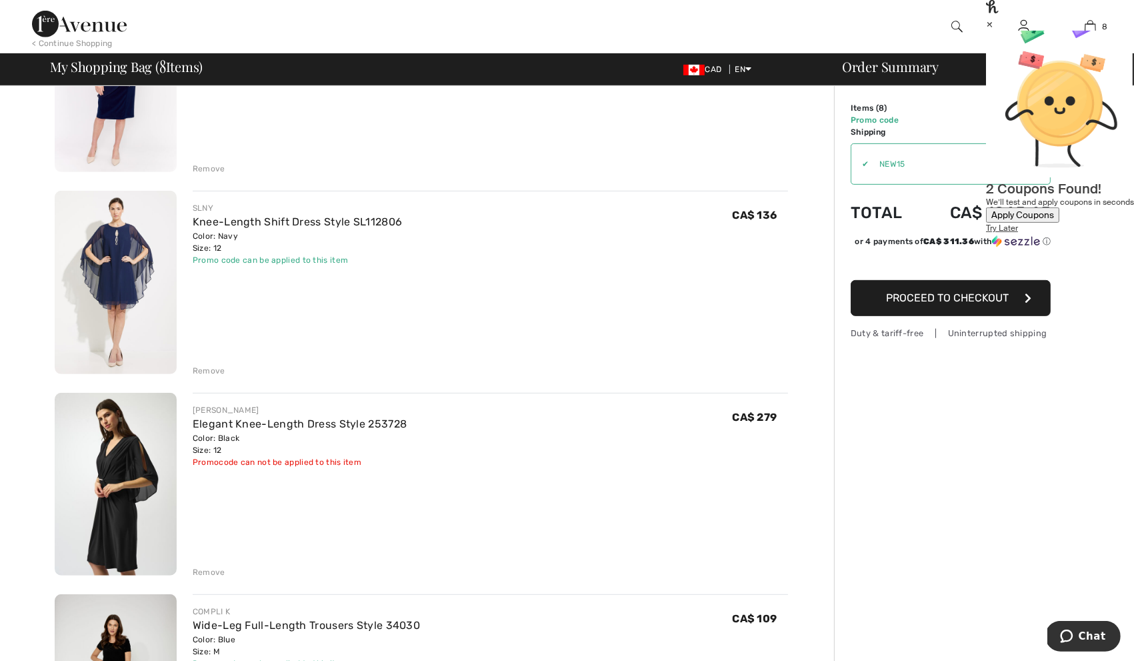
scroll to position [1018, 0]
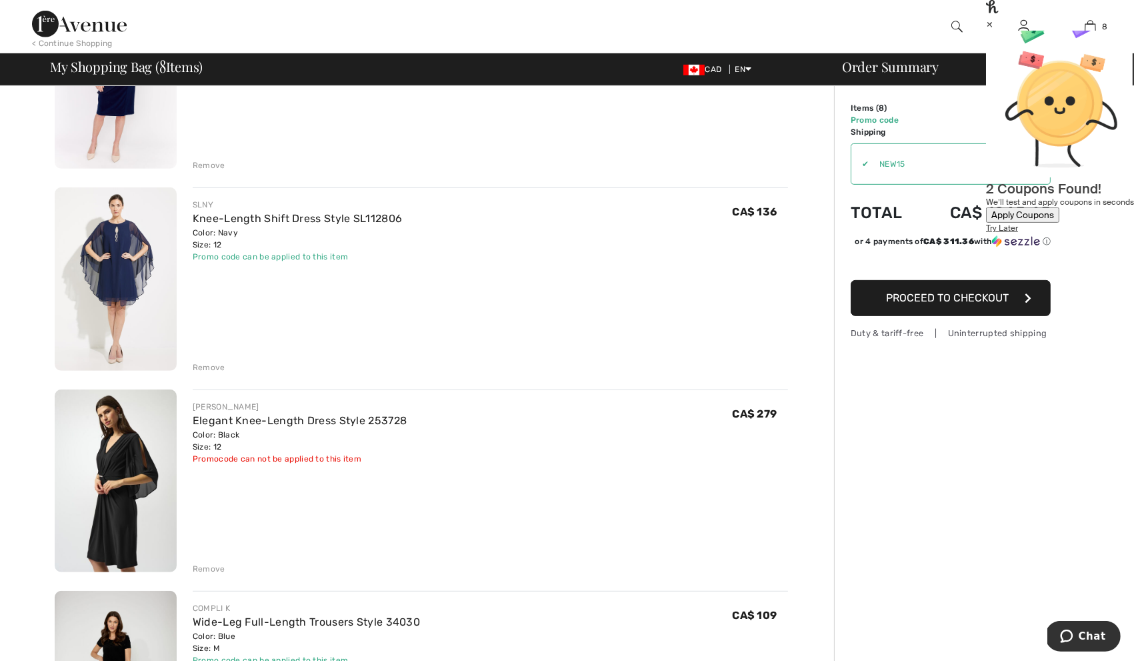
click at [173, 336] on img at bounding box center [116, 278] width 122 height 183
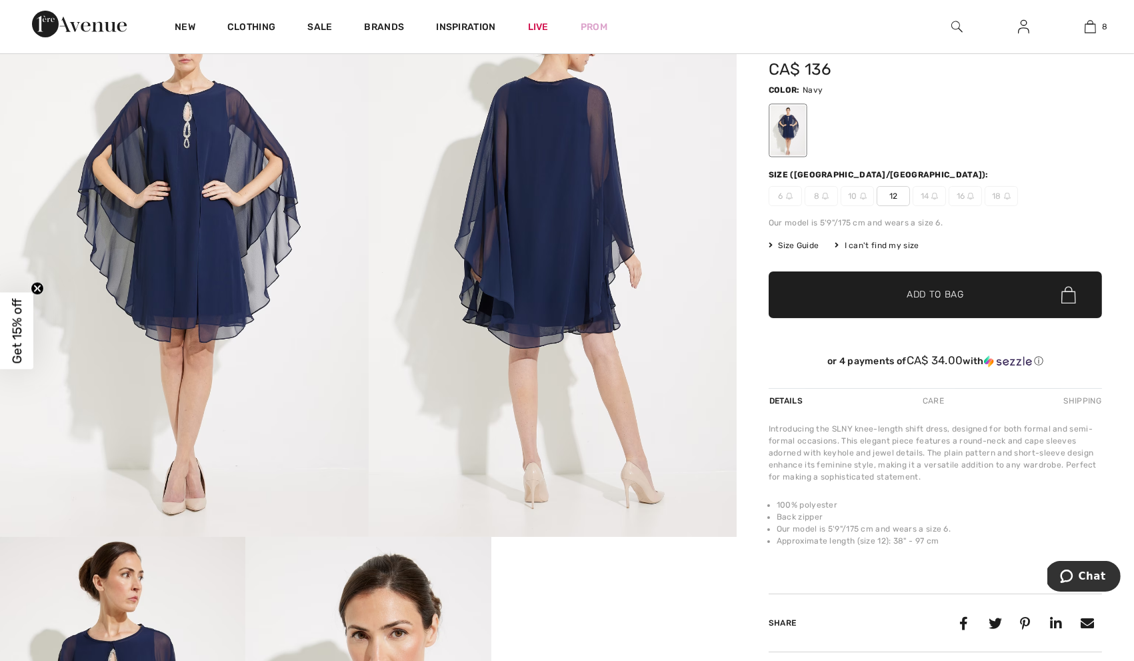
scroll to position [167, 0]
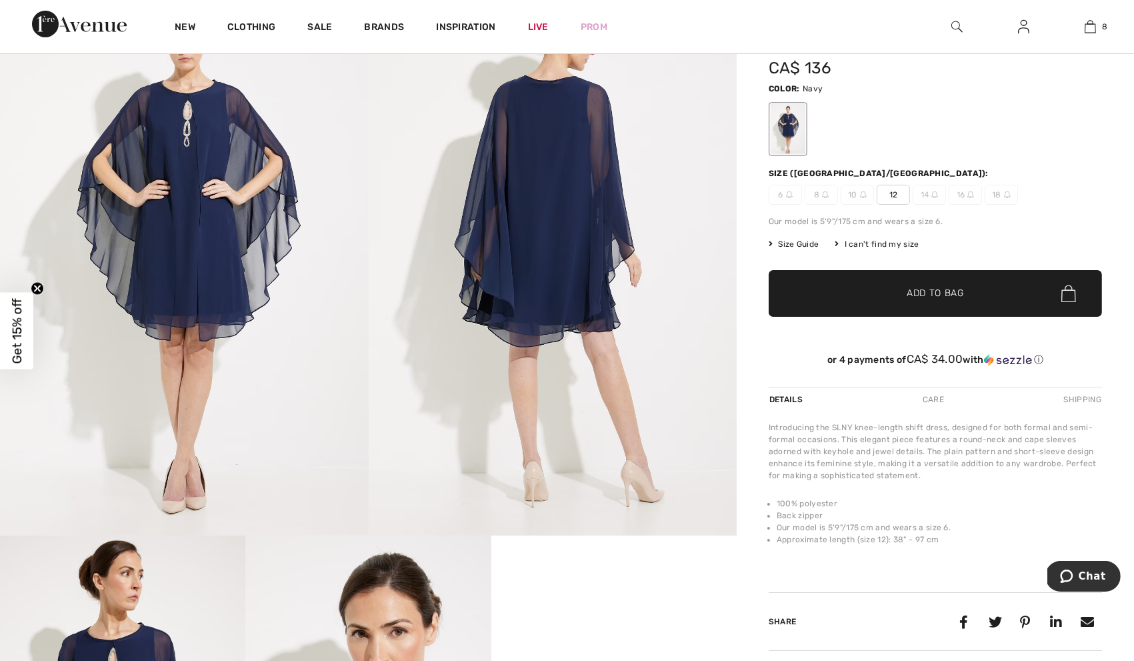
click at [1079, 394] on div "Shipping" at bounding box center [1081, 399] width 41 height 24
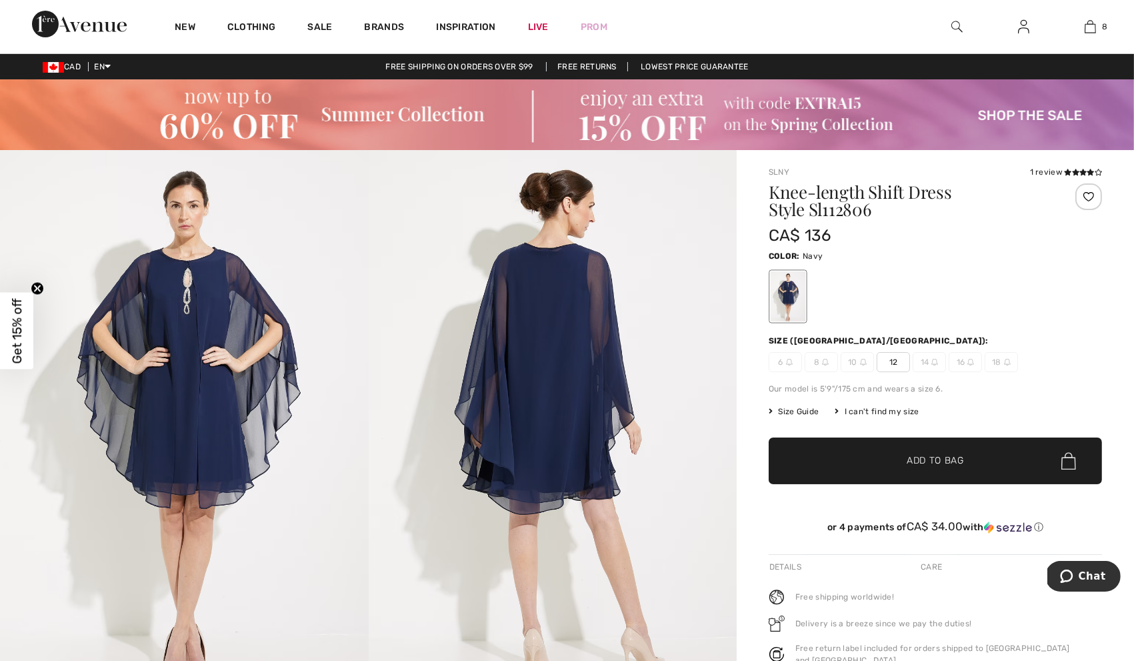
scroll to position [9, 0]
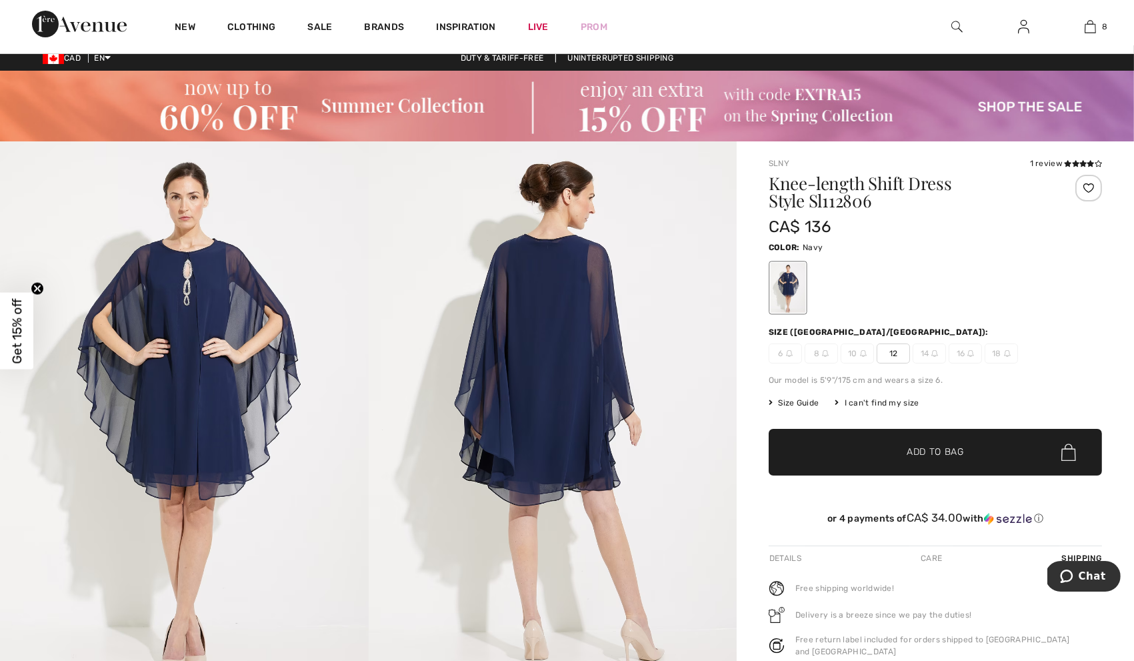
click at [801, 564] on div "Details" at bounding box center [787, 558] width 36 height 24
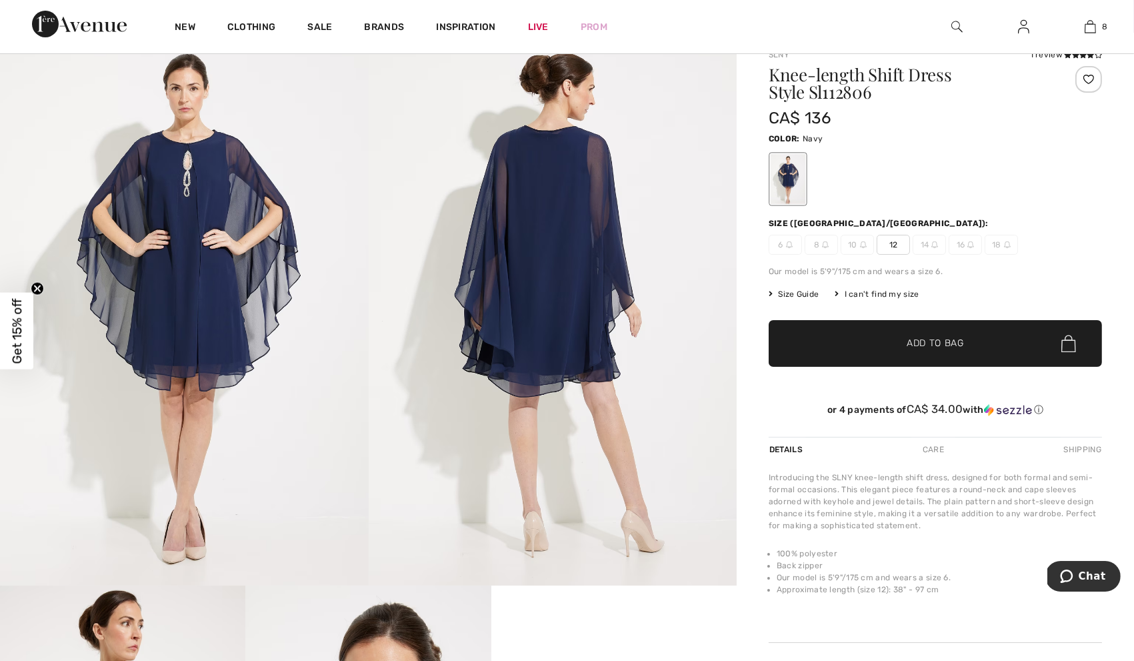
scroll to position [0, 0]
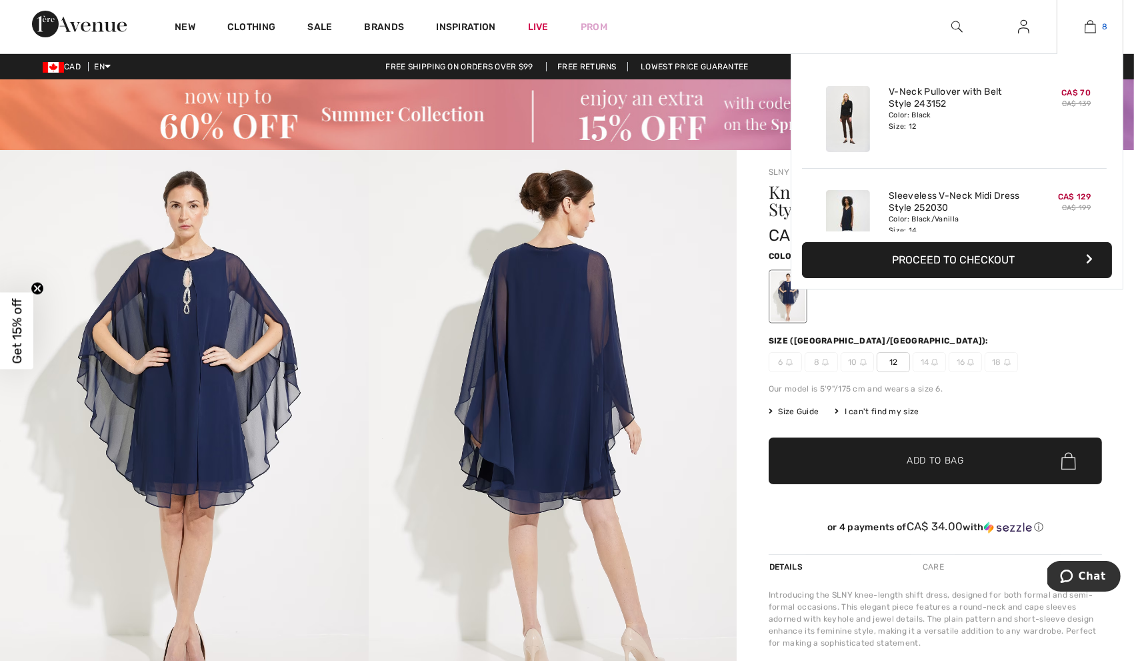
click at [1089, 31] on img at bounding box center [1090, 27] width 11 height 16
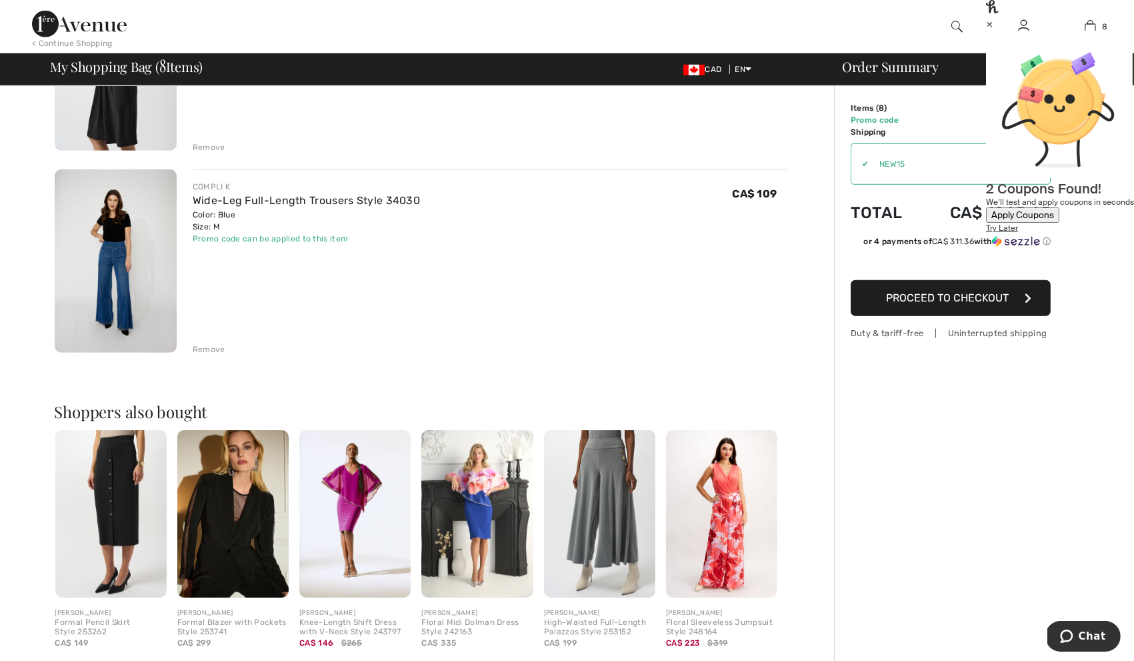
scroll to position [1441, 0]
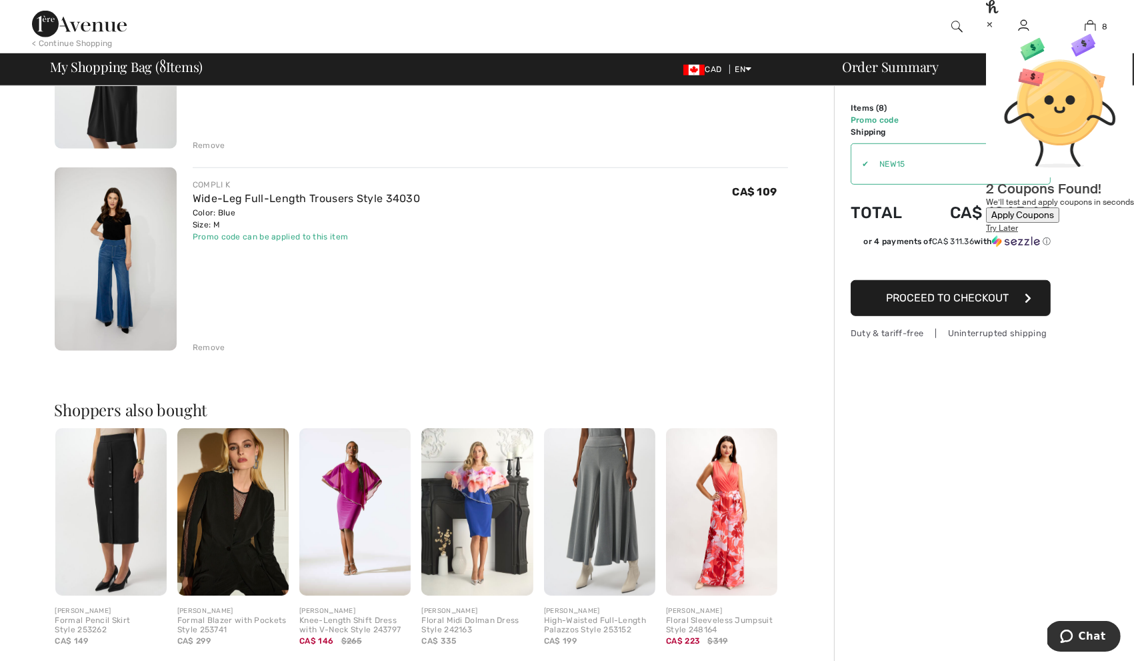
click at [357, 472] on img at bounding box center [354, 511] width 111 height 167
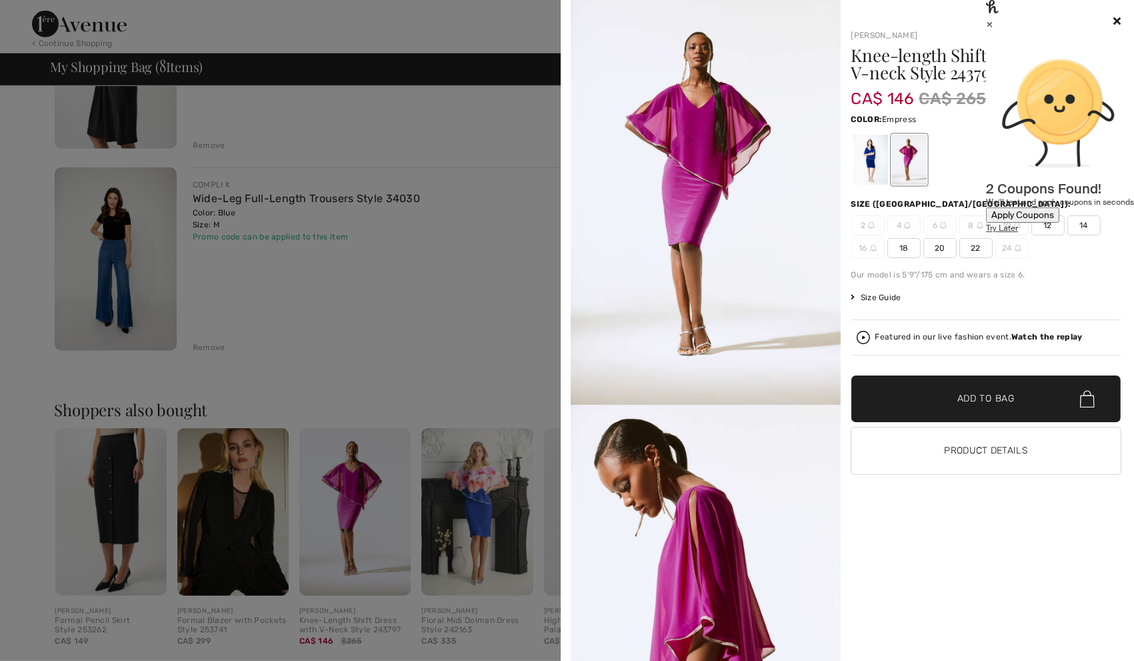
click at [1112, 27] on div "×" at bounding box center [1060, 24] width 148 height 14
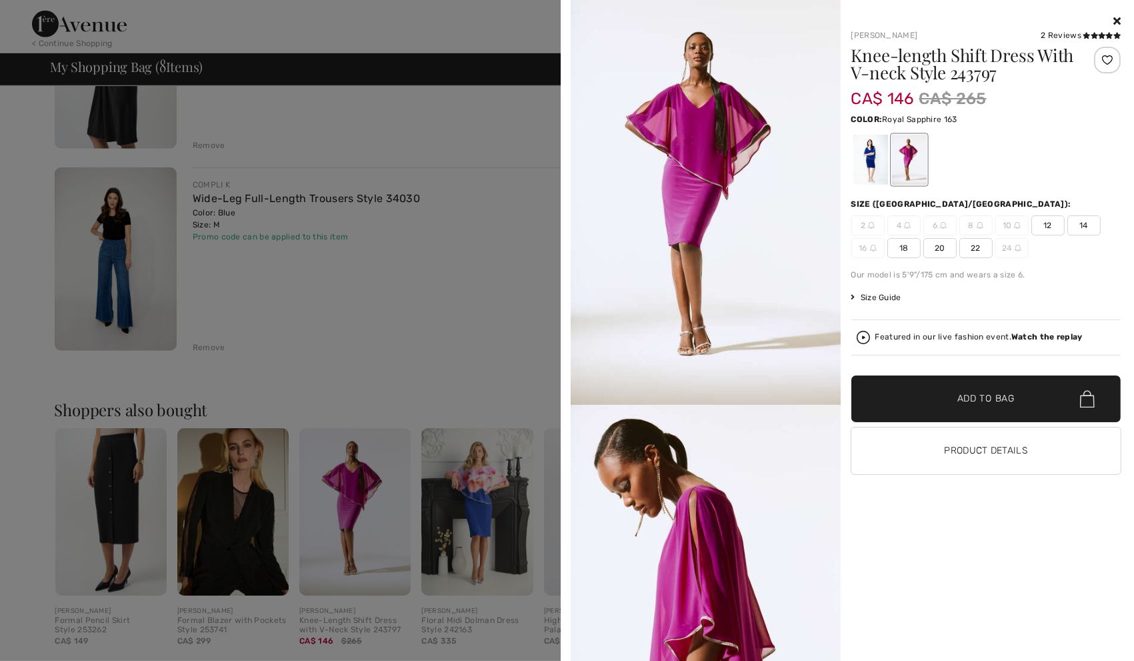
click at [866, 163] on div at bounding box center [870, 160] width 35 height 50
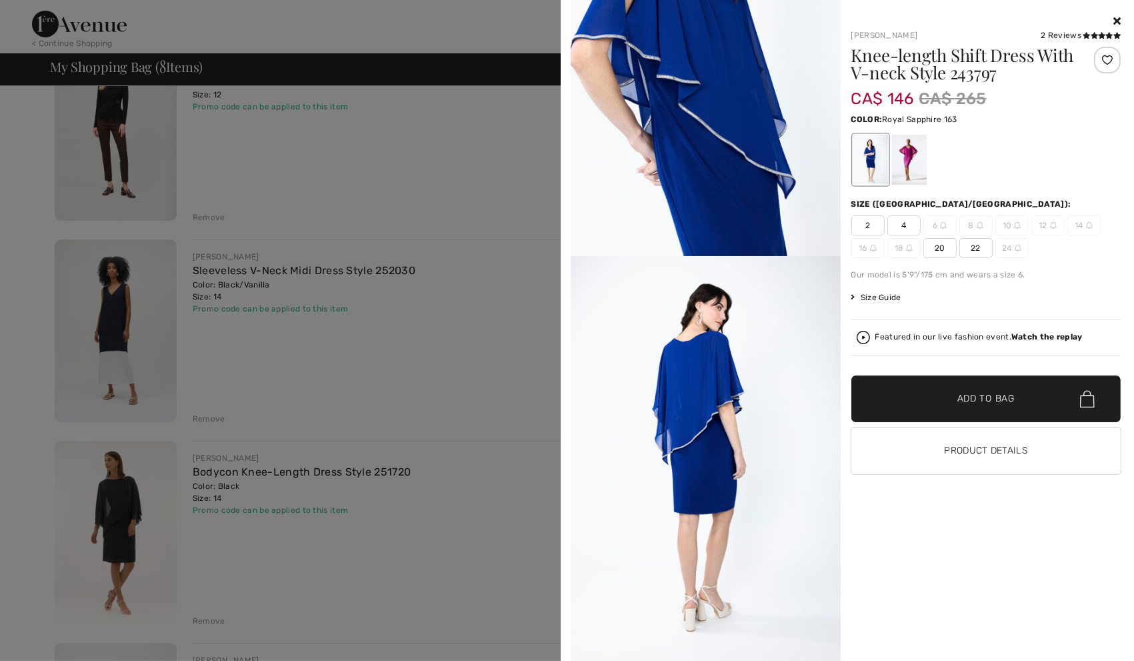
scroll to position [0, 0]
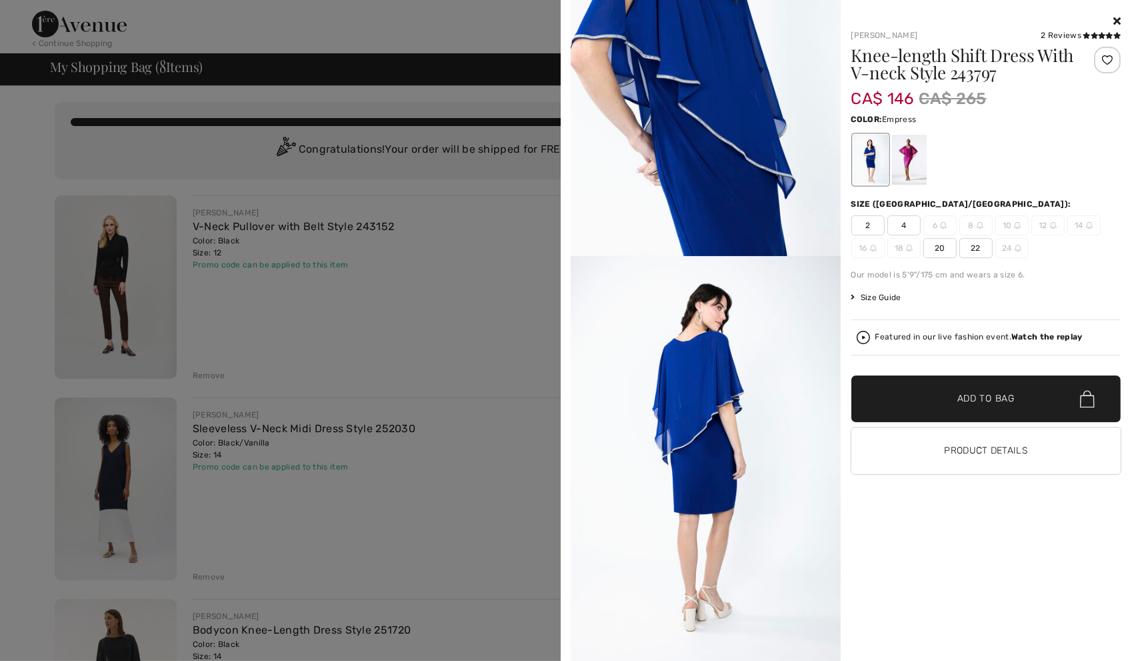
click at [916, 167] on div at bounding box center [909, 160] width 35 height 50
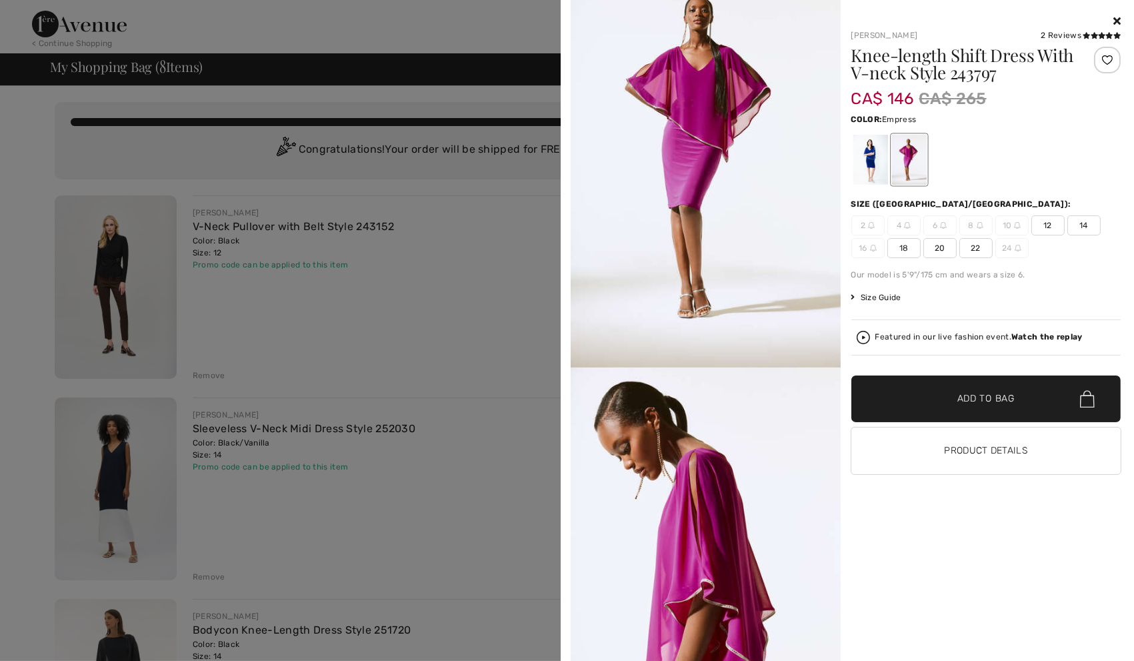
scroll to position [39, 0]
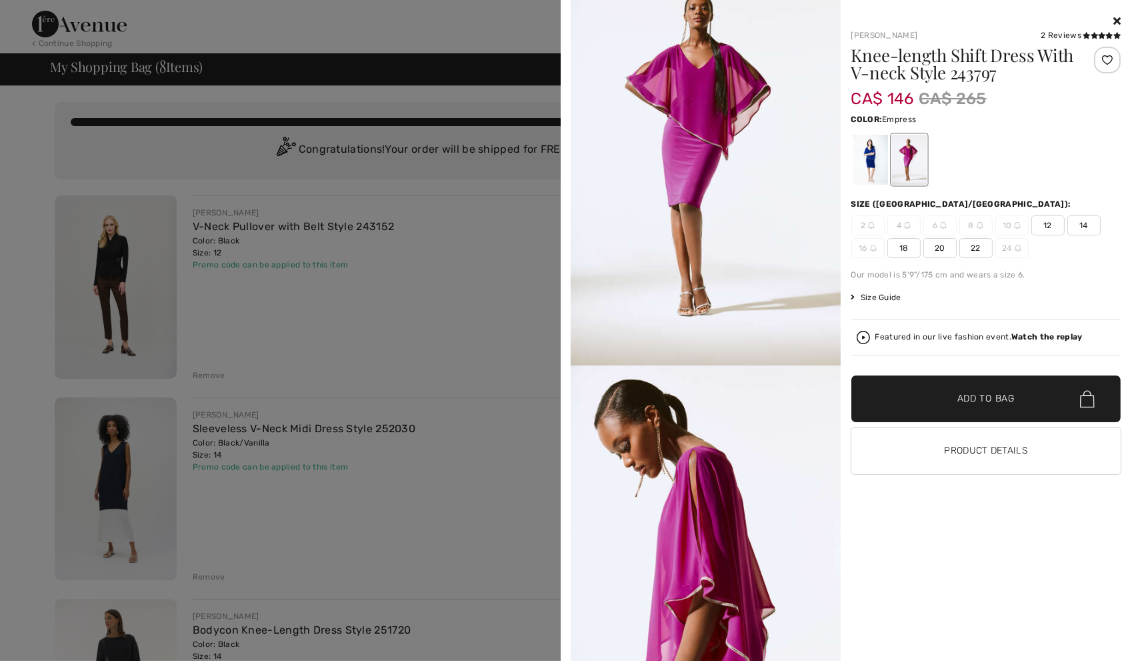
click at [958, 52] on h1 "Knee-length Shift Dress With V-neck Style 243797" at bounding box center [964, 64] width 225 height 35
click at [916, 70] on h1 "Knee-length Shift Dress With V-neck Style 243797" at bounding box center [964, 64] width 225 height 35
click at [782, 109] on img at bounding box center [706, 163] width 270 height 405
click at [779, 103] on img at bounding box center [706, 163] width 270 height 405
click at [868, 63] on h1 "Knee-length Shift Dress With V-neck Style 243797" at bounding box center [964, 64] width 225 height 35
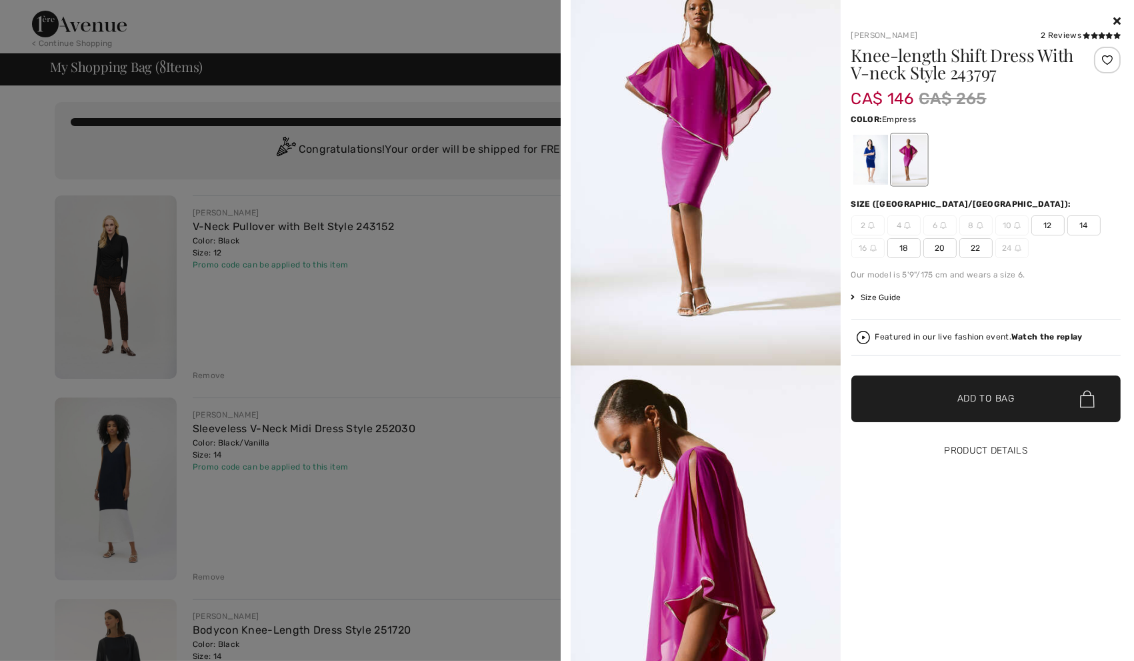
click at [946, 452] on button "Product Details" at bounding box center [987, 451] width 270 height 47
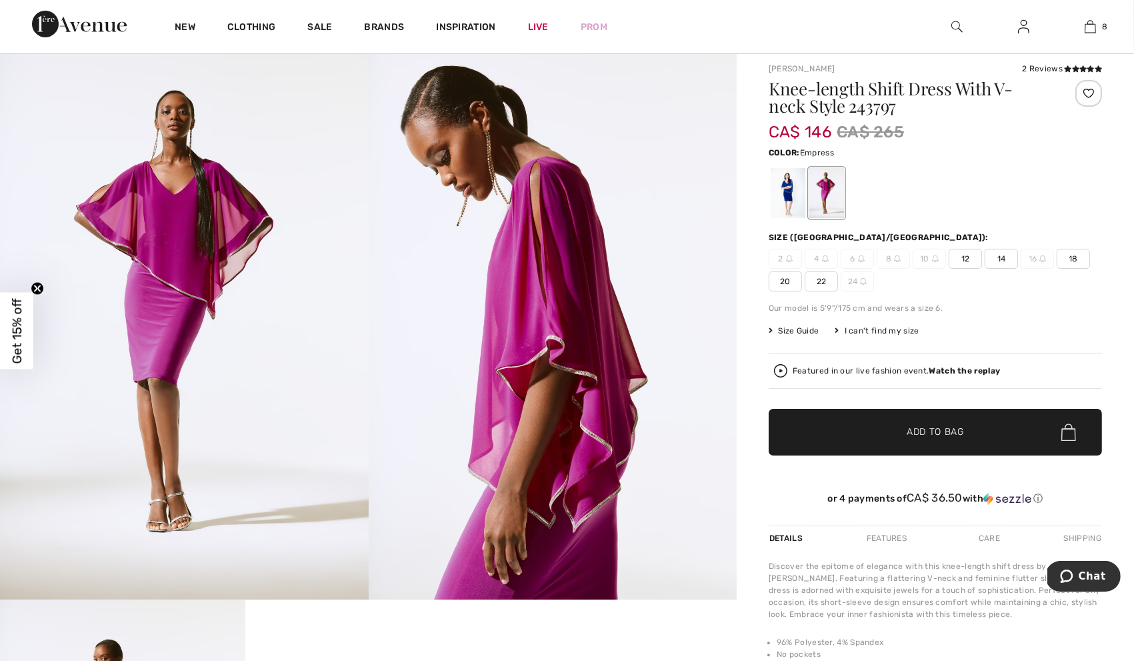
scroll to position [106, 0]
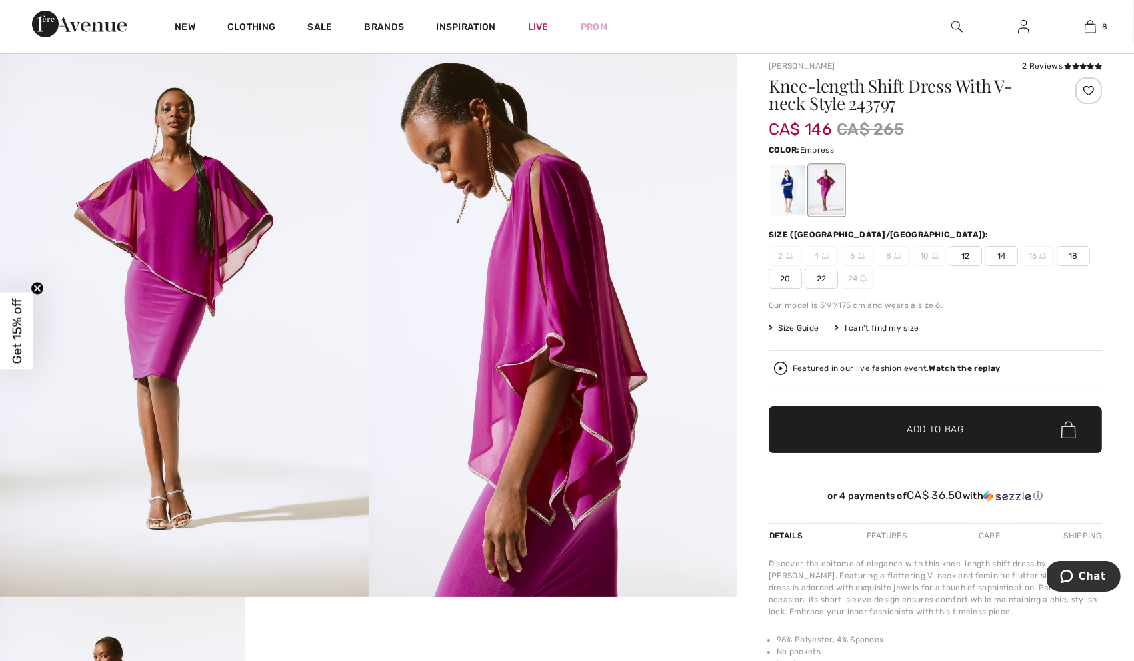
click at [141, 307] on img at bounding box center [184, 320] width 369 height 552
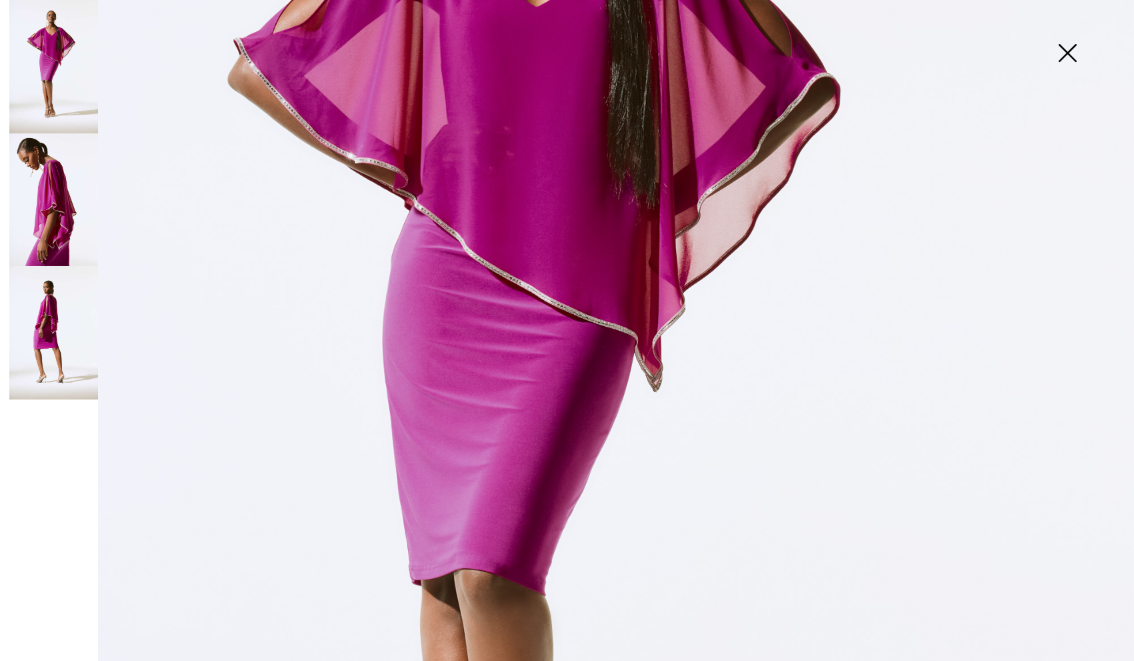
scroll to position [482, 0]
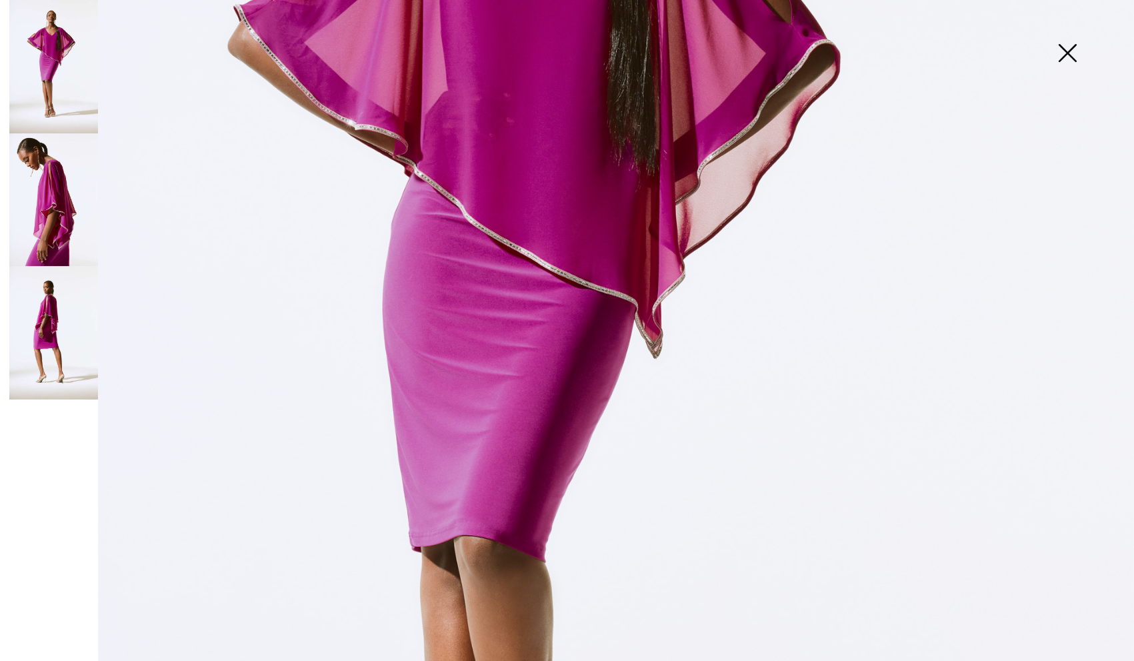
click at [85, 355] on img at bounding box center [53, 332] width 89 height 133
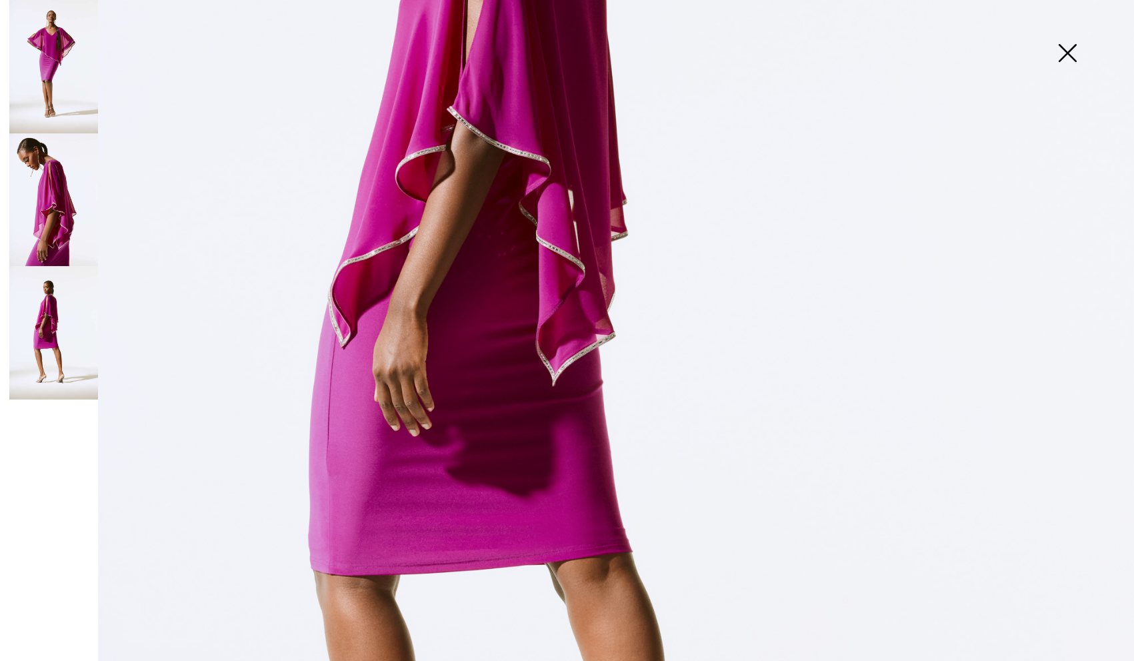
click at [1087, 61] on img at bounding box center [1067, 54] width 67 height 69
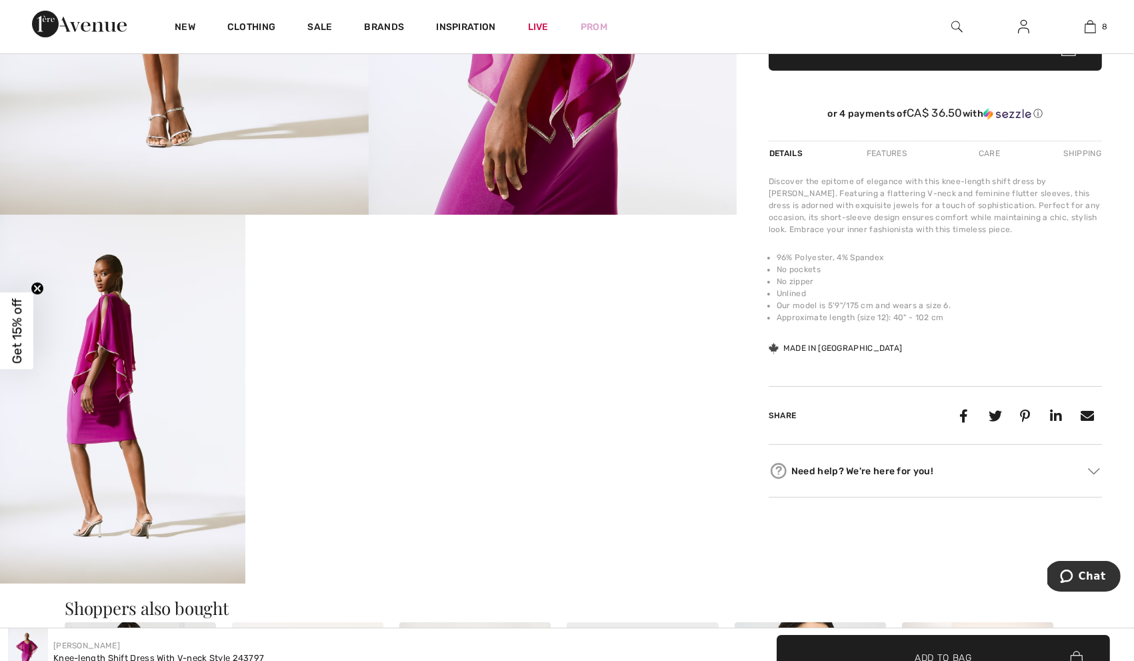
scroll to position [0, 0]
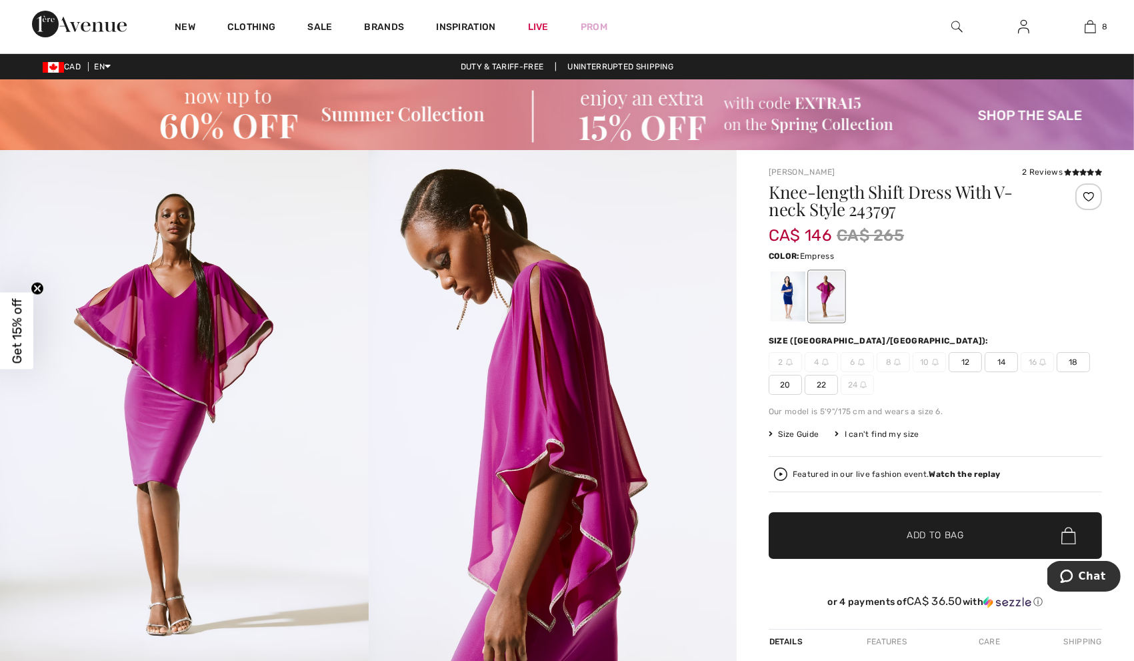
click at [1004, 359] on span "14" at bounding box center [1001, 362] width 33 height 20
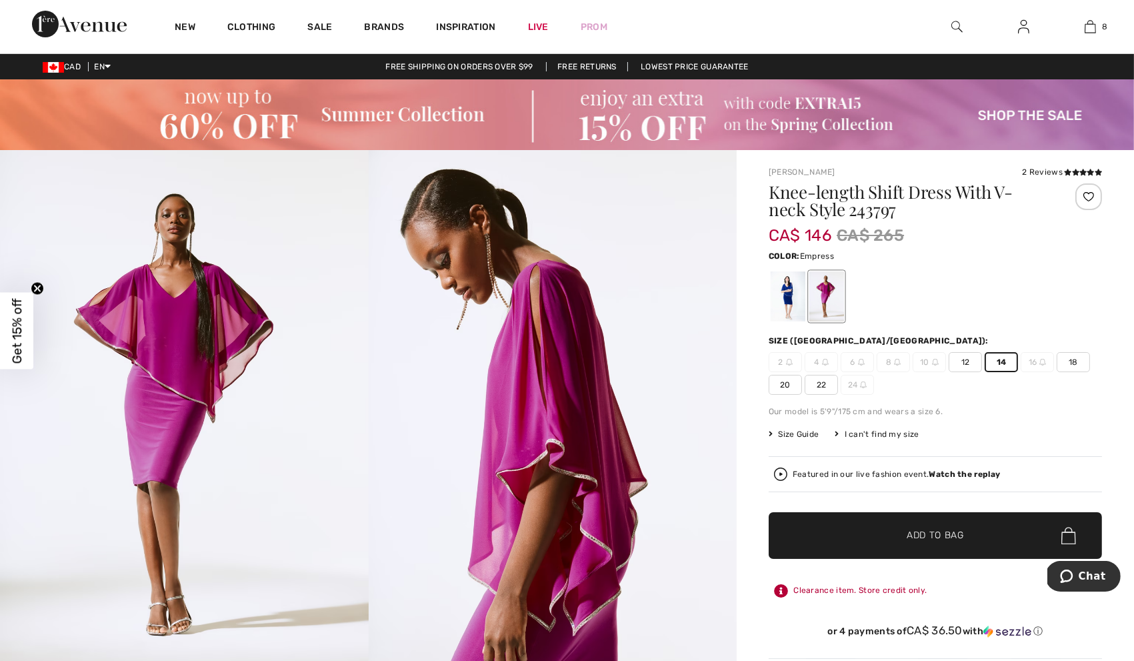
click at [972, 360] on span "12" at bounding box center [965, 362] width 33 height 20
click at [948, 526] on span "✔ Added to Bag Add to Bag" at bounding box center [935, 535] width 333 height 47
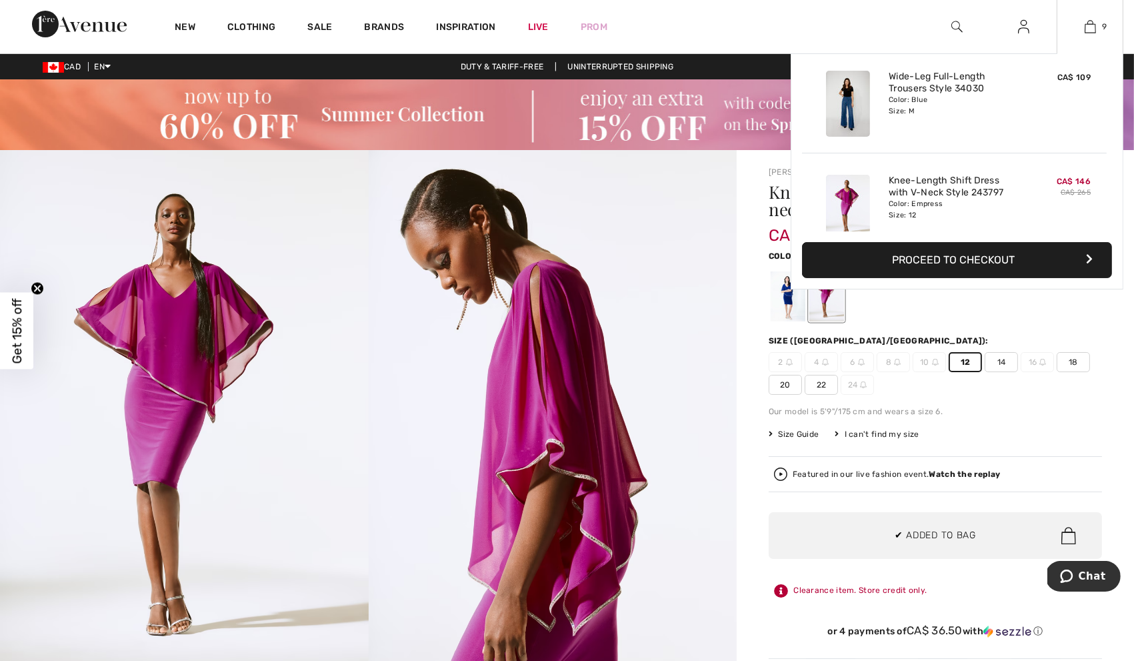
scroll to position [767, 0]
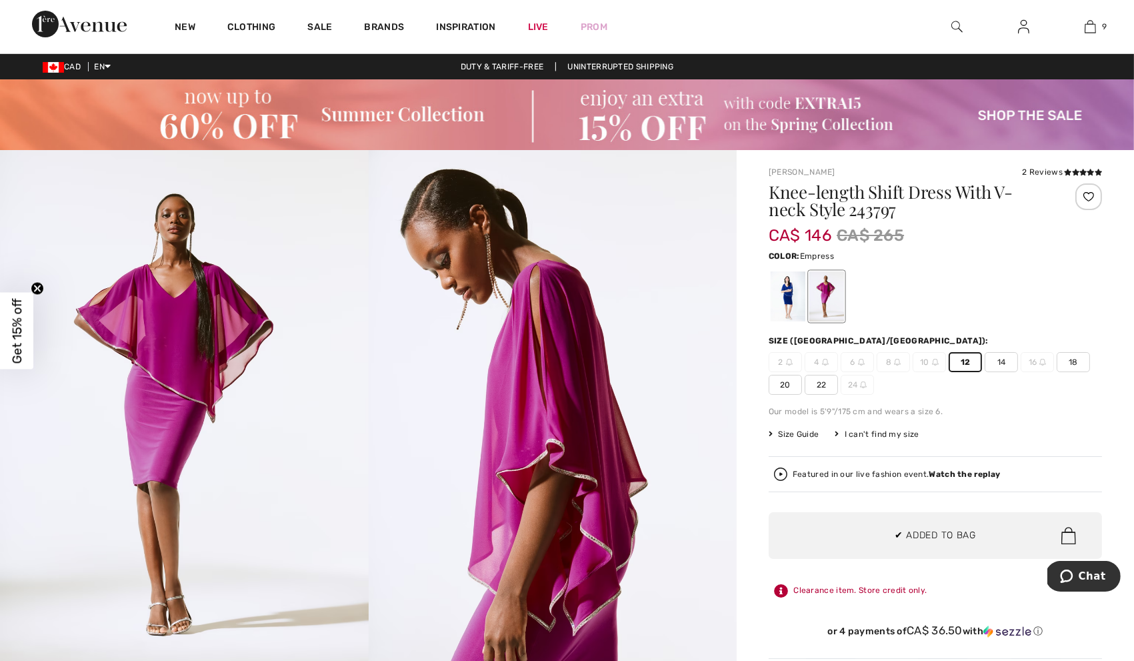
click at [1062, 304] on div at bounding box center [935, 296] width 333 height 55
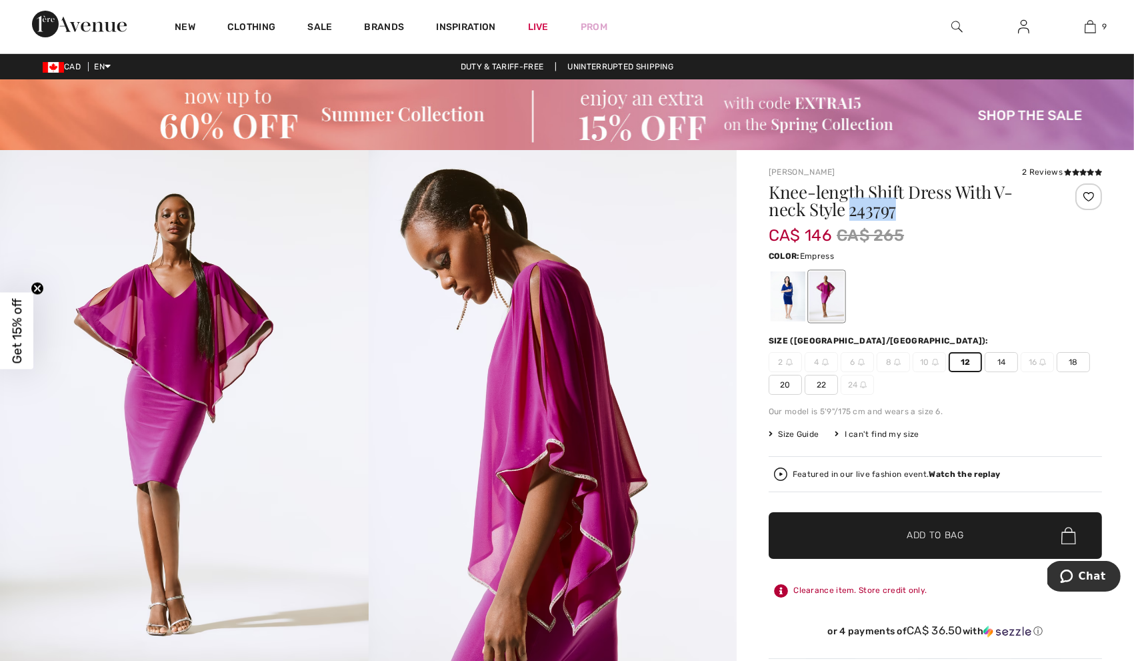
drag, startPoint x: 906, startPoint y: 215, endPoint x: 855, endPoint y: 215, distance: 50.7
click at [855, 215] on h1 "Knee-length Shift Dress With V-neck Style 243797" at bounding box center [908, 200] width 278 height 35
copy h1 "43797"
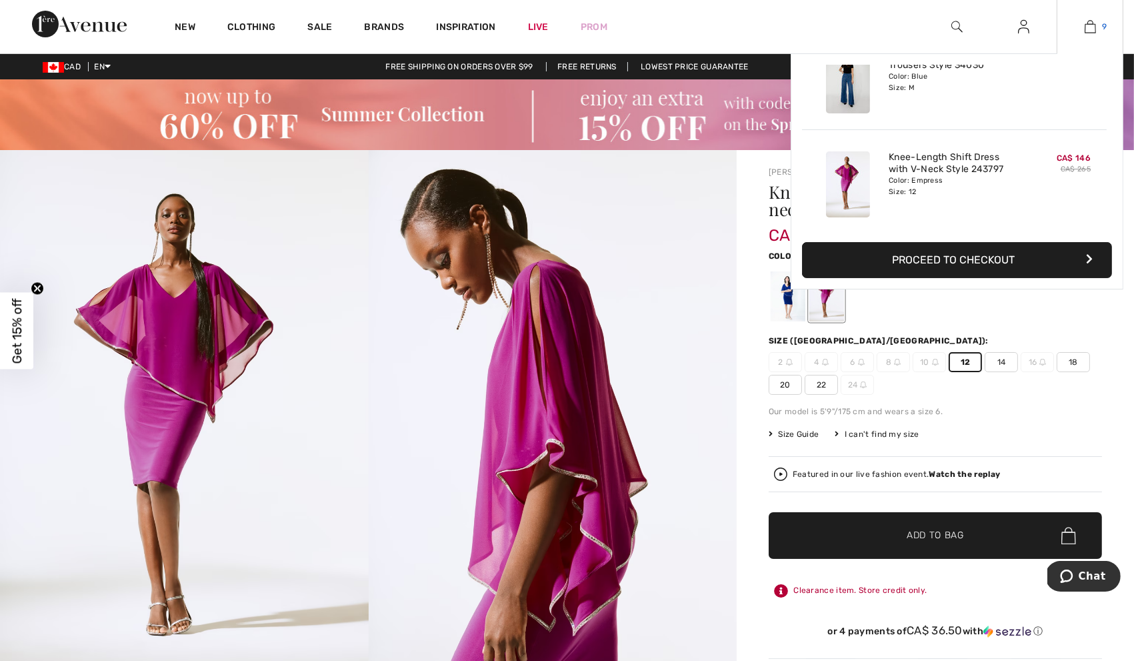
click at [1082, 29] on link "9" at bounding box center [1090, 27] width 65 height 16
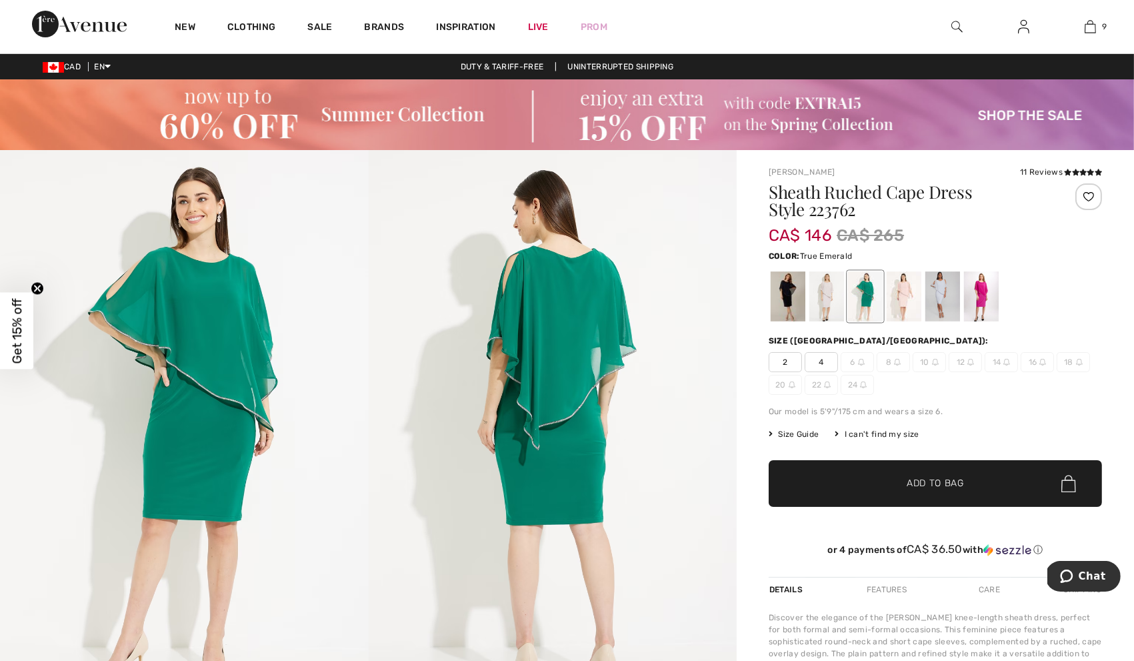
click at [199, 454] on img at bounding box center [184, 426] width 369 height 553
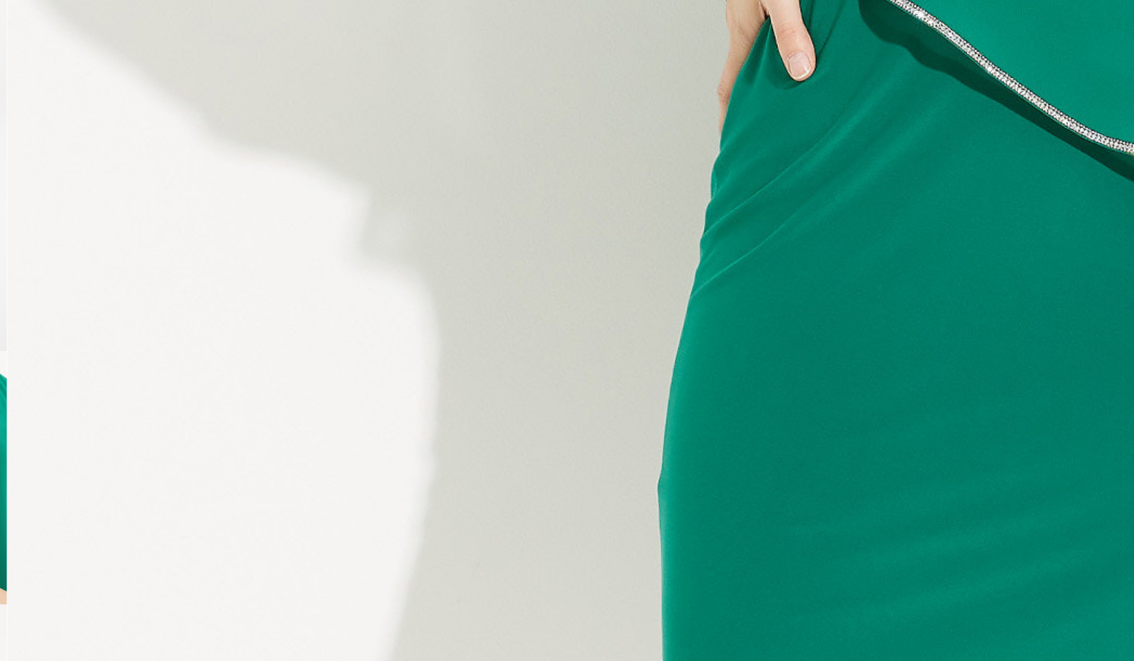
scroll to position [653, 0]
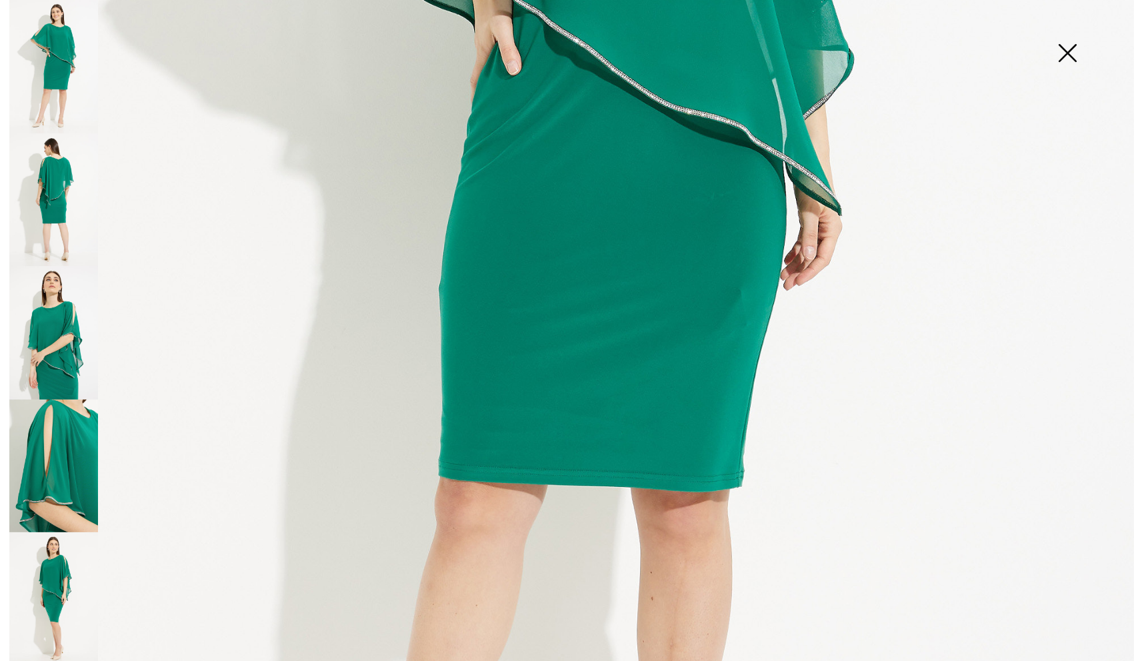
click at [1080, 55] on img at bounding box center [1067, 54] width 67 height 69
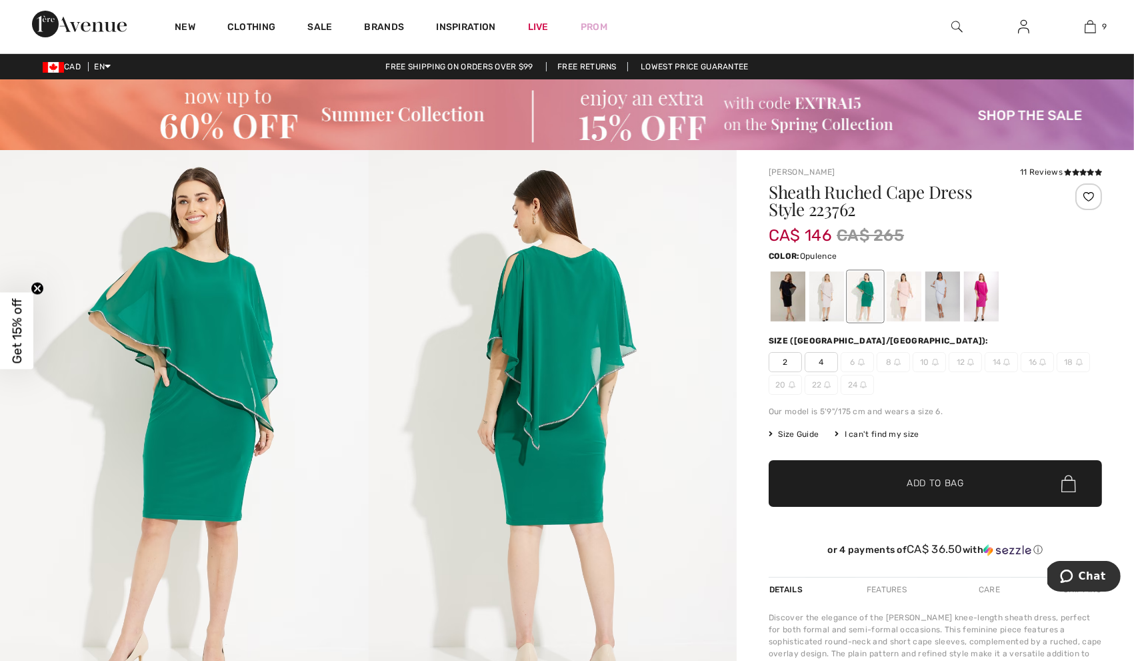
scroll to position [19, 0]
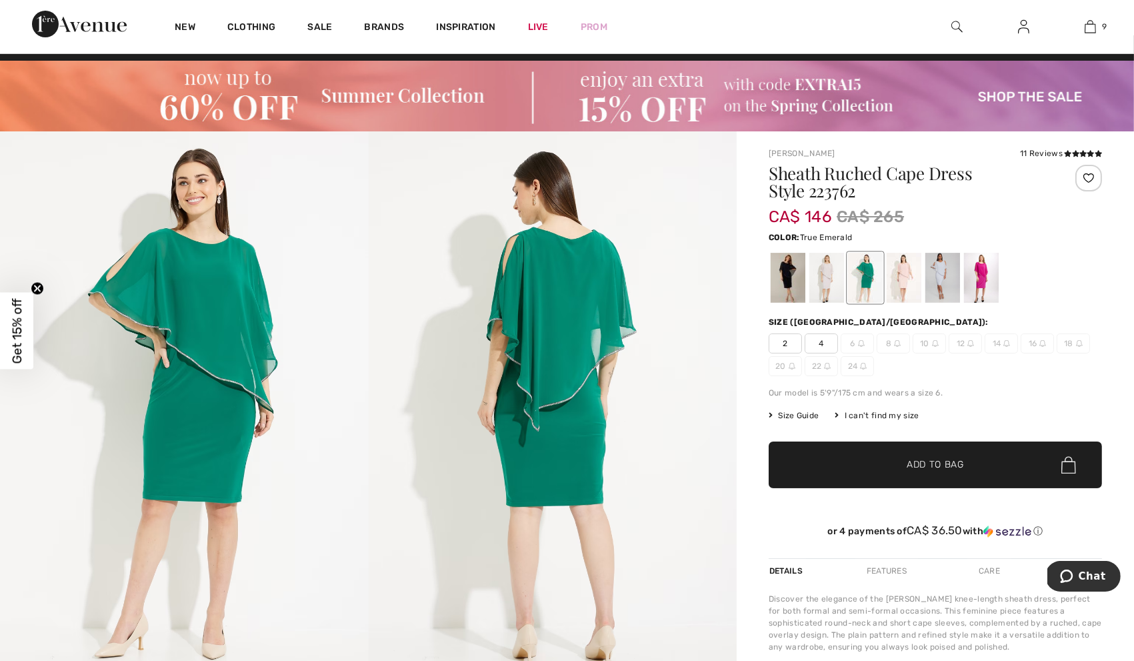
click at [938, 343] on img at bounding box center [935, 343] width 7 height 7
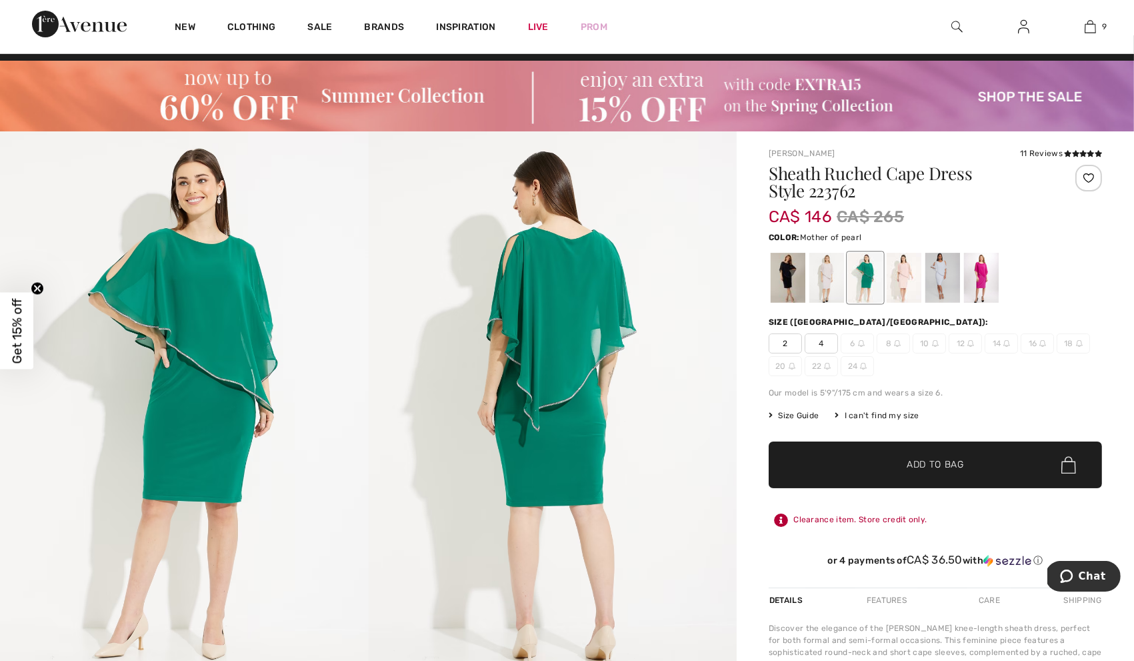
click at [838, 289] on div at bounding box center [827, 278] width 35 height 50
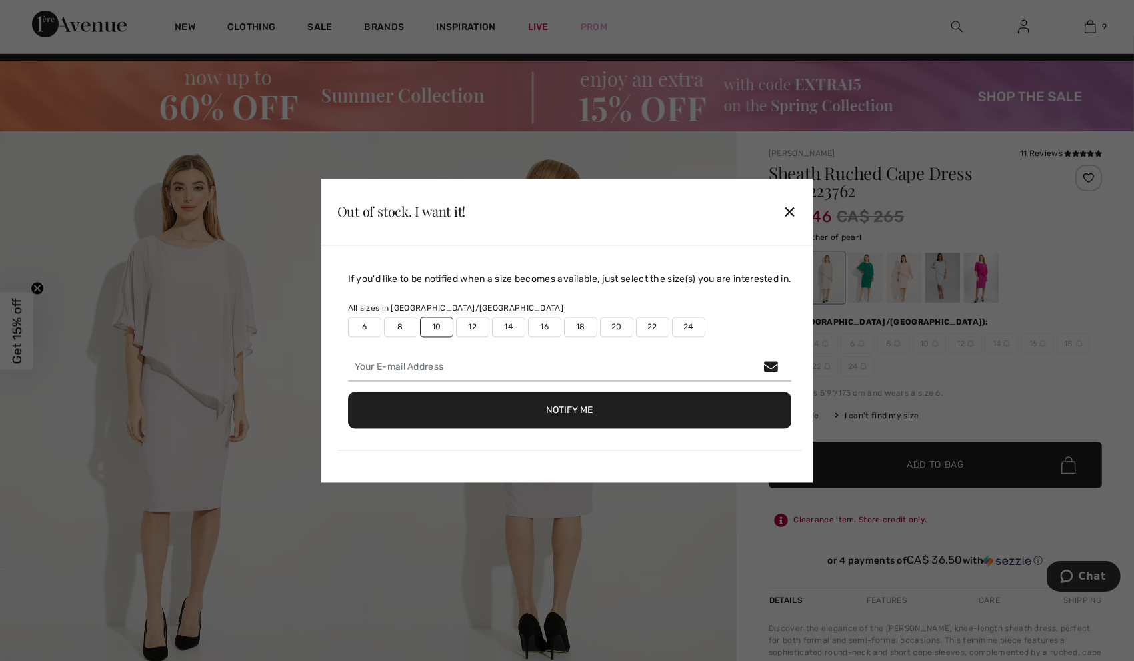
click at [861, 279] on div at bounding box center [567, 330] width 1134 height 661
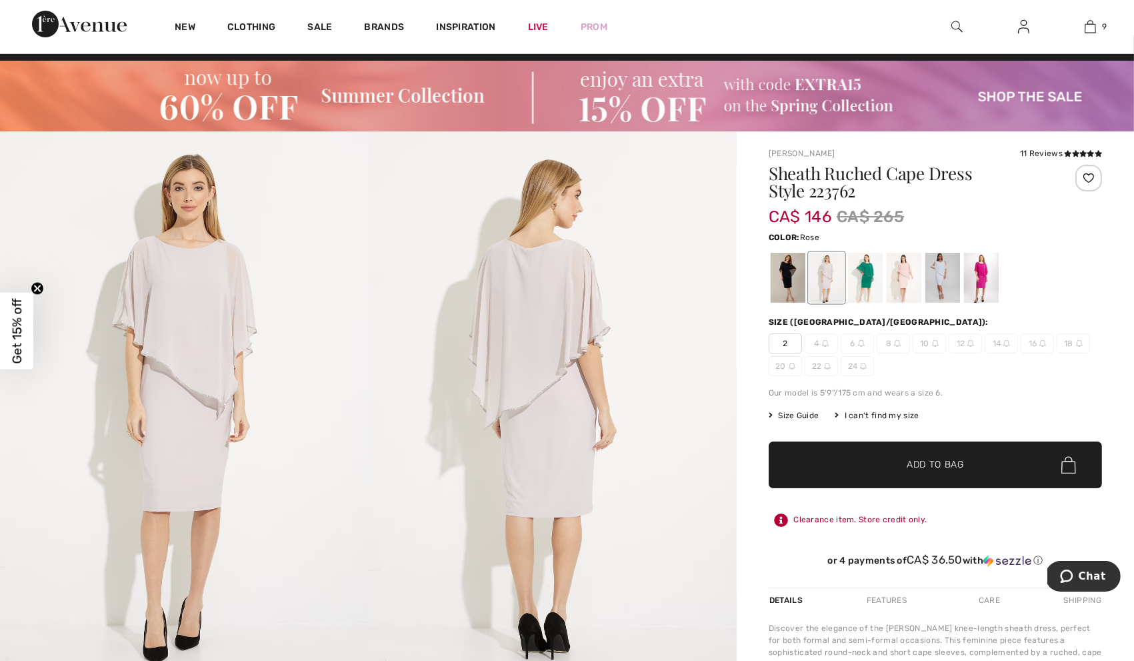
click at [902, 279] on div at bounding box center [904, 278] width 35 height 50
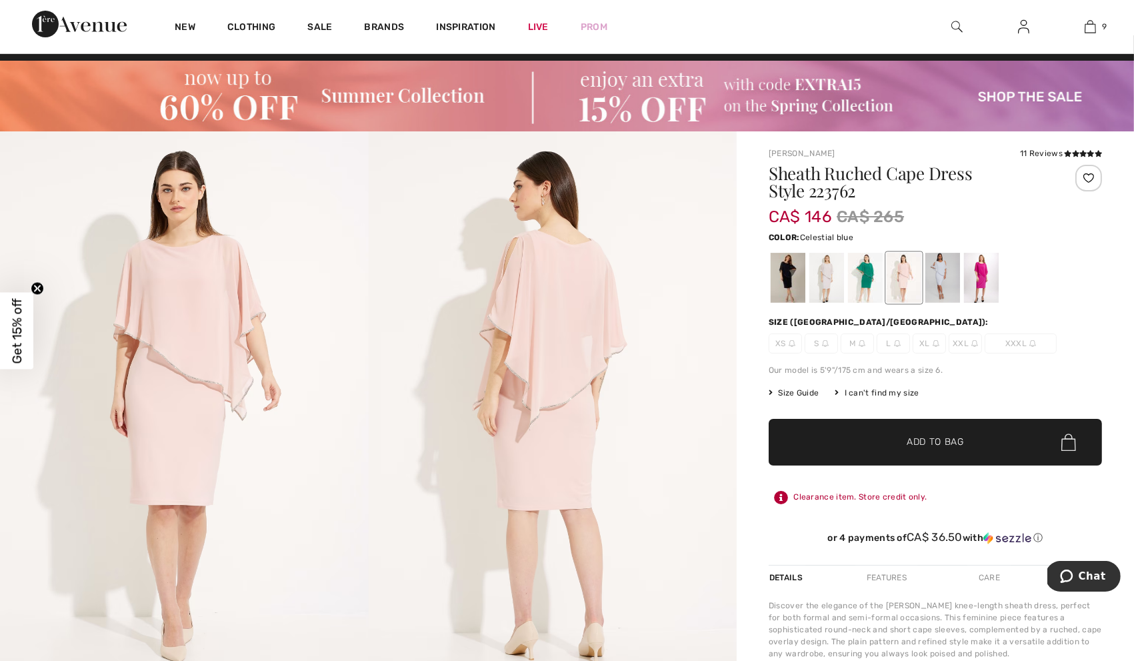
click at [946, 282] on div at bounding box center [943, 278] width 35 height 50
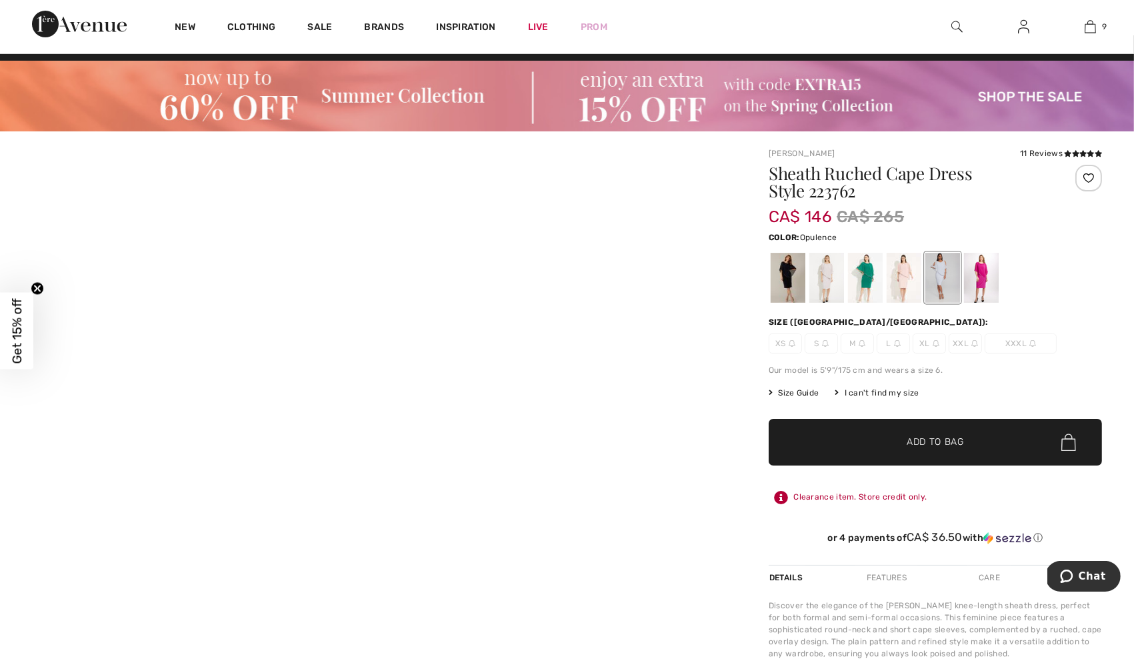
click at [994, 283] on div at bounding box center [981, 278] width 35 height 50
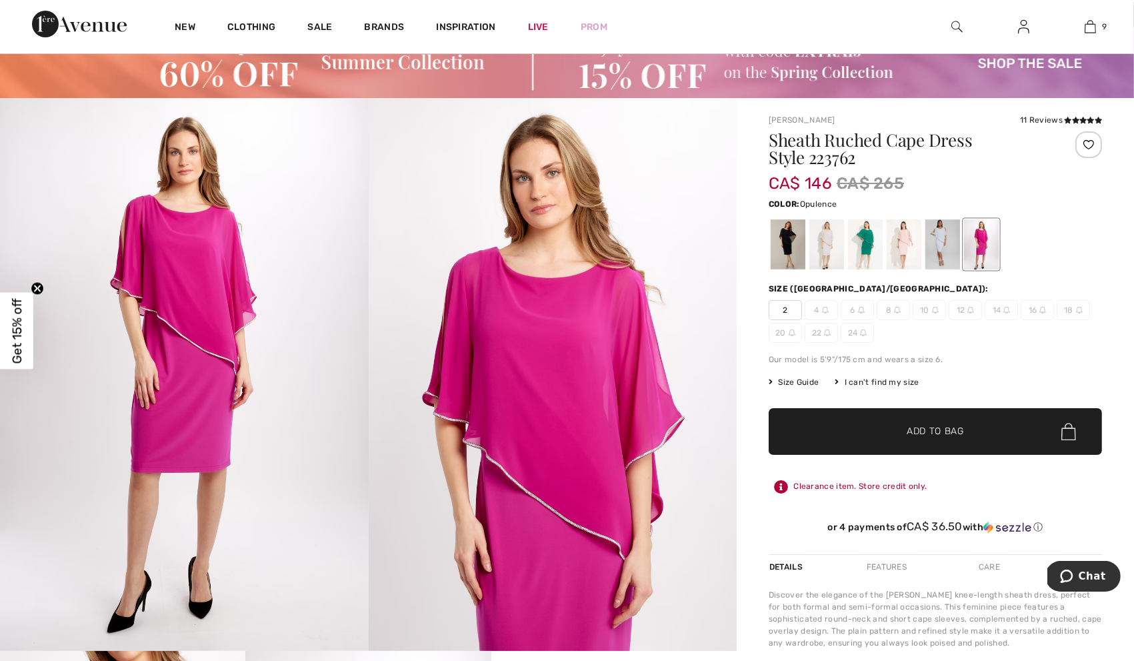
scroll to position [53, 0]
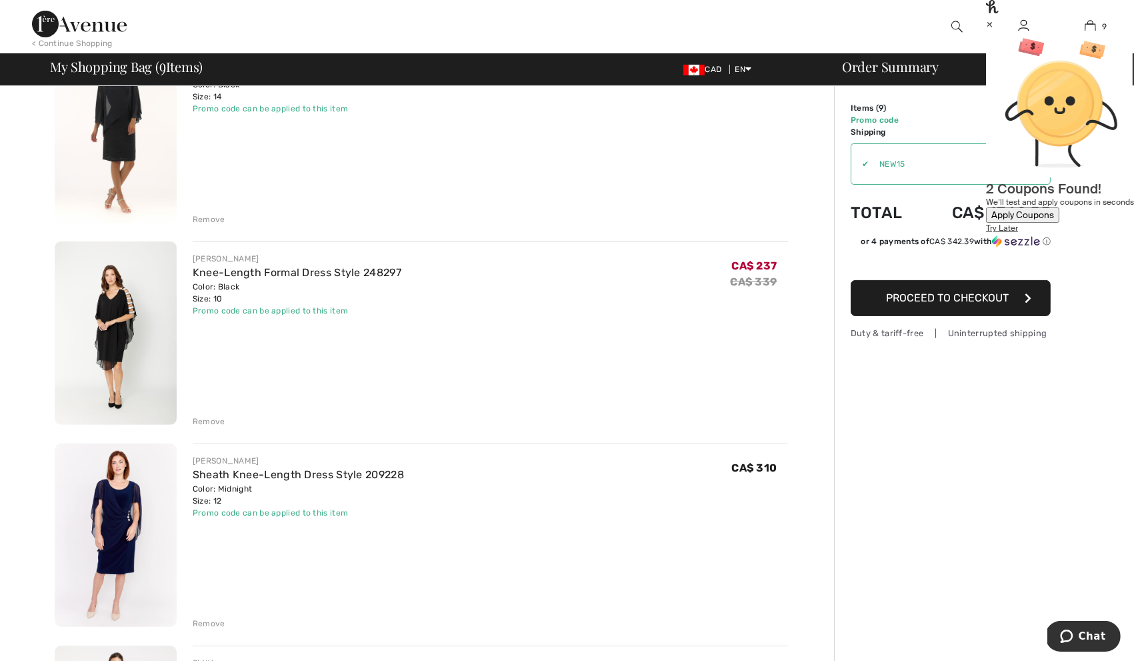
scroll to position [224, 0]
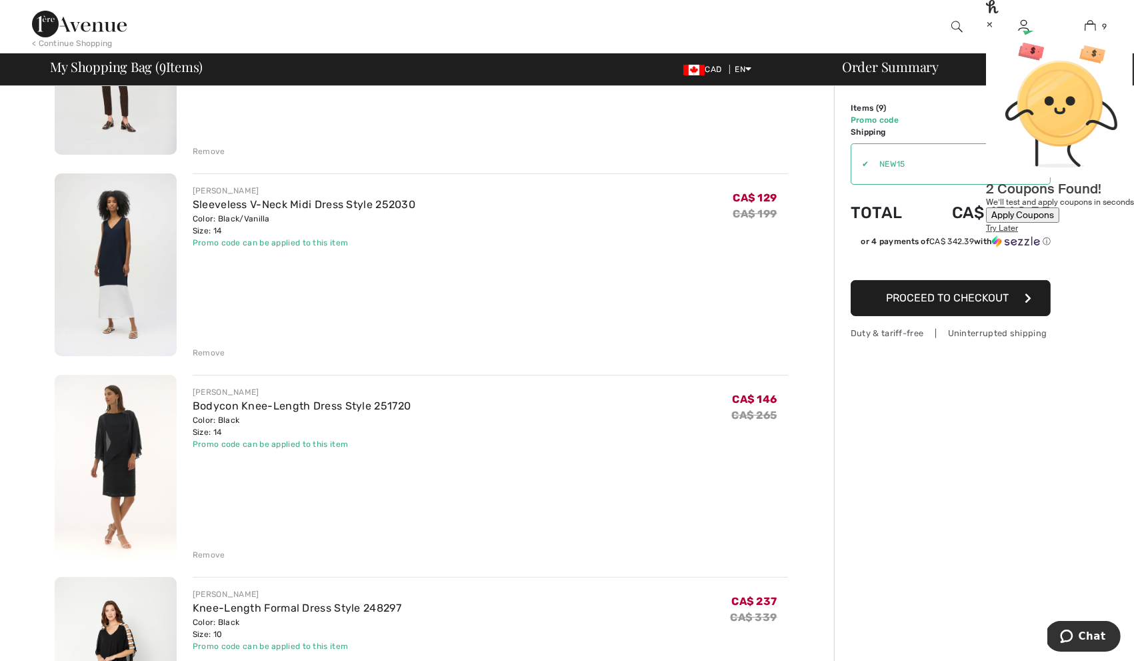
click at [1104, 26] on div "×" at bounding box center [1060, 24] width 148 height 14
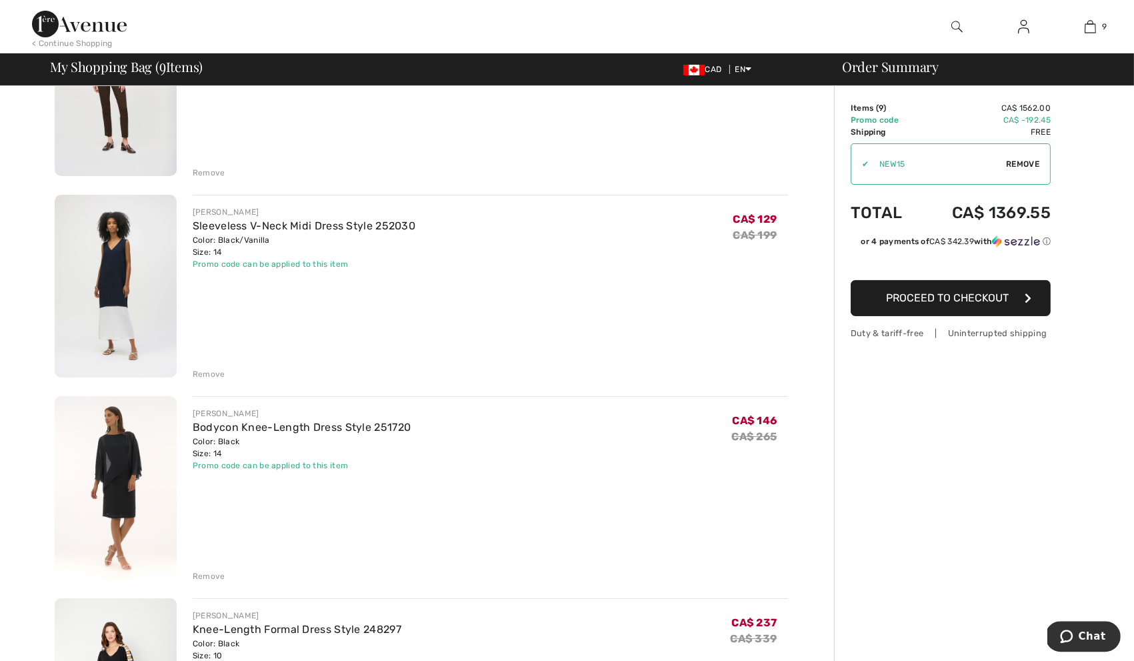
scroll to position [139, 0]
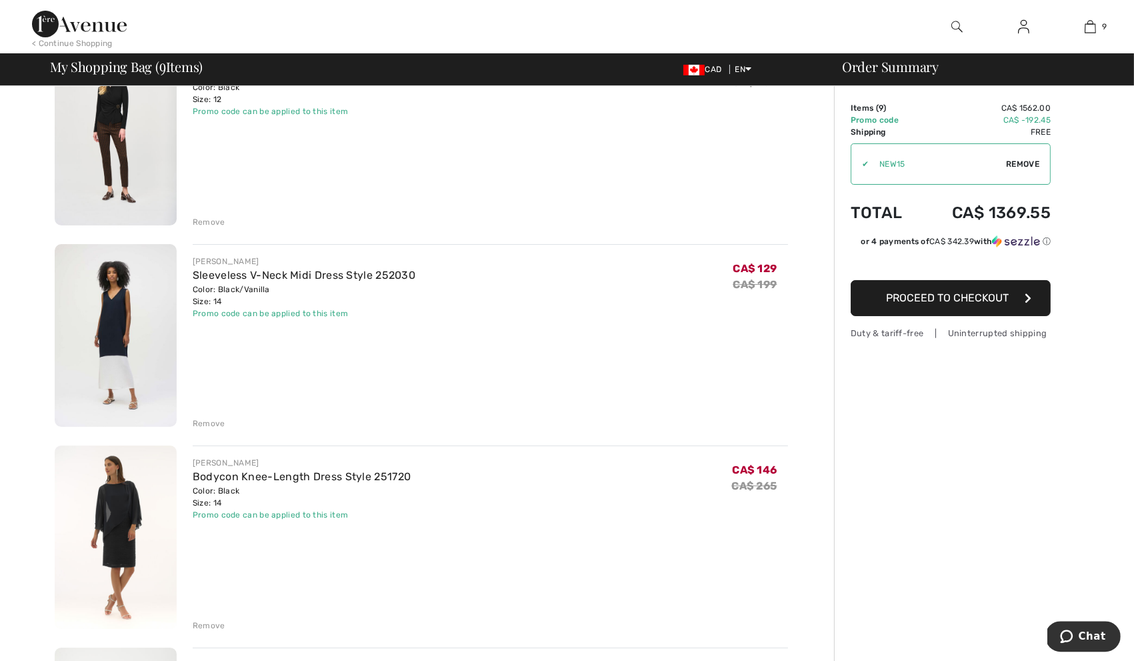
click at [948, 32] on div at bounding box center [957, 26] width 67 height 53
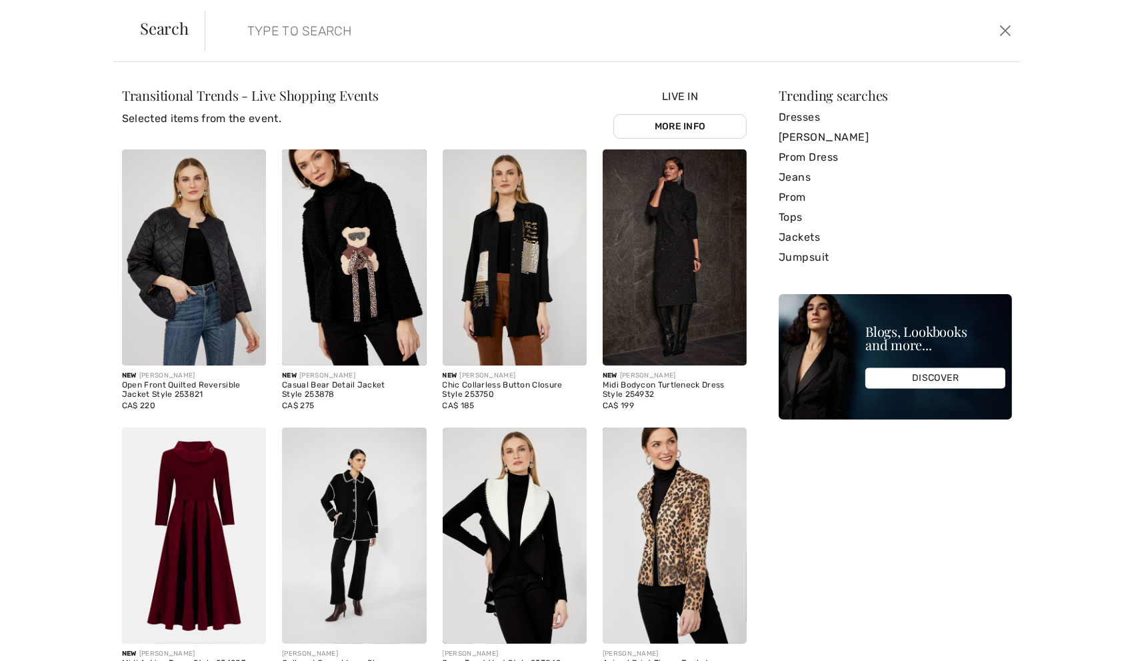
click at [790, 33] on input "search" at bounding box center [521, 31] width 569 height 40
paste input "251746"
type input "251746"
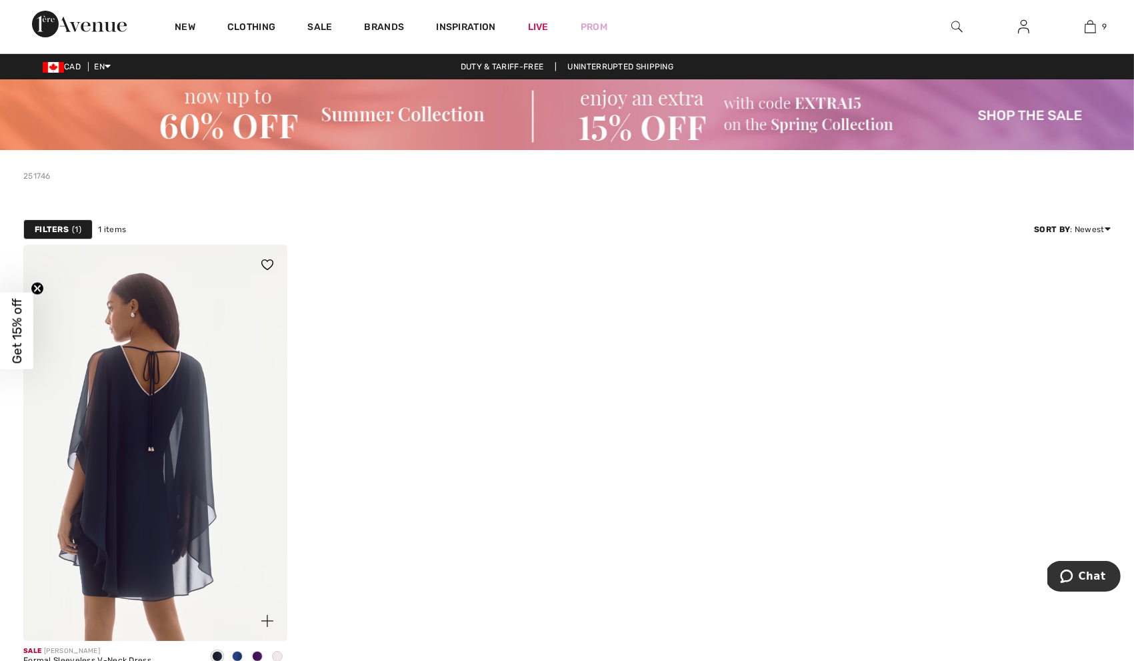
click at [208, 343] on img at bounding box center [155, 443] width 264 height 396
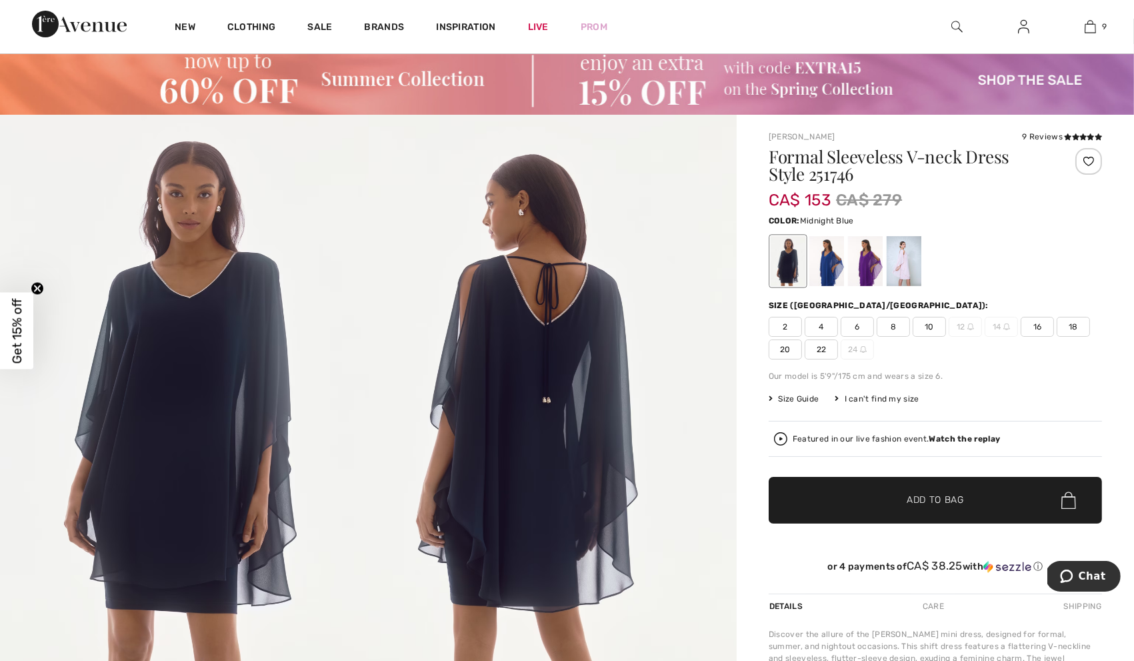
scroll to position [2, 0]
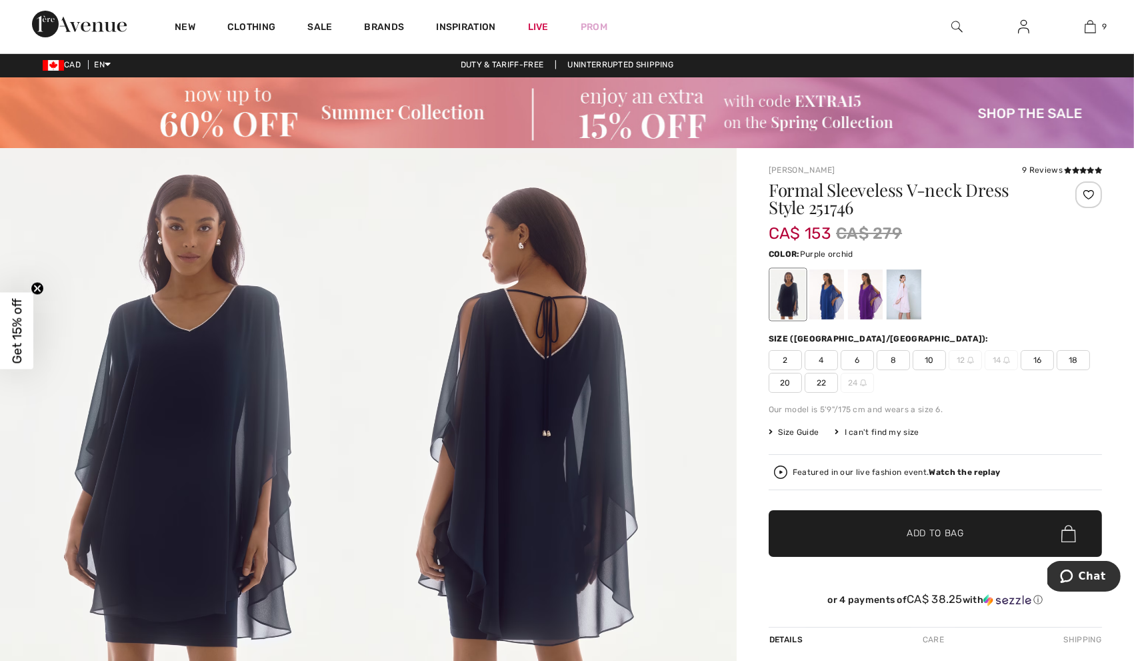
click at [869, 298] on div at bounding box center [865, 294] width 35 height 50
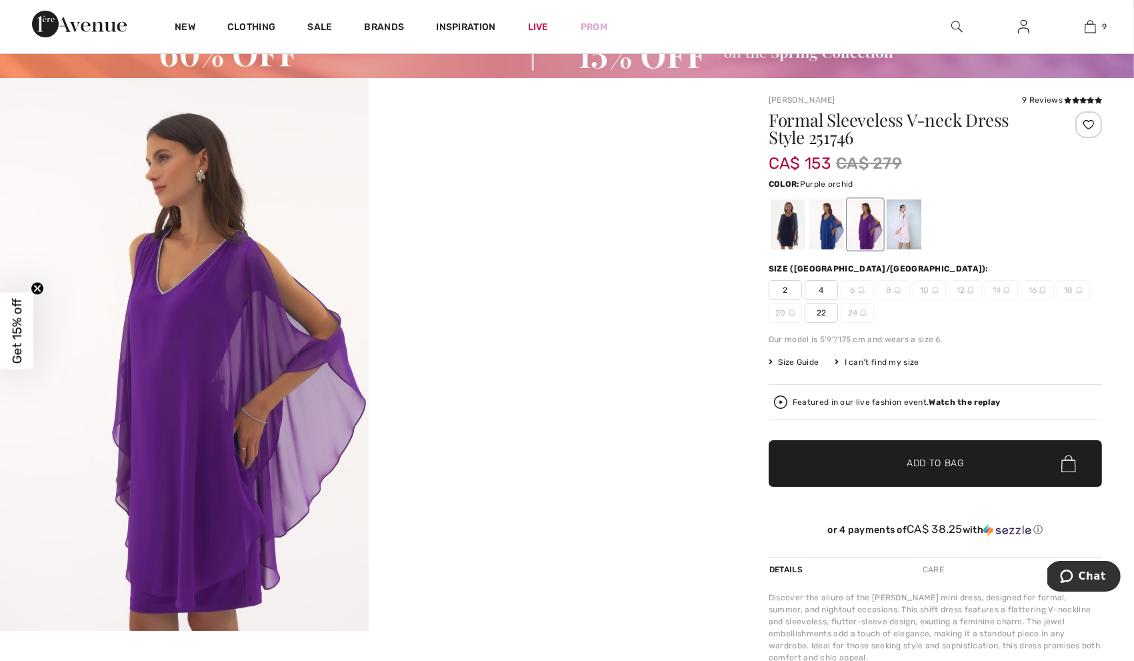
scroll to position [65, 0]
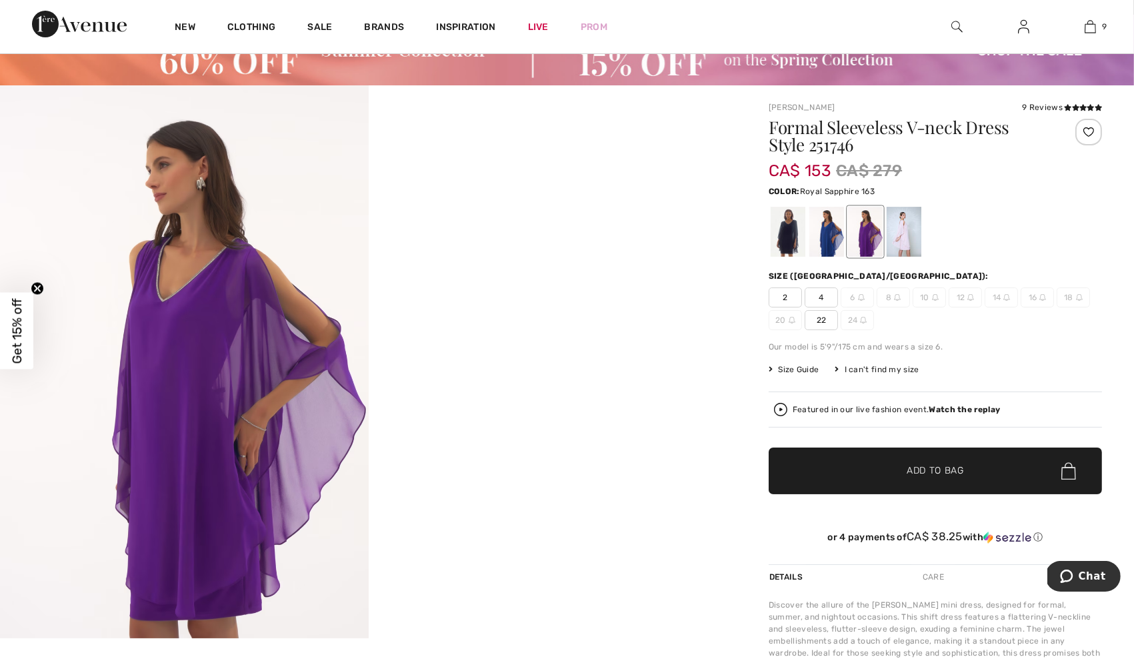
click at [830, 248] on div at bounding box center [827, 232] width 35 height 50
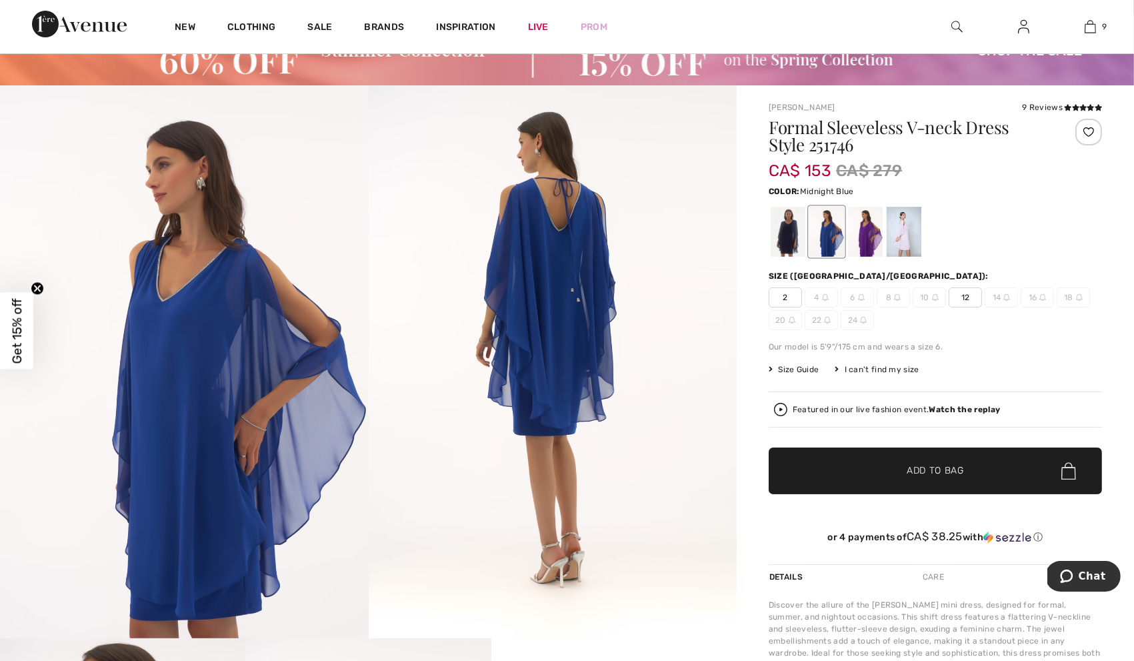
click at [778, 240] on div at bounding box center [788, 232] width 35 height 50
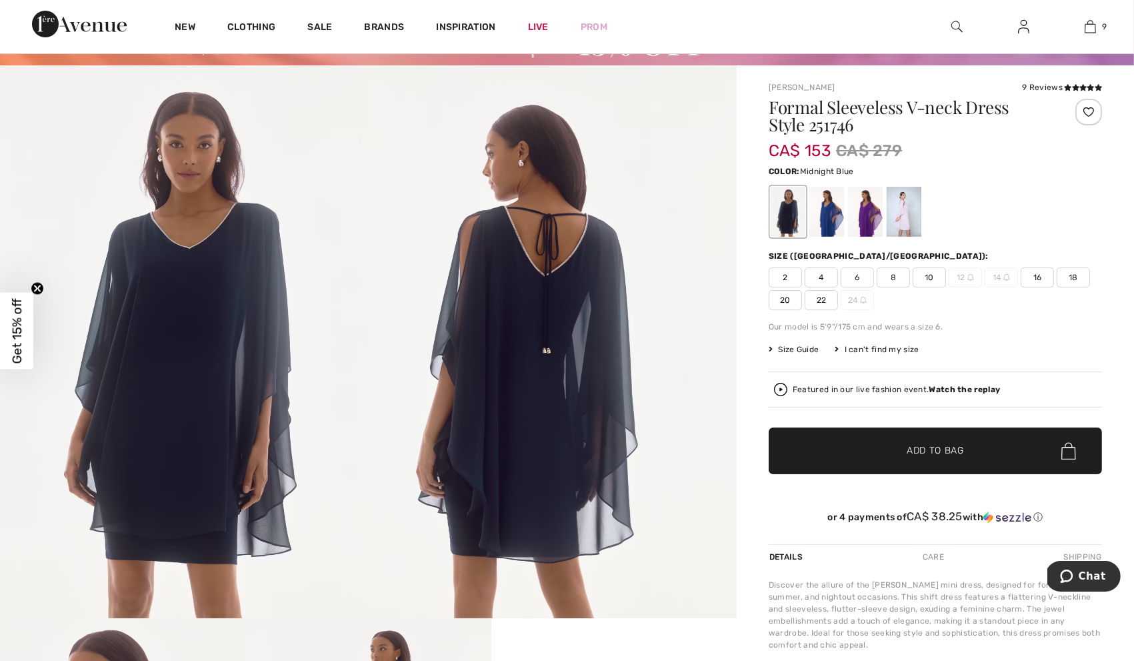
scroll to position [78, 0]
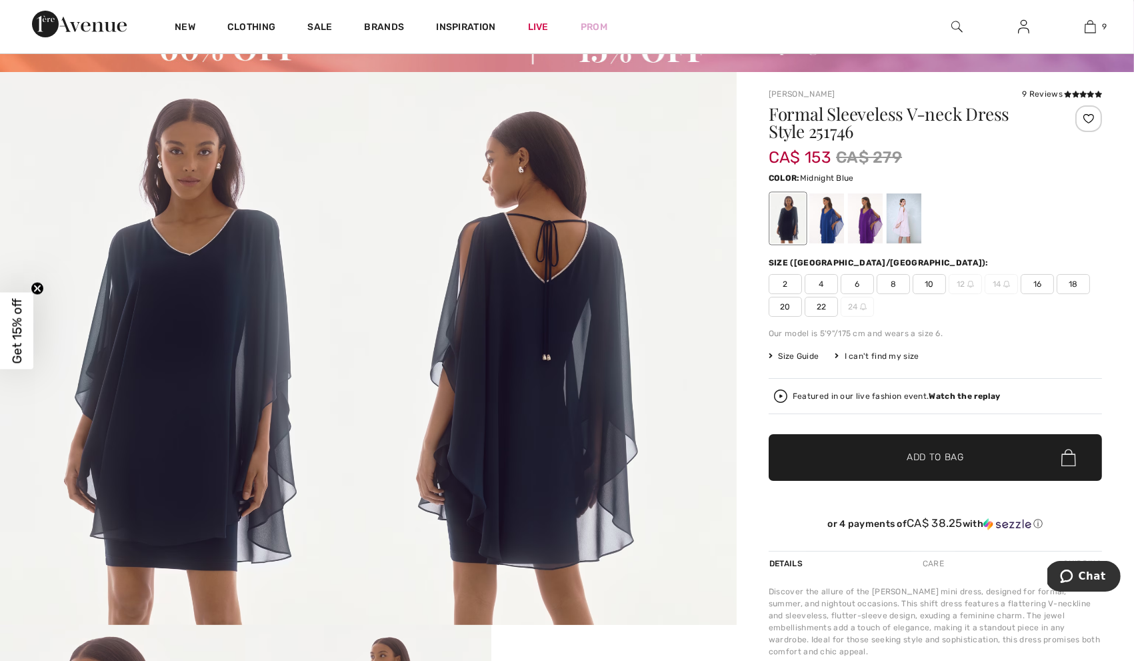
click at [843, 222] on div at bounding box center [827, 218] width 35 height 50
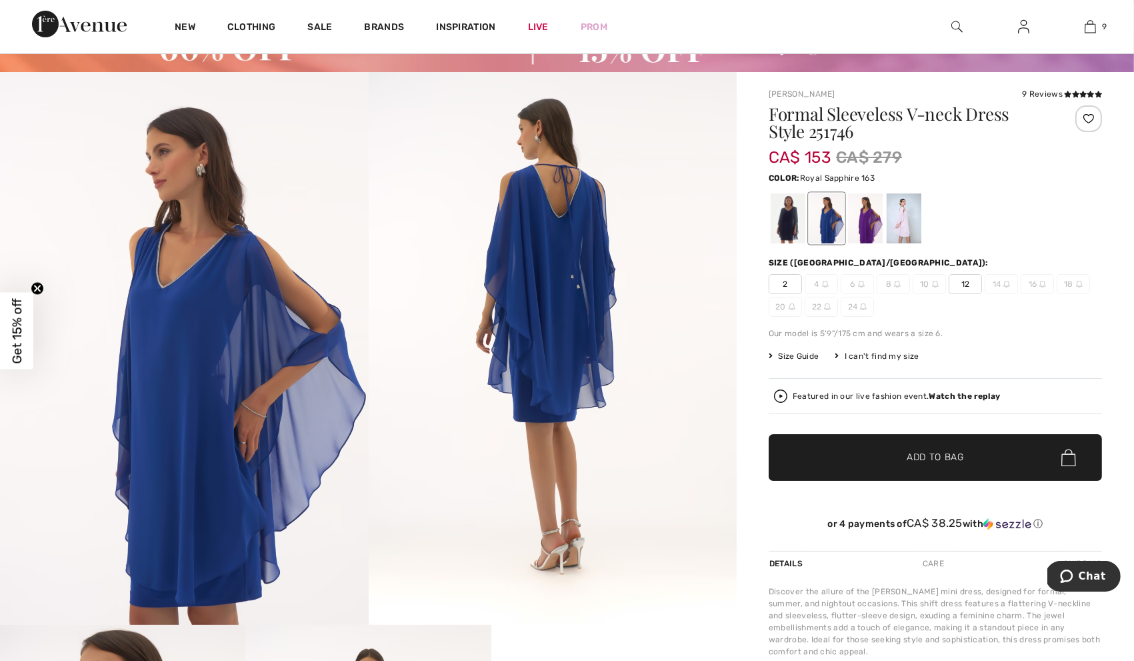
click at [970, 278] on span "12" at bounding box center [965, 284] width 33 height 20
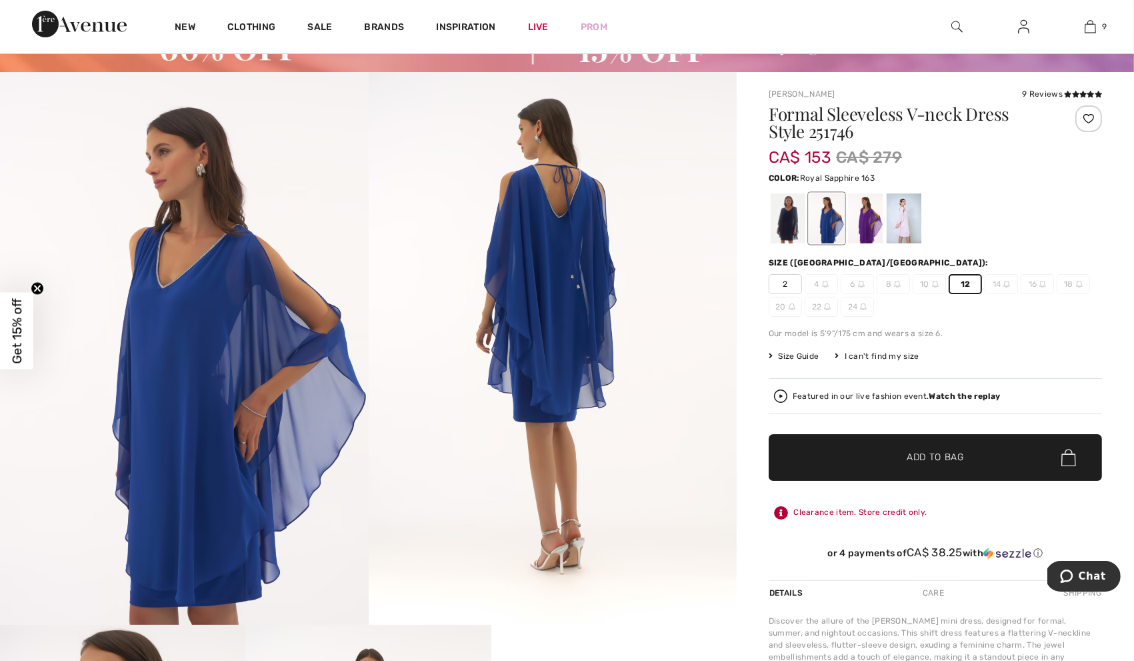
click at [950, 451] on span "Add to Bag" at bounding box center [935, 458] width 57 height 14
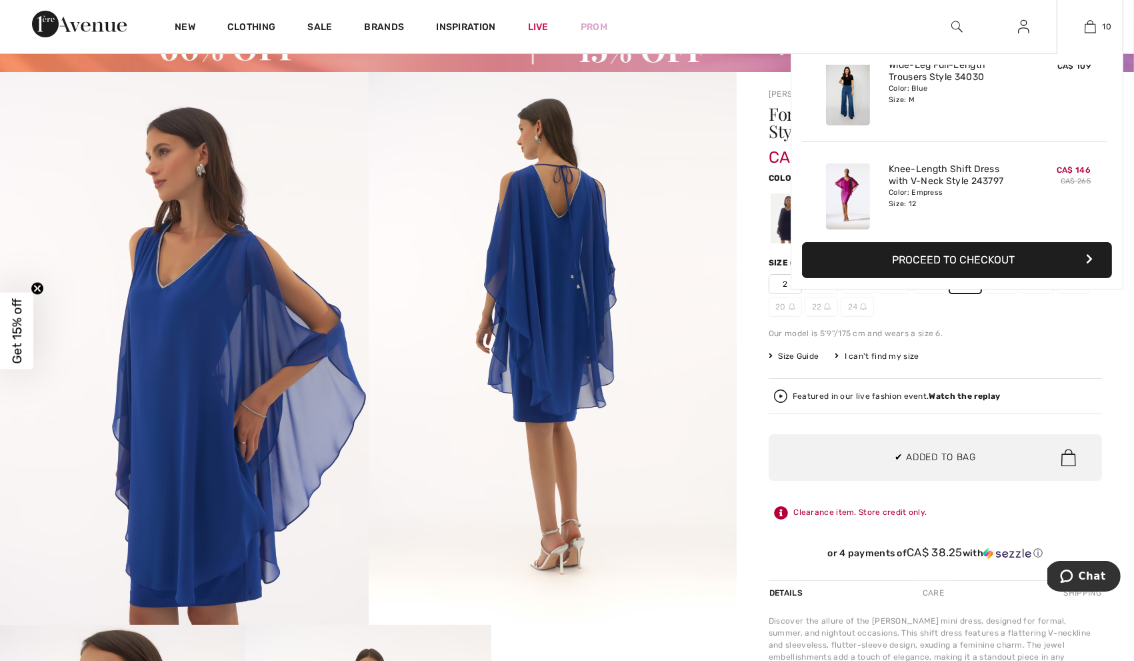
click at [875, 217] on div "Added to Bag Joseph Ribkoff V-neck Pullover With Belt Style 243152 CA$ 70 CA$ 1…" at bounding box center [957, 148] width 310 height 167
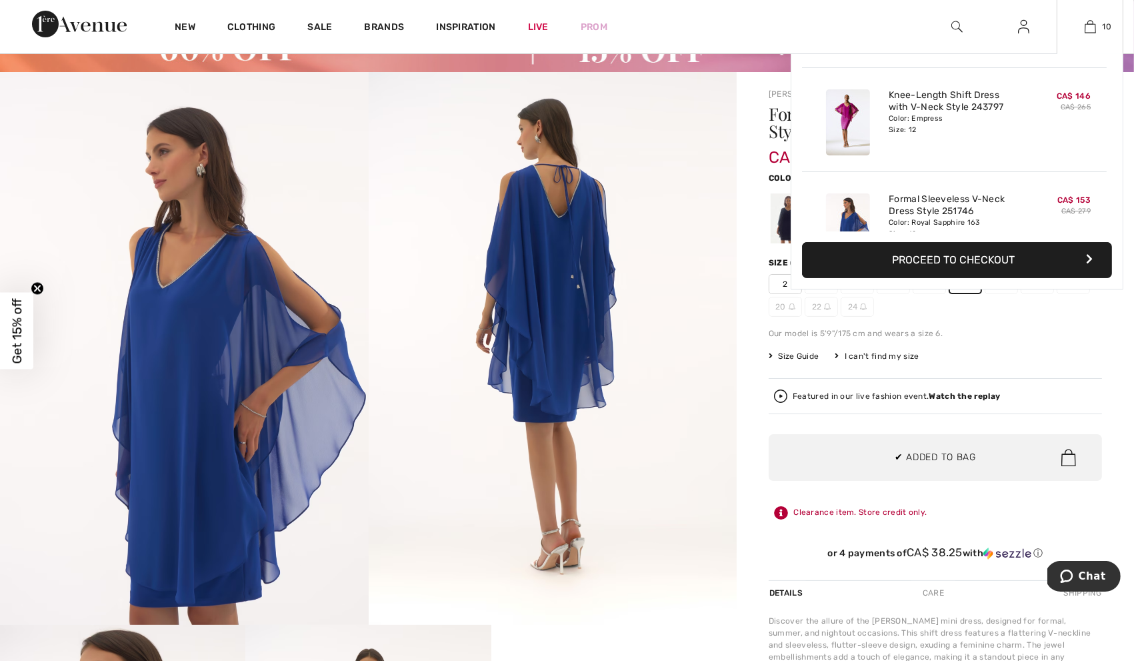
scroll to position [870, 0]
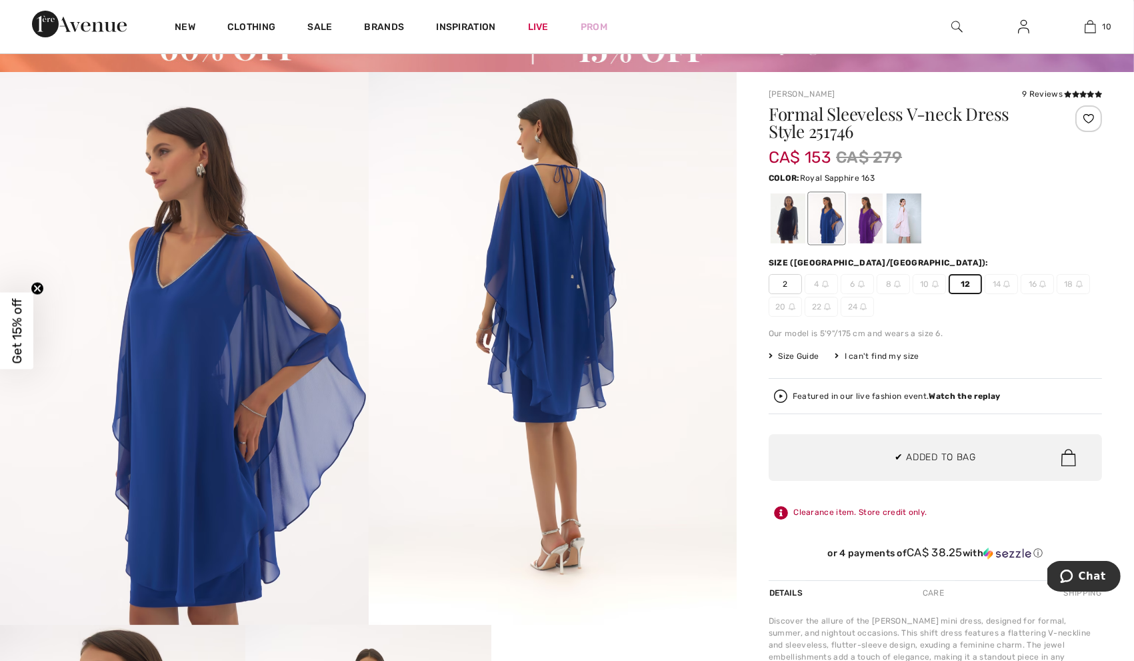
click at [735, 306] on img at bounding box center [553, 348] width 369 height 552
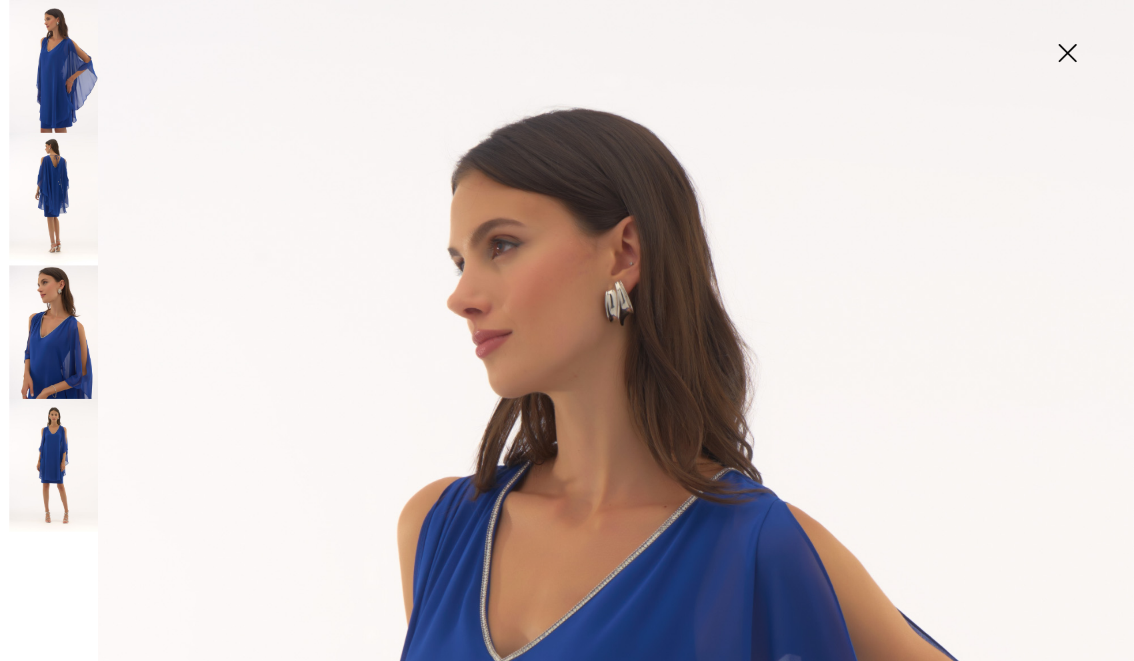
click at [1076, 55] on img at bounding box center [1067, 54] width 67 height 69
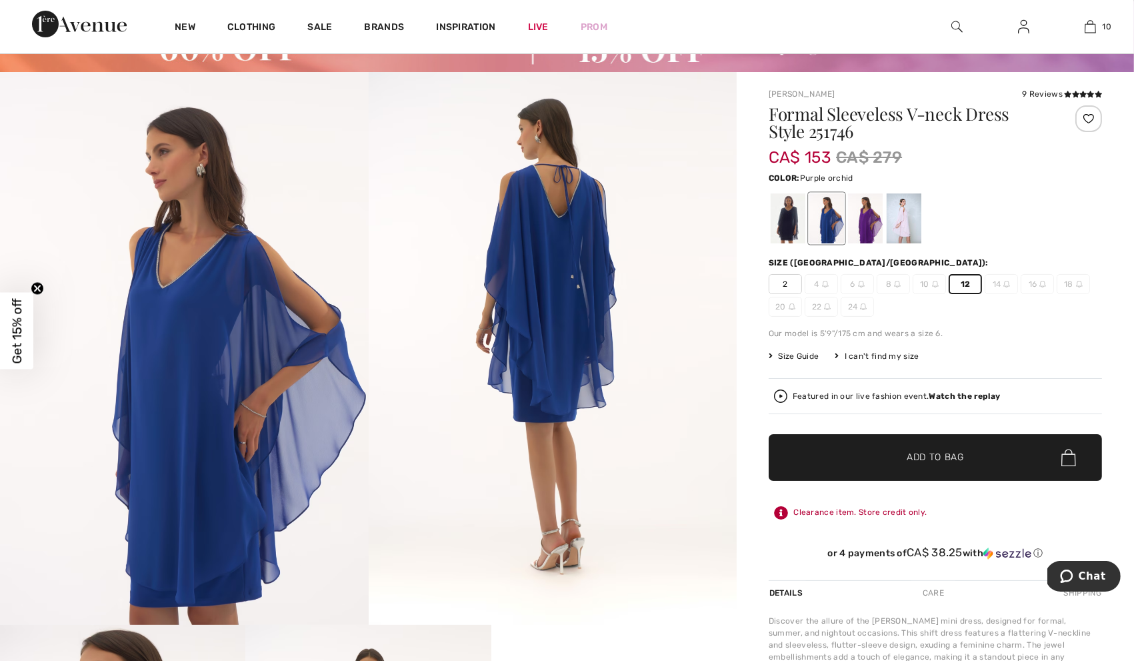
click at [868, 217] on div at bounding box center [865, 218] width 35 height 50
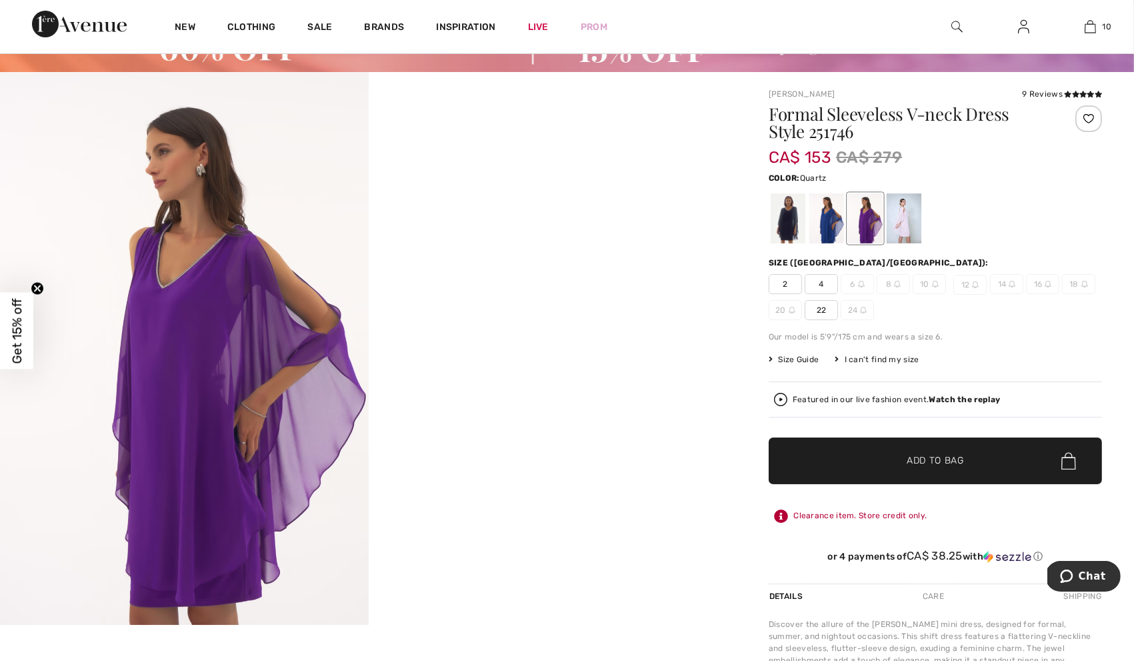
click at [908, 207] on div at bounding box center [904, 218] width 35 height 50
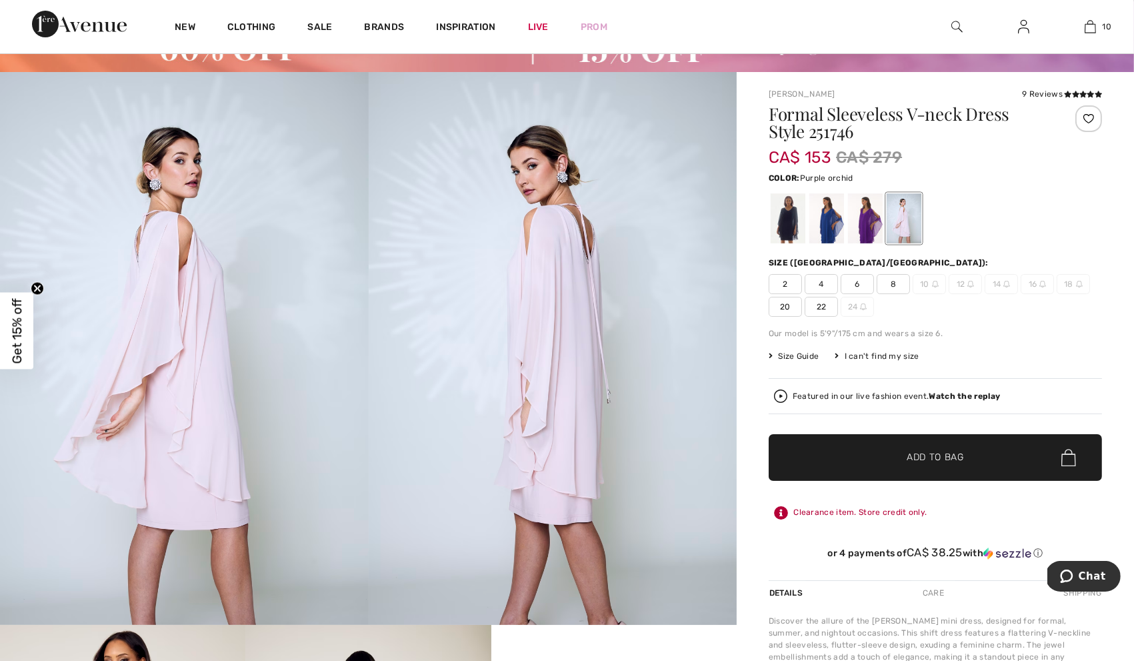
click at [866, 219] on div at bounding box center [865, 218] width 35 height 50
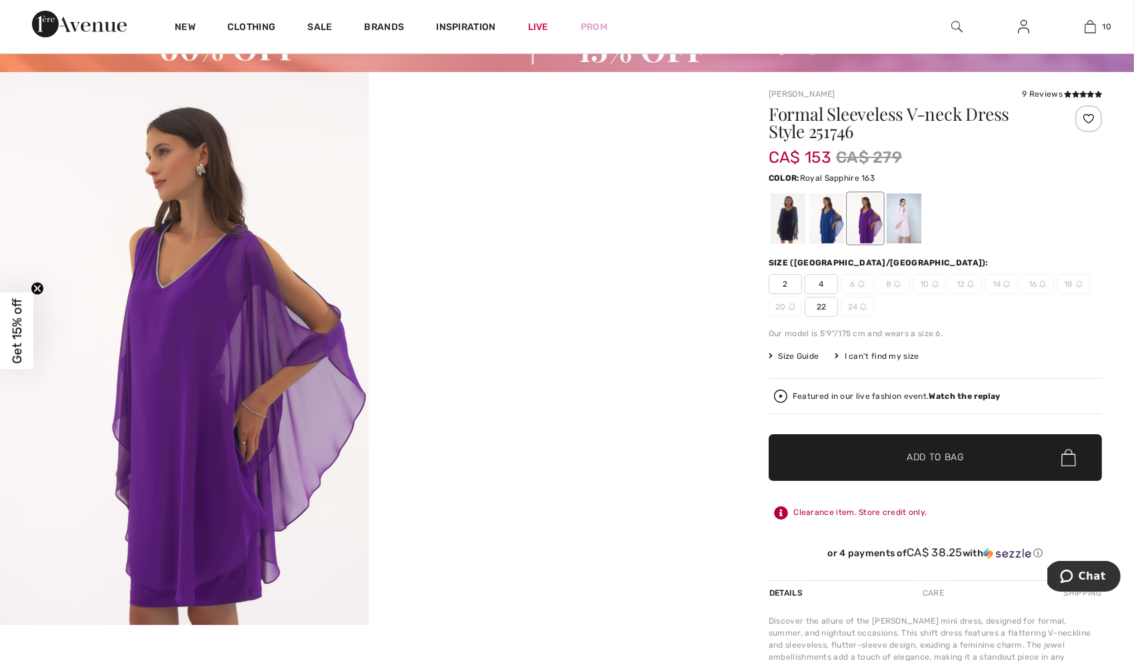
click at [836, 221] on div at bounding box center [827, 218] width 35 height 50
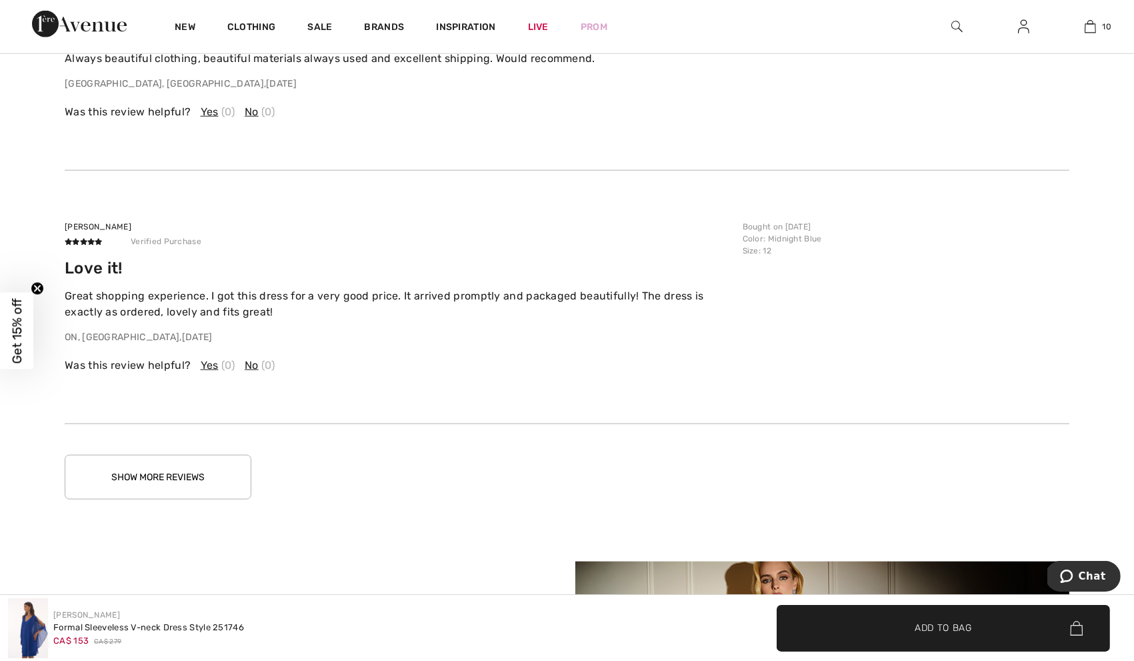
scroll to position [2480, 0]
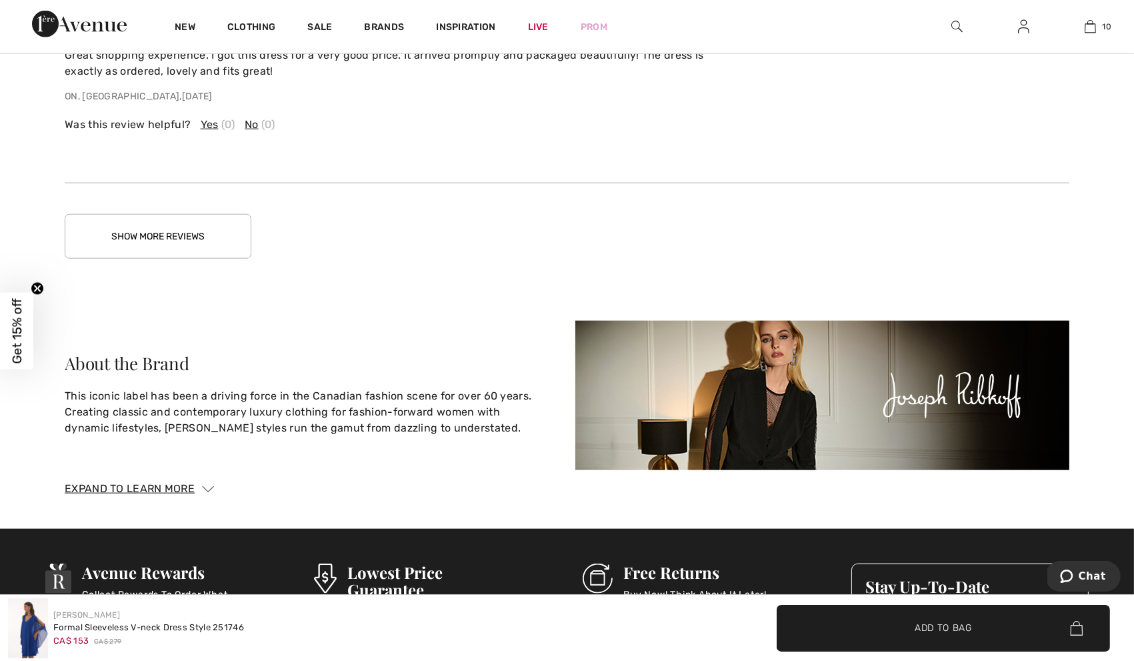
click at [199, 229] on button "Show More Reviews" at bounding box center [158, 236] width 187 height 45
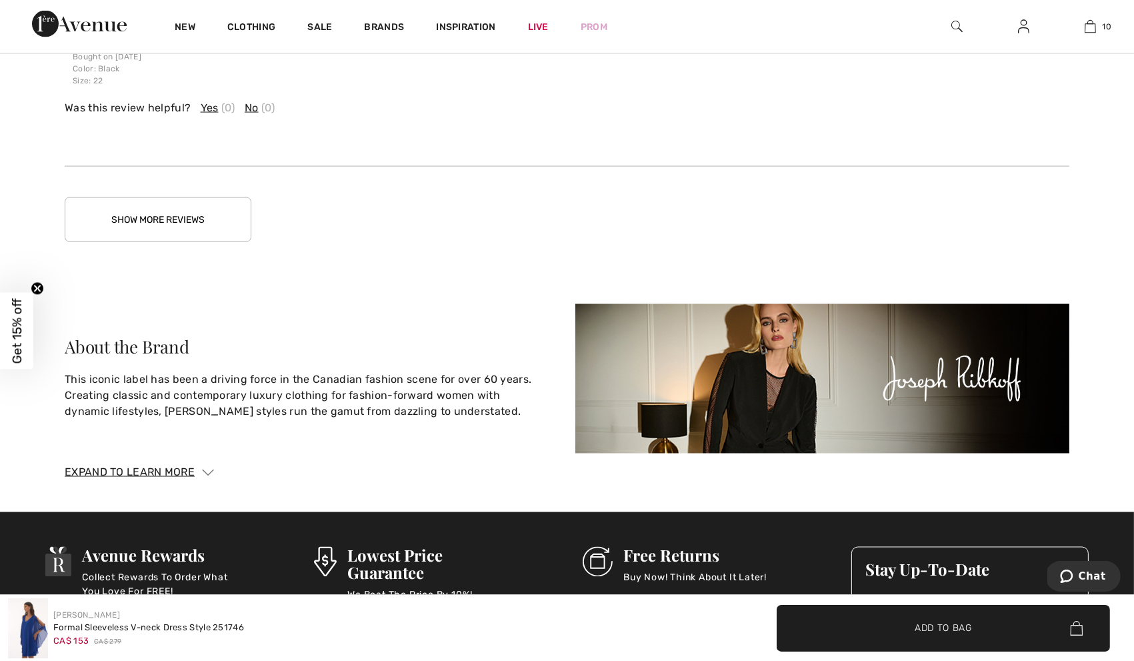
scroll to position [3041, 0]
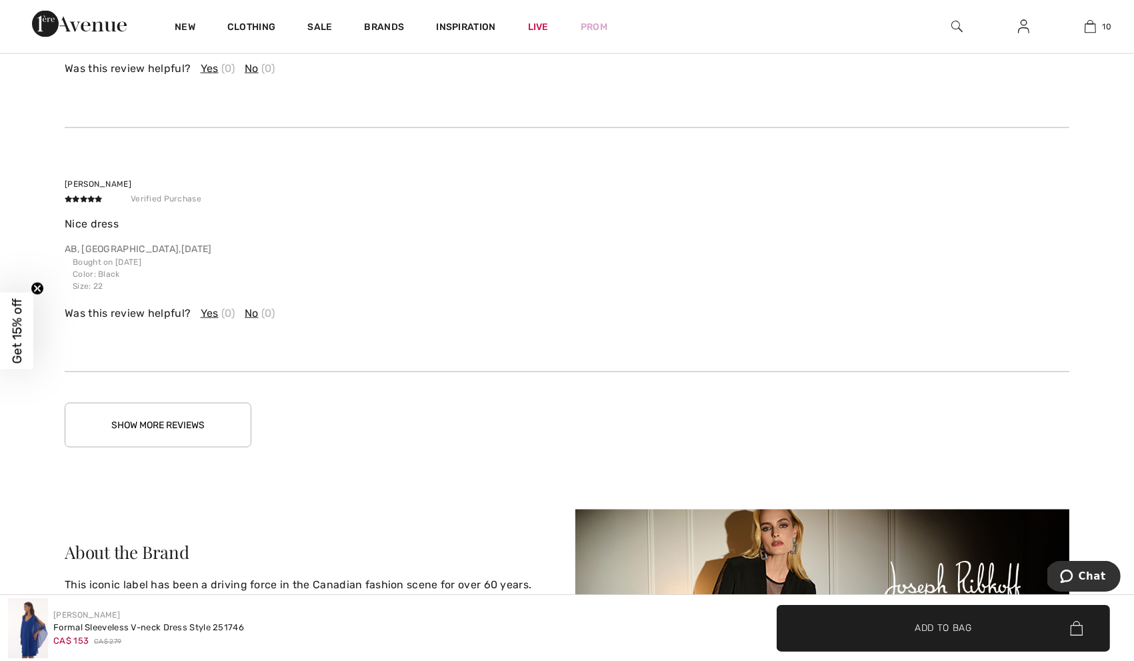
click at [197, 419] on button "Show More Reviews" at bounding box center [158, 425] width 187 height 45
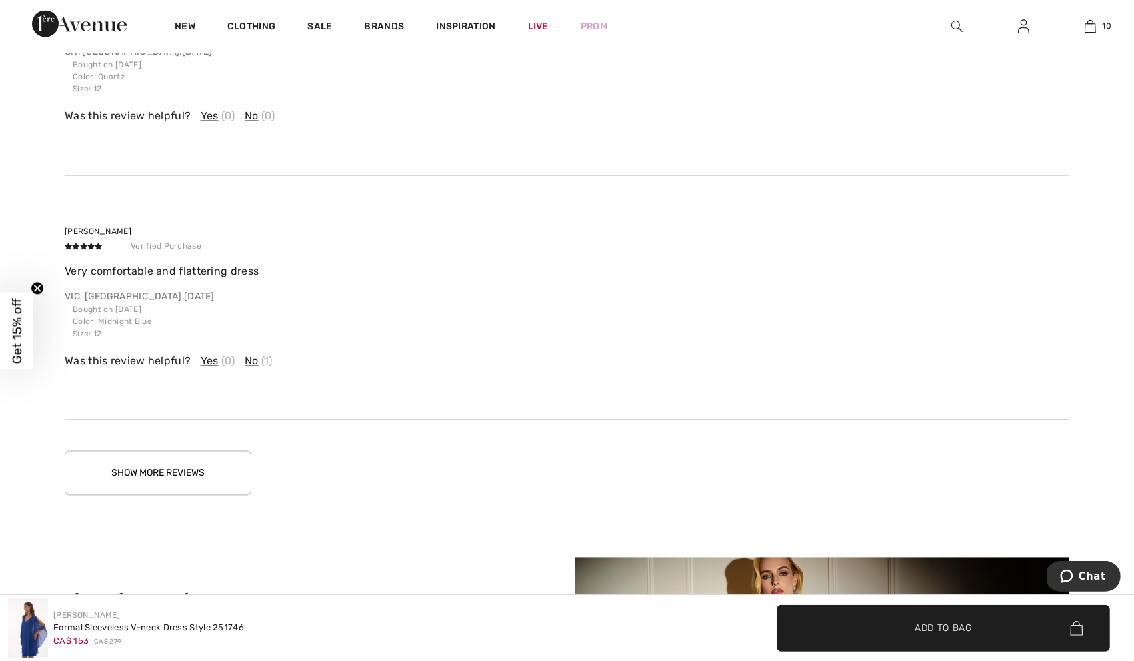
scroll to position [3790, 0]
click at [193, 466] on button "Show More Reviews" at bounding box center [158, 471] width 187 height 45
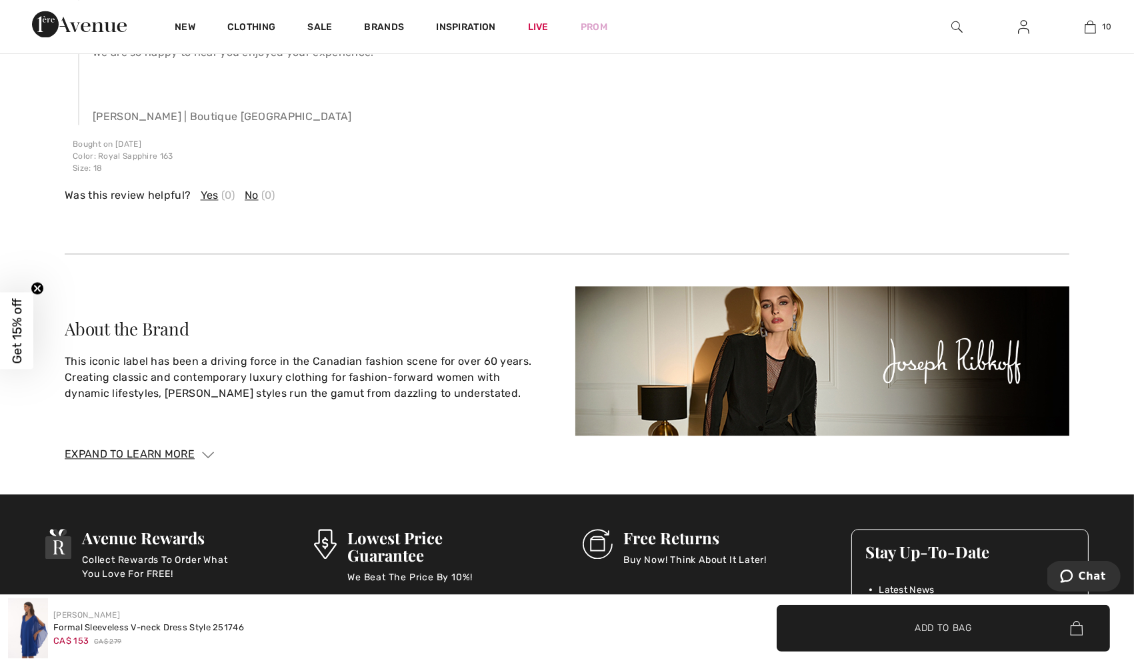
scroll to position [4404, 0]
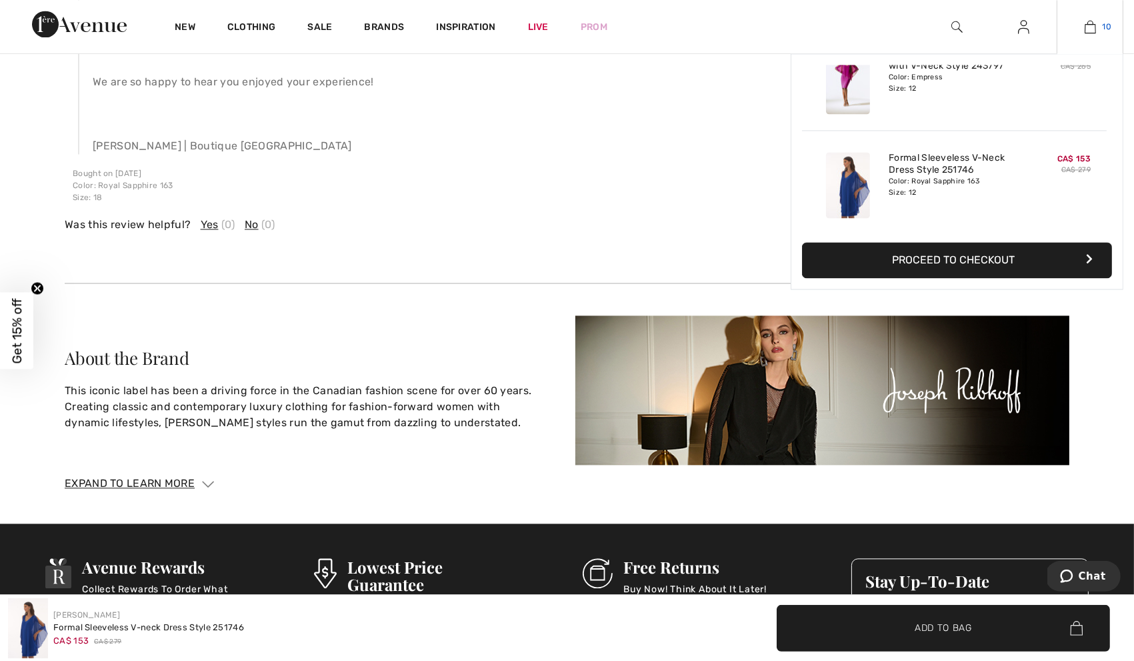
click at [1084, 24] on link "10" at bounding box center [1090, 27] width 65 height 16
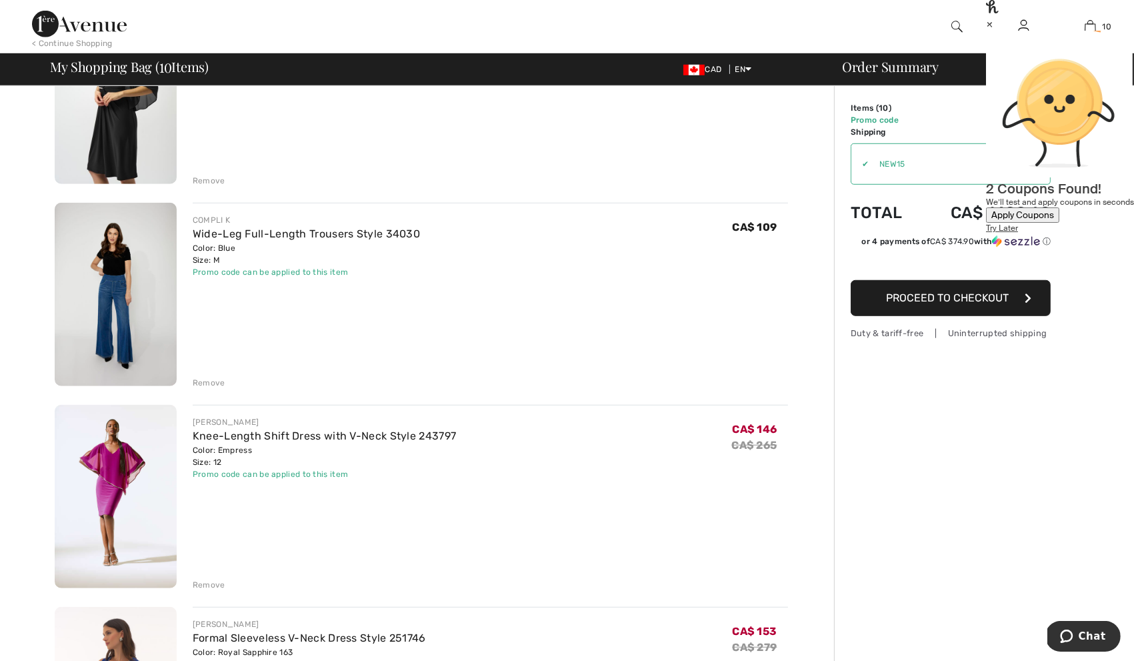
click at [472, 484] on div "JOSEPH RIBKOFF Knee-Length Shift Dress with V-Neck Style 243797 Color: Empress …" at bounding box center [491, 498] width 596 height 186
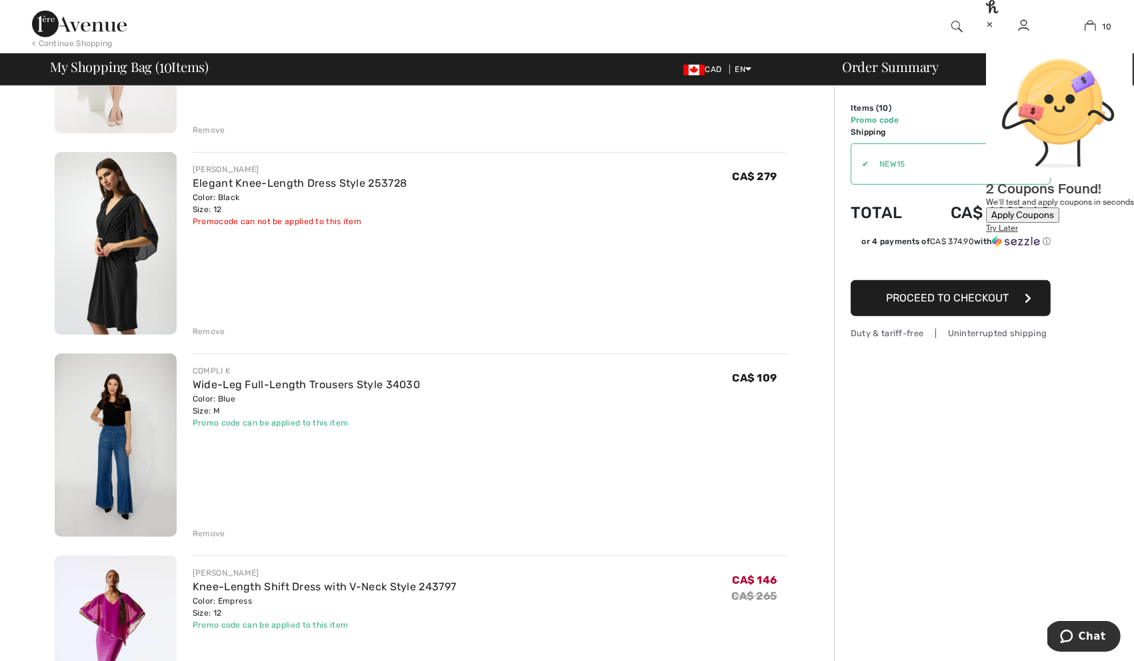
scroll to position [1249, 0]
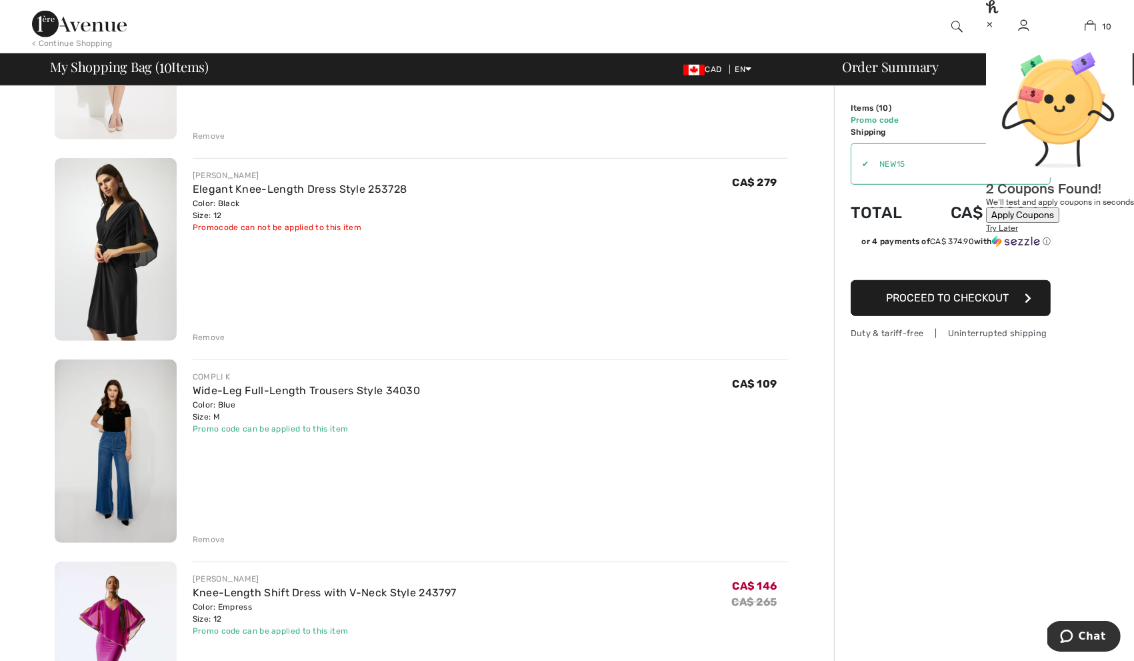
click at [148, 462] on img at bounding box center [116, 450] width 122 height 183
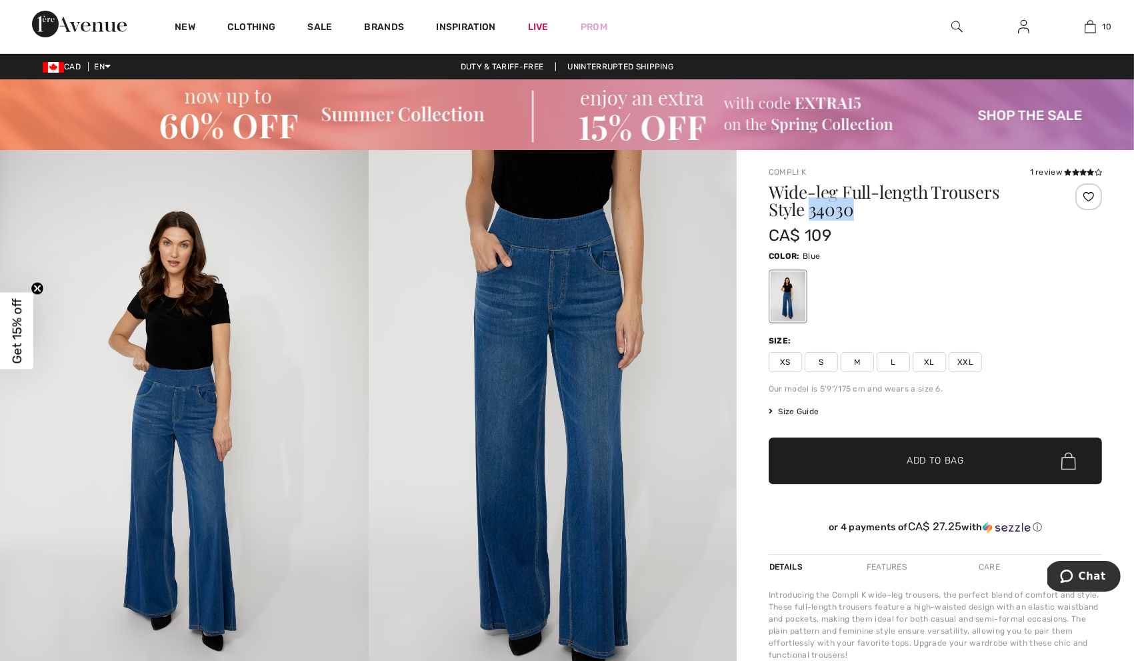
drag, startPoint x: 813, startPoint y: 219, endPoint x: 742, endPoint y: 215, distance: 71.5
click at [742, 215] on div "Compli K 1 review 1 review Wide-leg Full-length Trousers Style 34030 CA$ 109 Co…" at bounding box center [935, 618] width 397 height 937
copy h1 "34030"
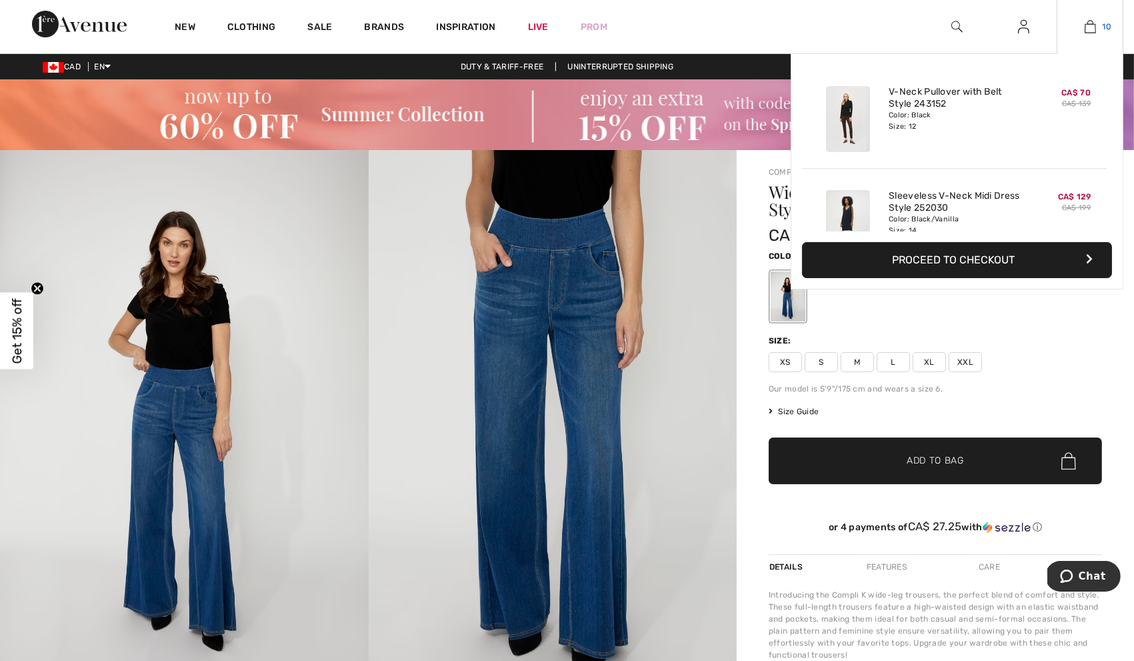
click at [1091, 29] on img at bounding box center [1090, 27] width 11 height 16
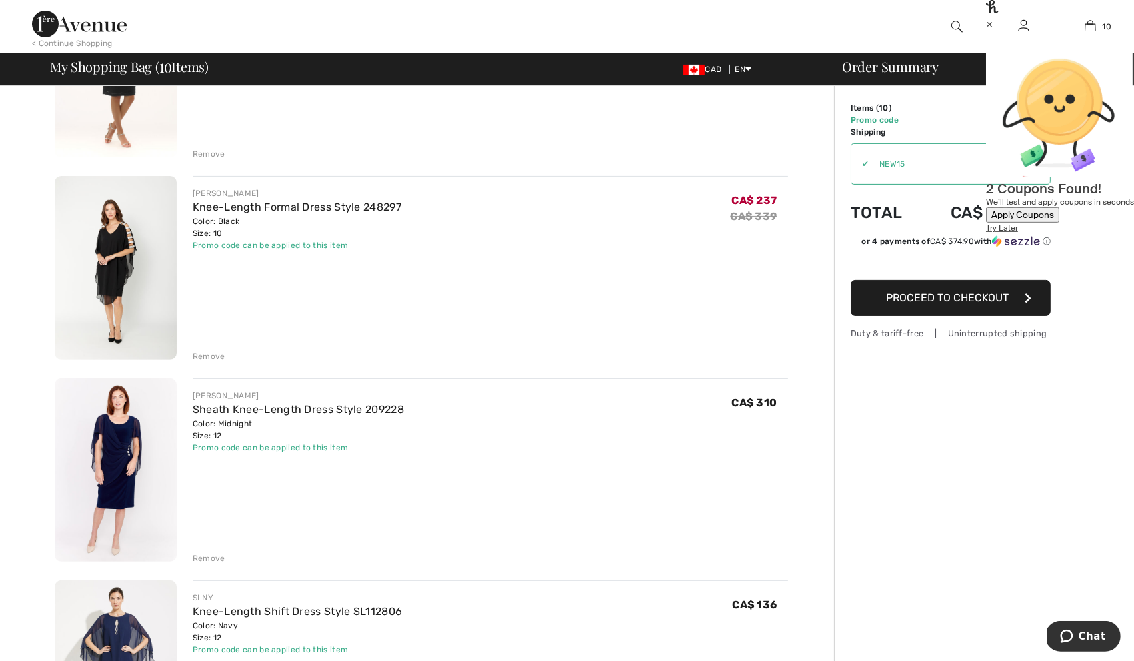
scroll to position [600, 0]
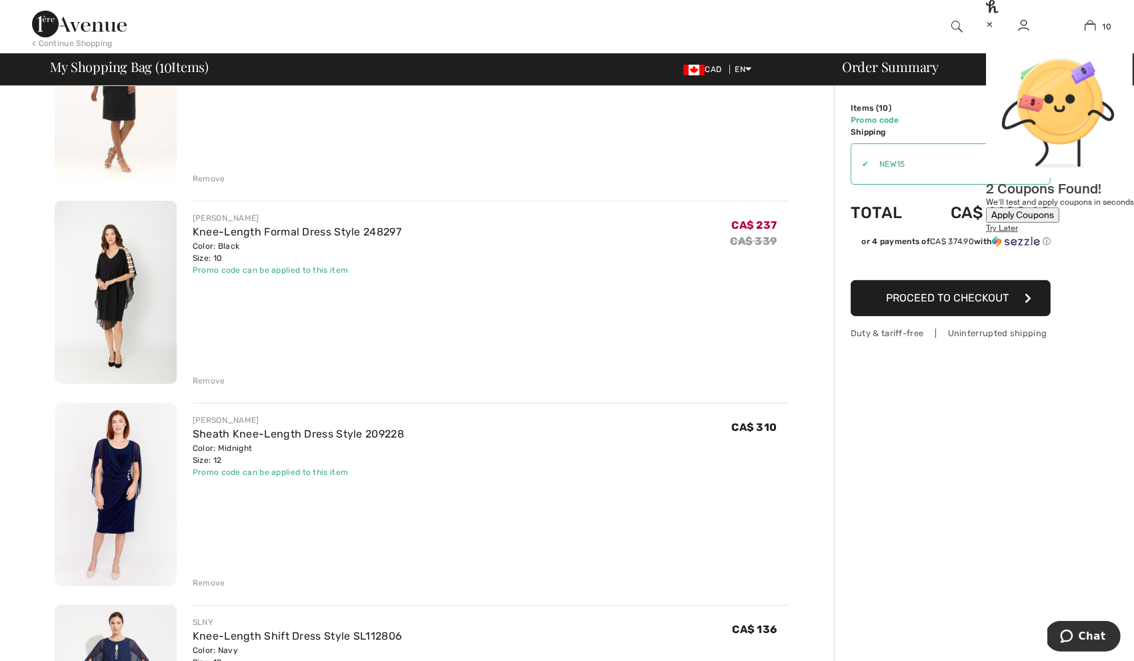
click at [1112, 30] on div "×" at bounding box center [1060, 24] width 148 height 14
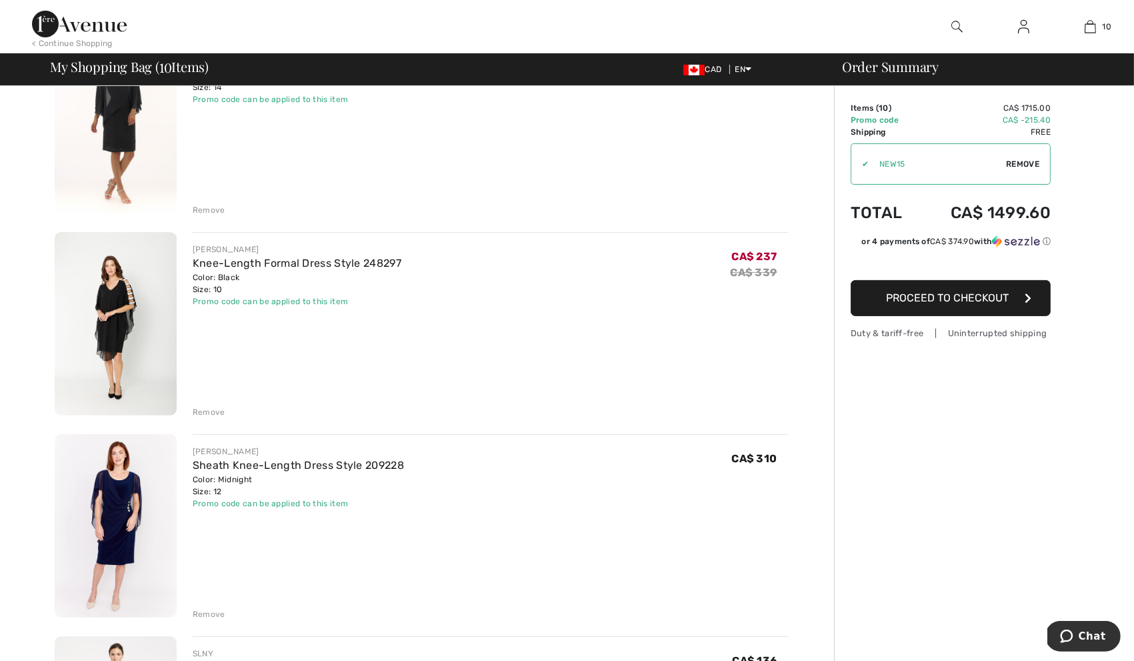
scroll to position [474, 0]
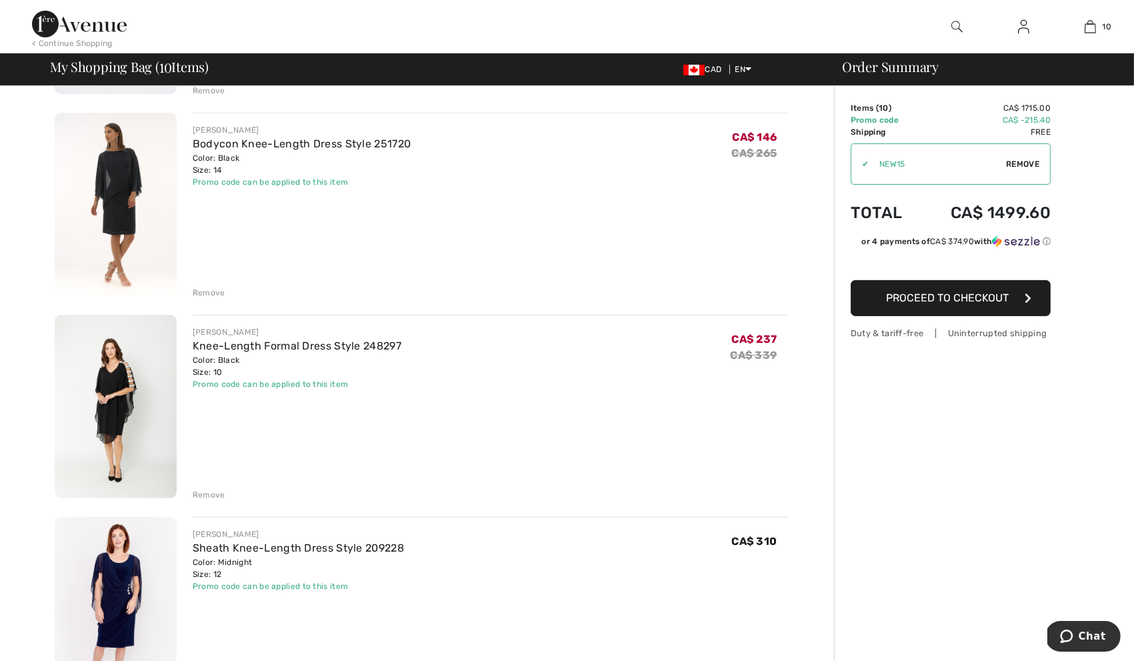
click at [965, 21] on div at bounding box center [957, 26] width 67 height 53
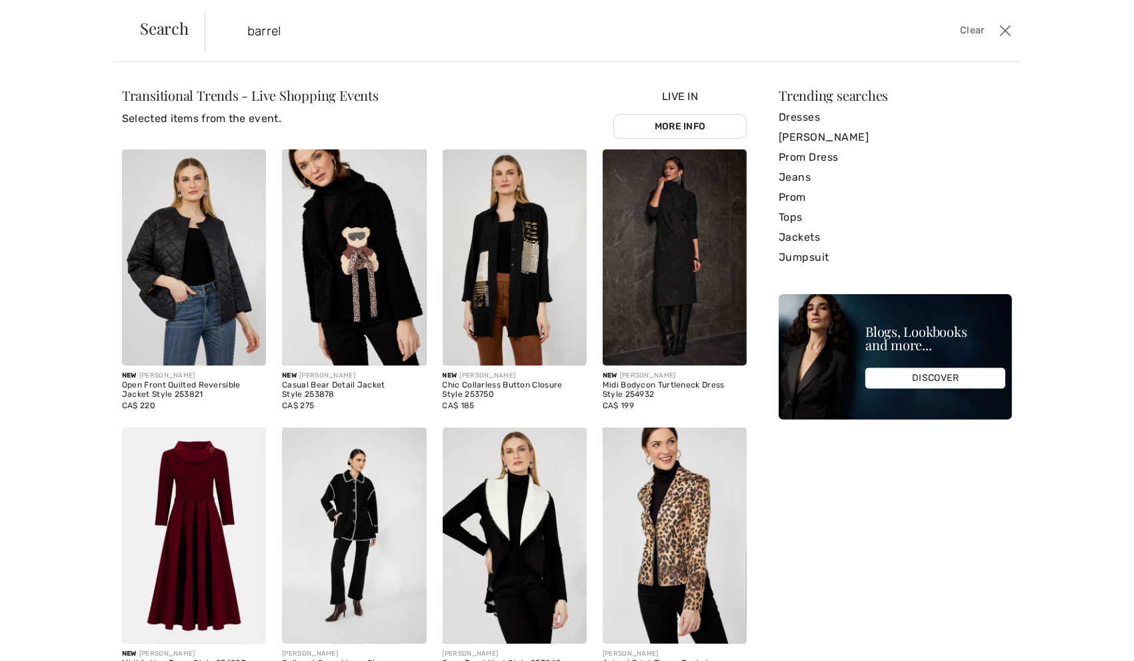
type input "barrel"
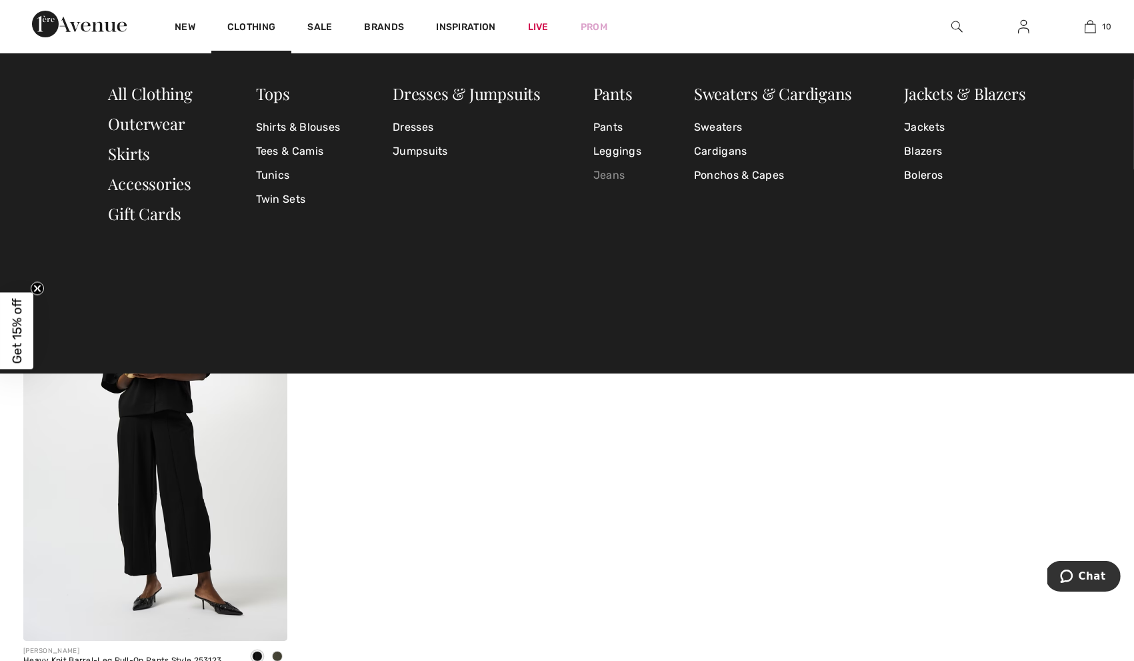
click at [616, 177] on link "Jeans" at bounding box center [618, 175] width 48 height 24
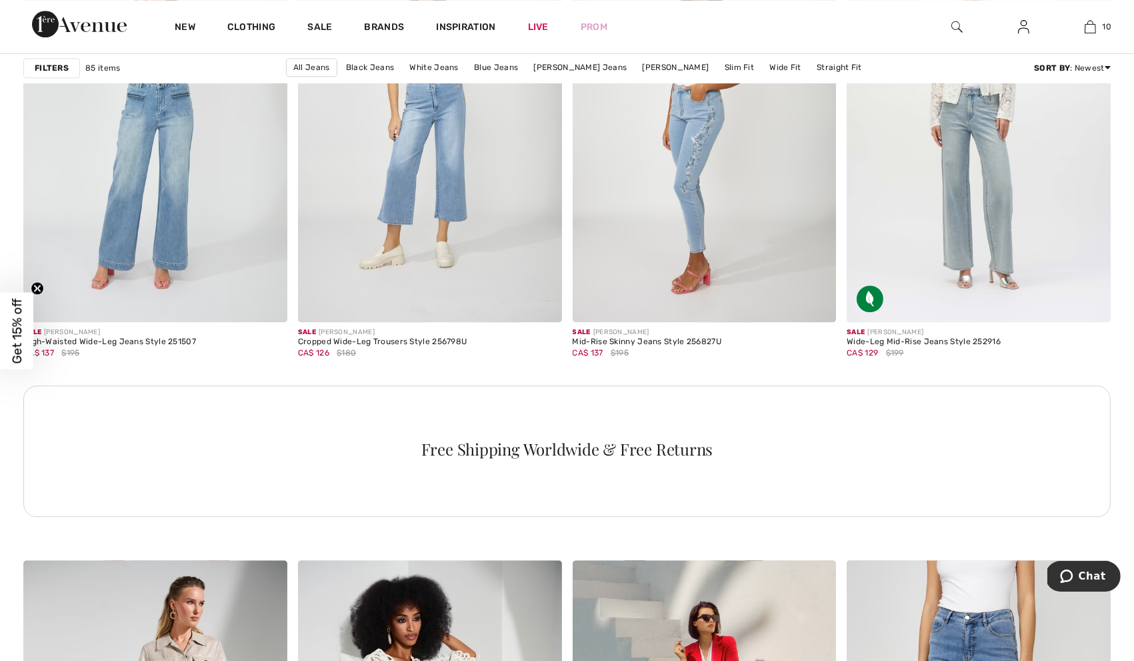
scroll to position [5368, 0]
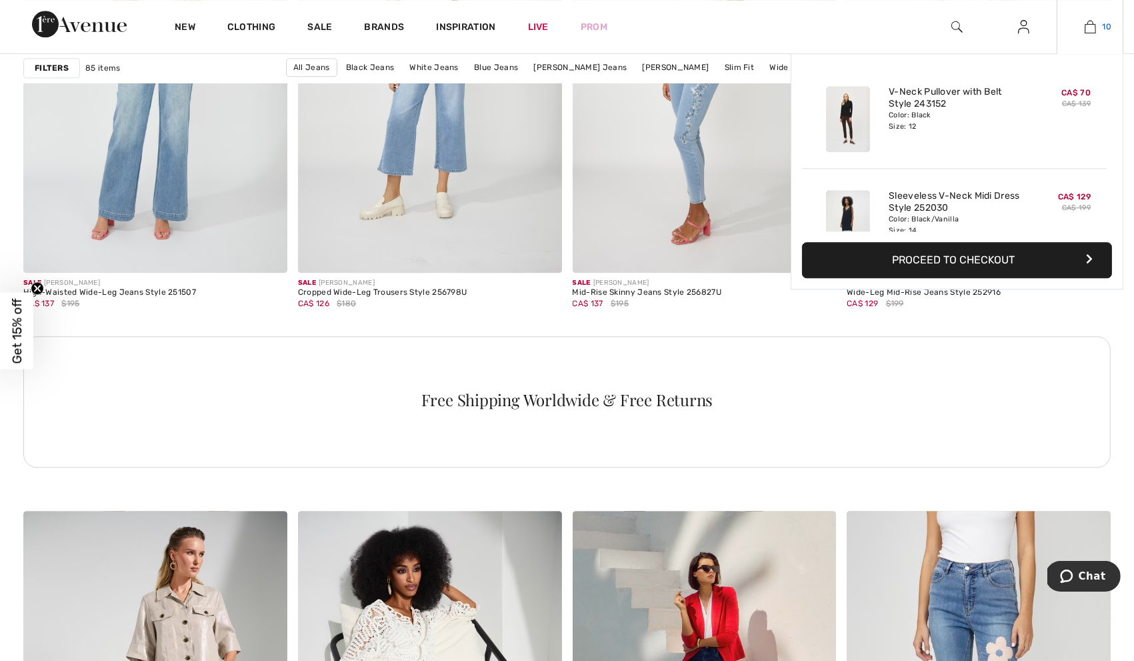
click at [1096, 27] on img at bounding box center [1090, 27] width 11 height 16
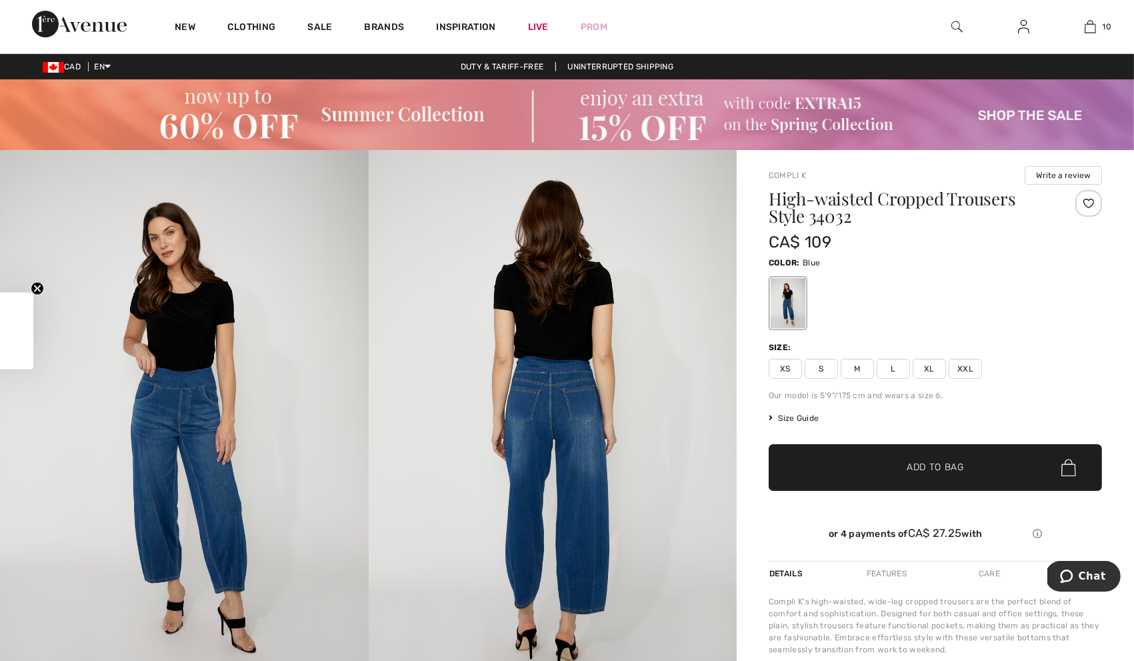
checkbox input "true"
click at [887, 370] on span "L" at bounding box center [893, 369] width 33 height 20
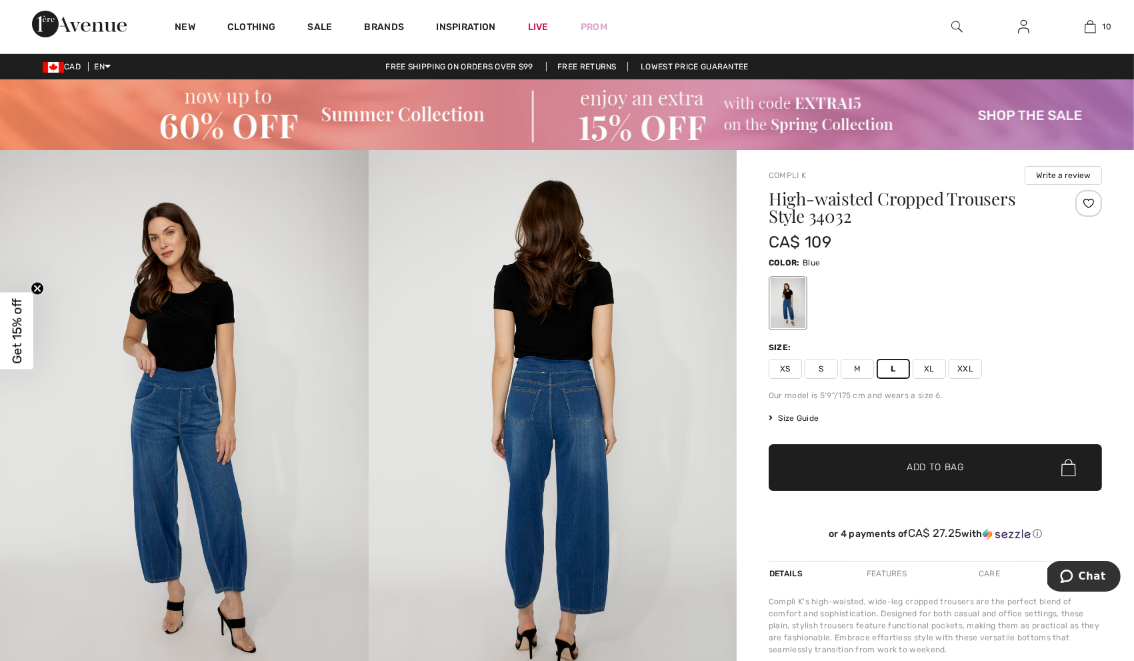
click at [894, 459] on span "✔ Added to Bag Add to Bag" at bounding box center [935, 467] width 333 height 47
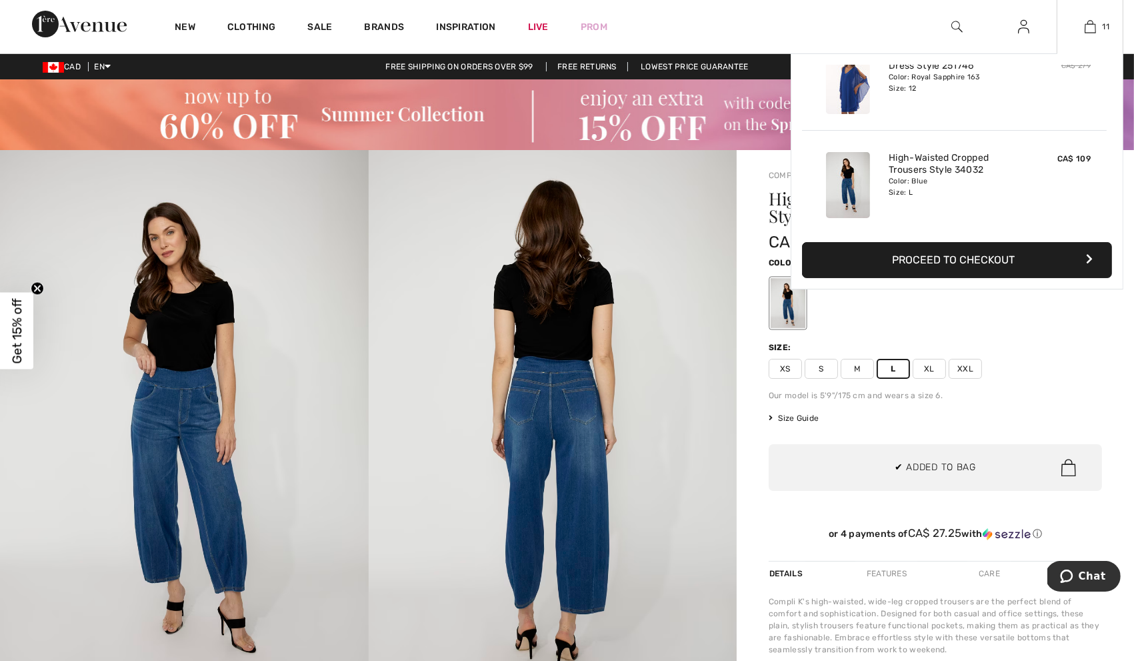
scroll to position [974, 0]
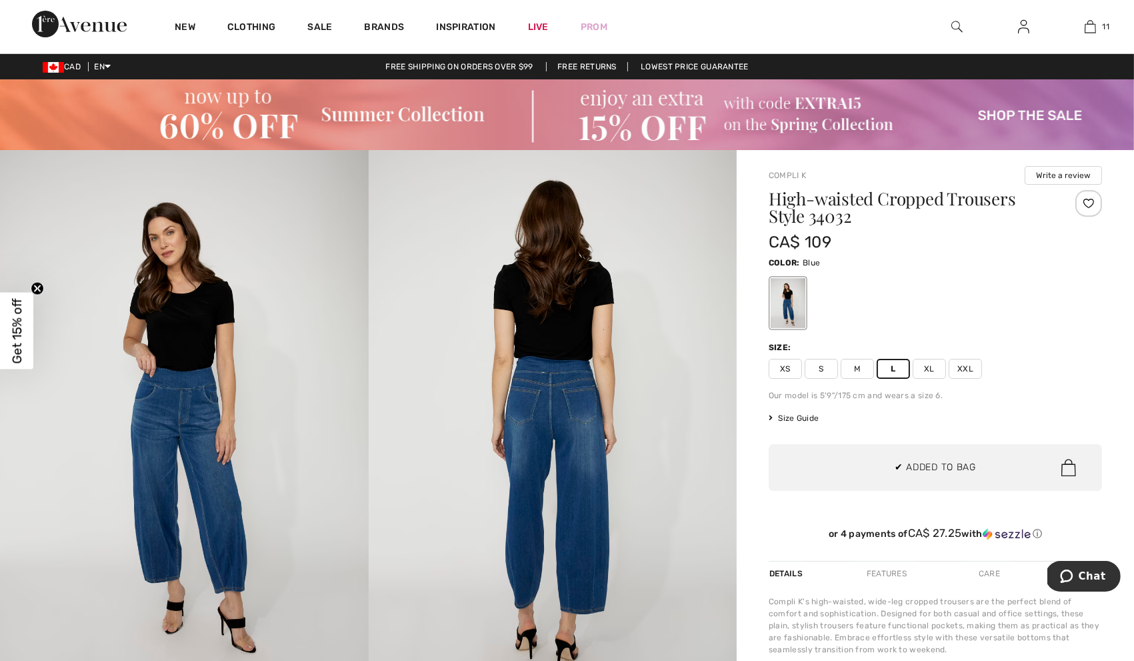
click at [755, 233] on div "Compli K Write a review High-waisted Cropped Trousers Style 34032 CA$ 109 Color…" at bounding box center [935, 618] width 397 height 937
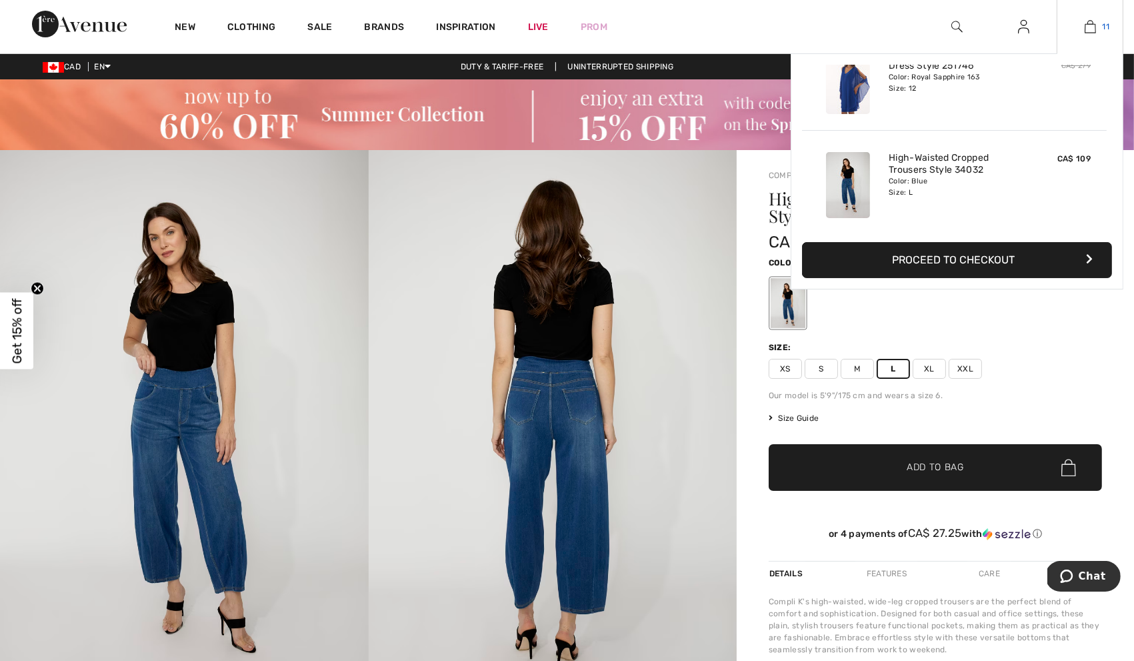
click at [1086, 29] on img at bounding box center [1090, 27] width 11 height 16
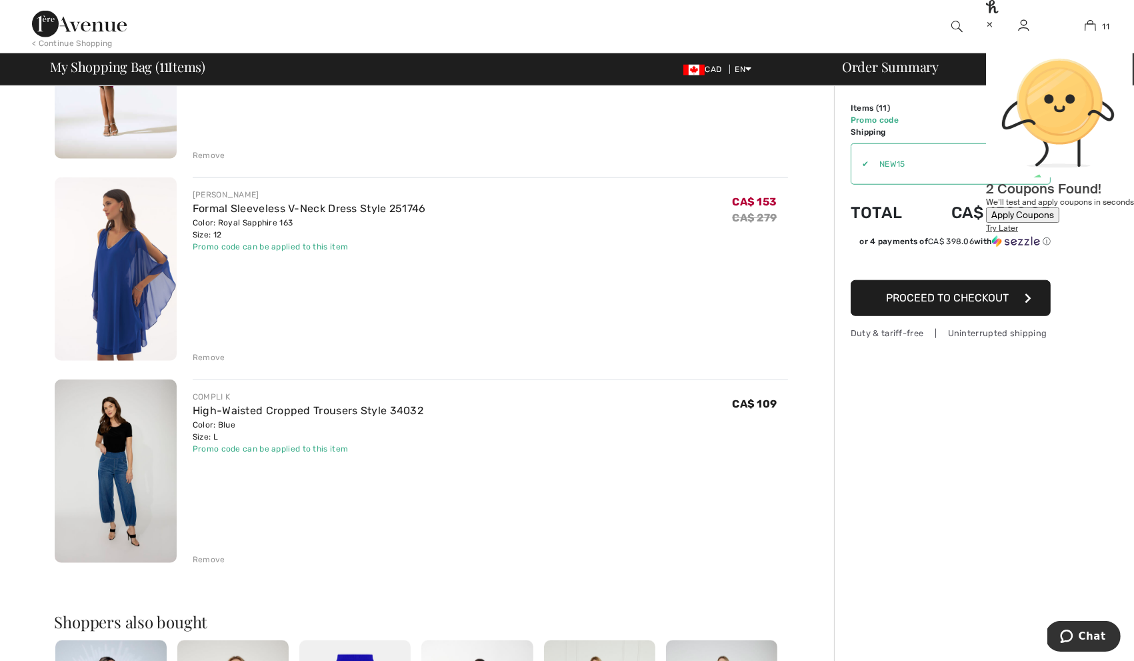
scroll to position [1840, 0]
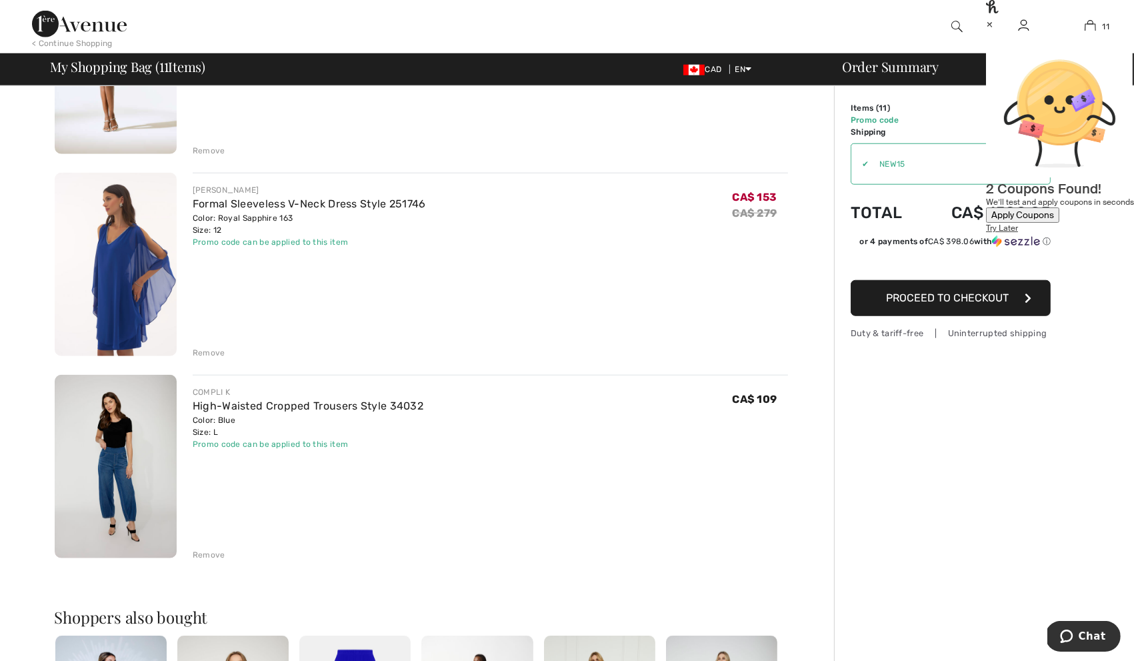
click at [130, 470] on img at bounding box center [116, 466] width 122 height 183
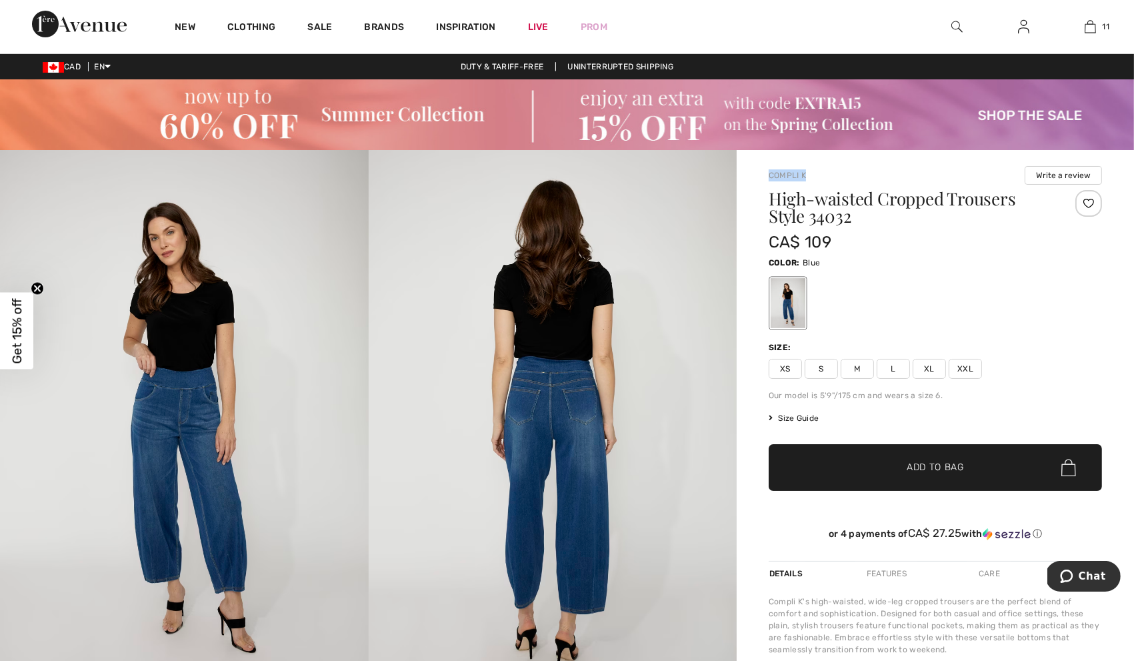
drag, startPoint x: 852, startPoint y: 219, endPoint x: 765, endPoint y: 171, distance: 100.0
click at [765, 171] on div "Compli K Write a review High-waisted Cropped Trousers Style 34032 CA$ 109 Color…" at bounding box center [935, 618] width 397 height 937
copy div "Compli K"
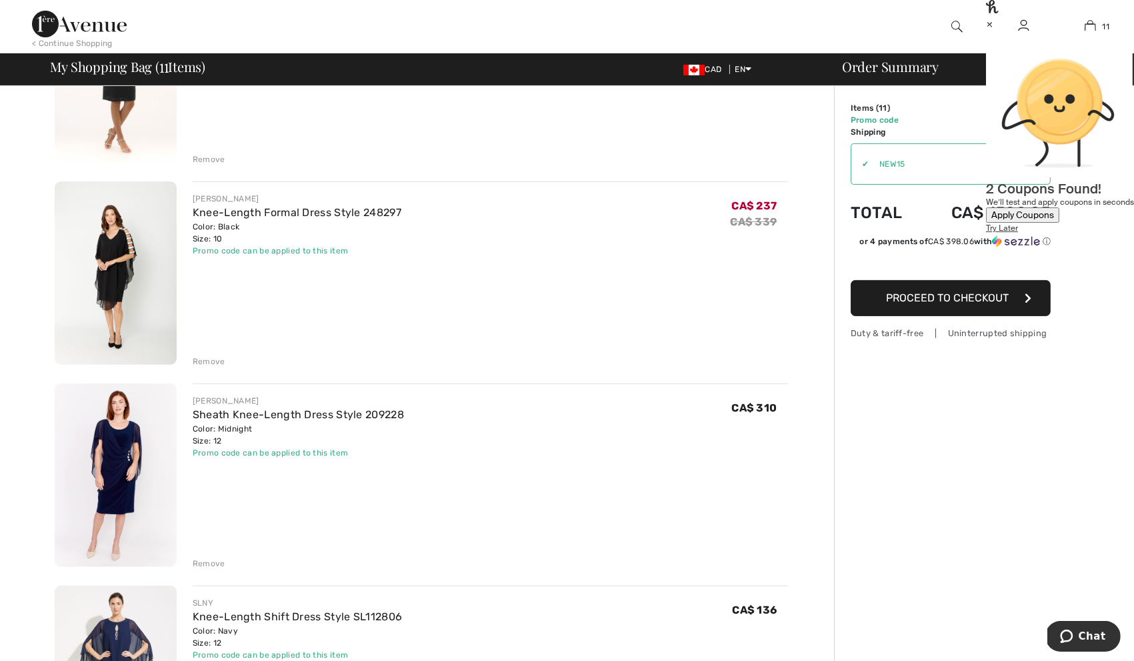
scroll to position [626, 0]
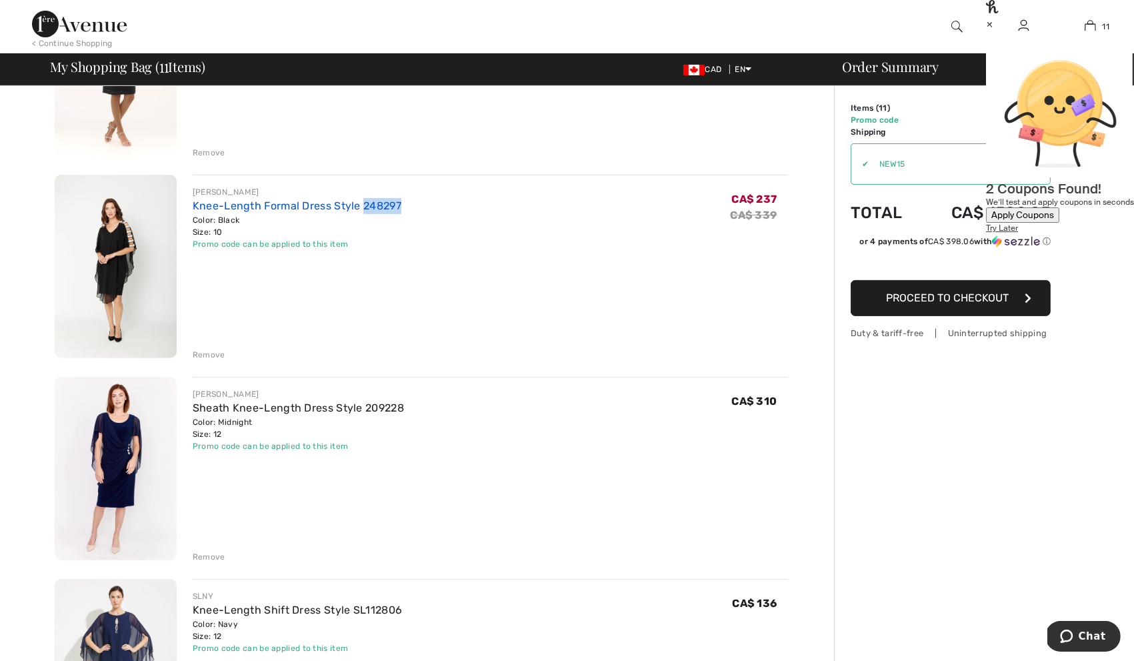
drag, startPoint x: 404, startPoint y: 207, endPoint x: 365, endPoint y: 203, distance: 38.9
click at [365, 203] on div "FRANK LYMAN Knee-Length Formal Dress Style 248297 Color: Black Size: 10 Final S…" at bounding box center [491, 218] width 596 height 64
copy link "248297"
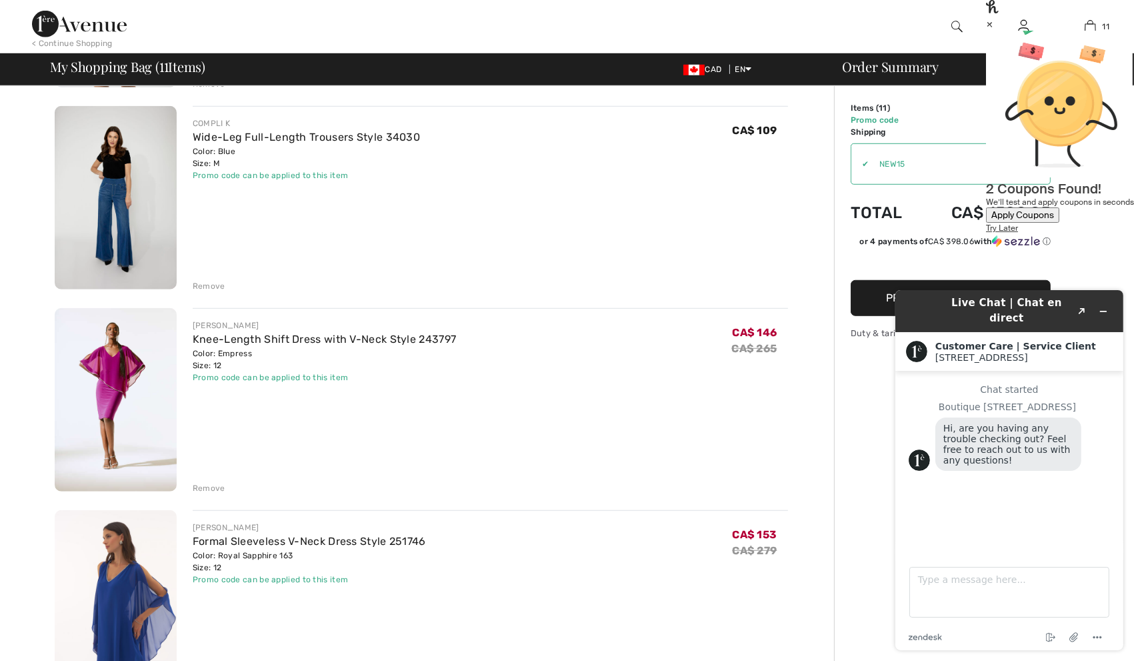
scroll to position [1522, 0]
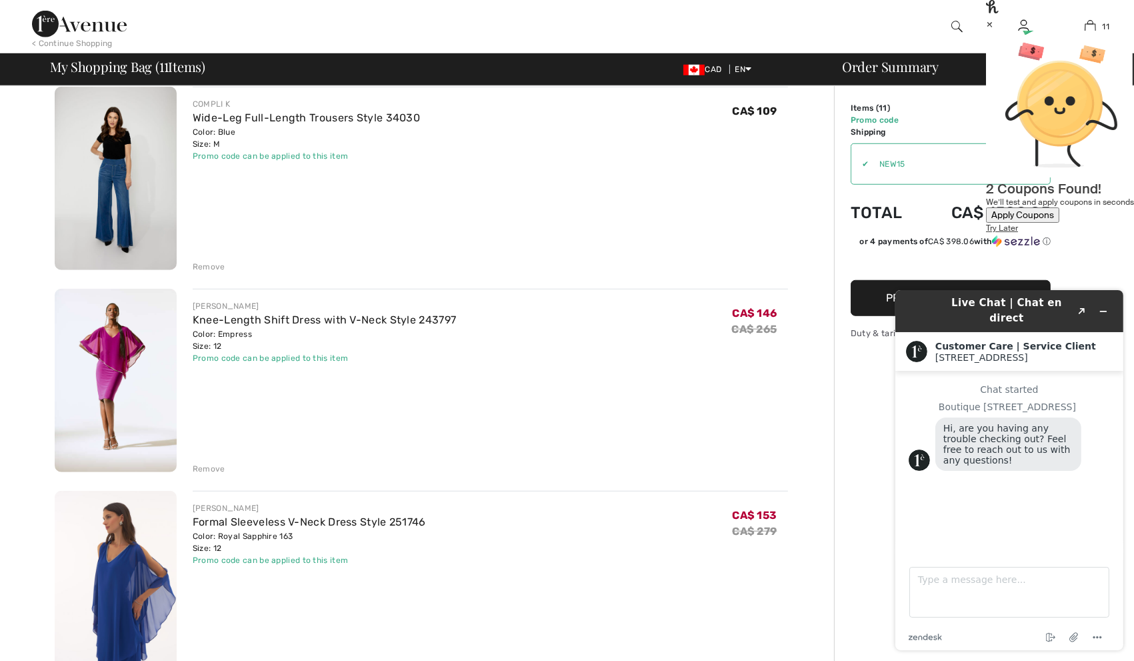
click at [215, 472] on div "Remove" at bounding box center [209, 469] width 33 height 12
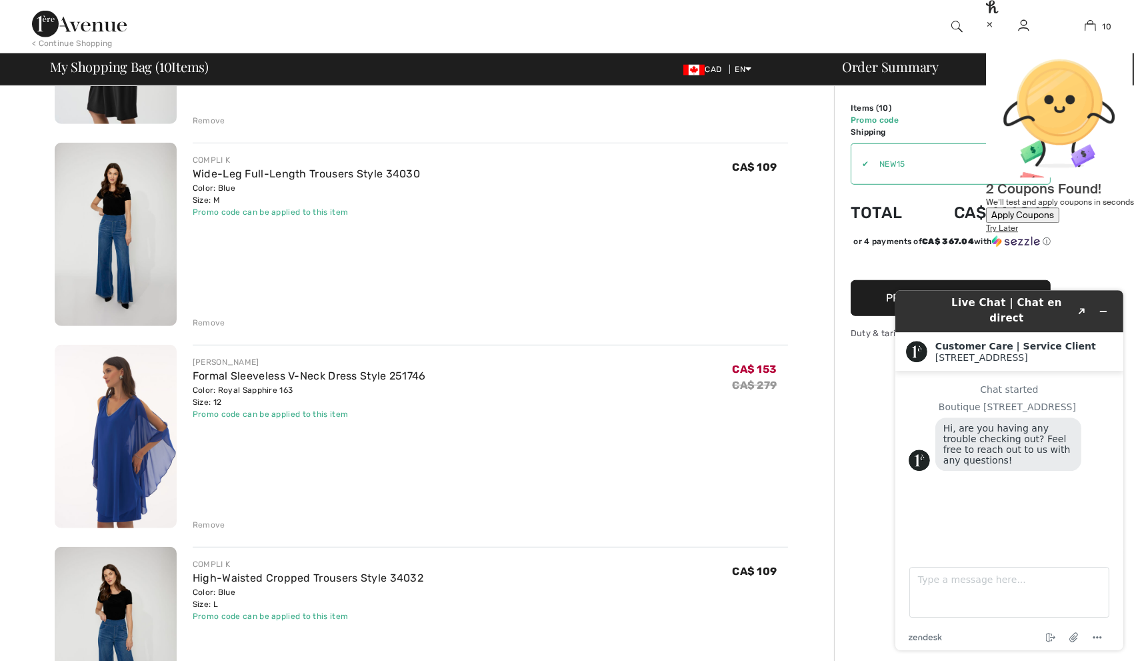
scroll to position [1004, 0]
